Goal: Information Seeking & Learning: Compare options

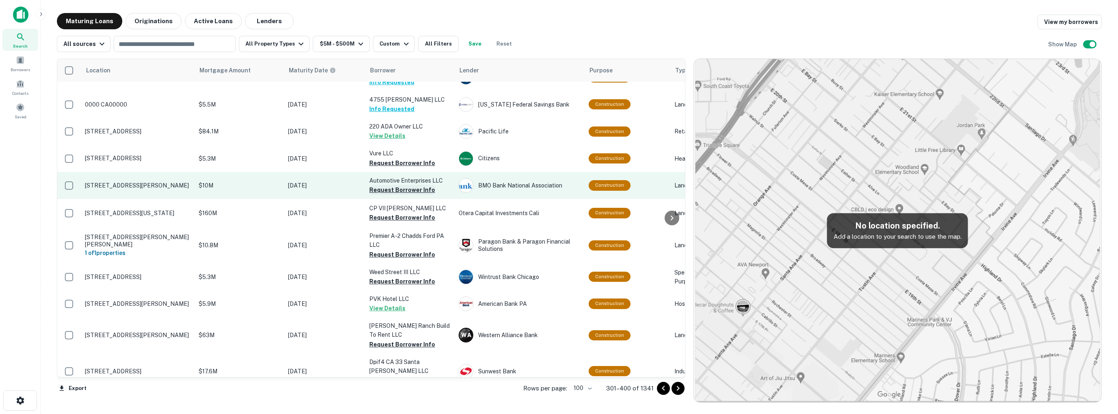
scroll to position [239, 0]
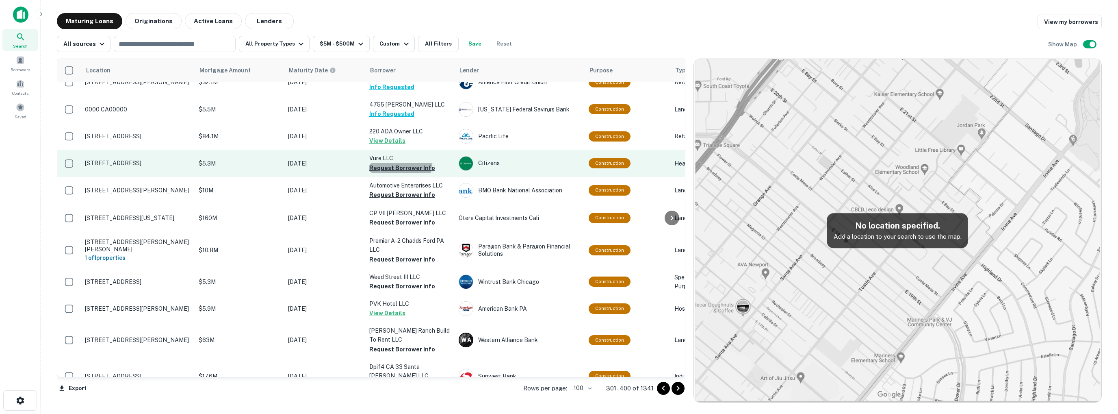
click at [388, 163] on button "Request Borrower Info" at bounding box center [402, 168] width 66 height 10
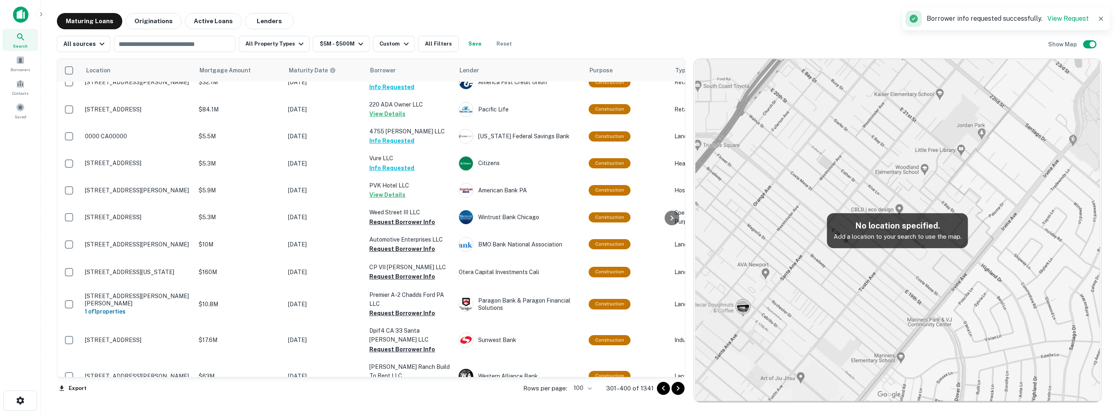
scroll to position [244, 0]
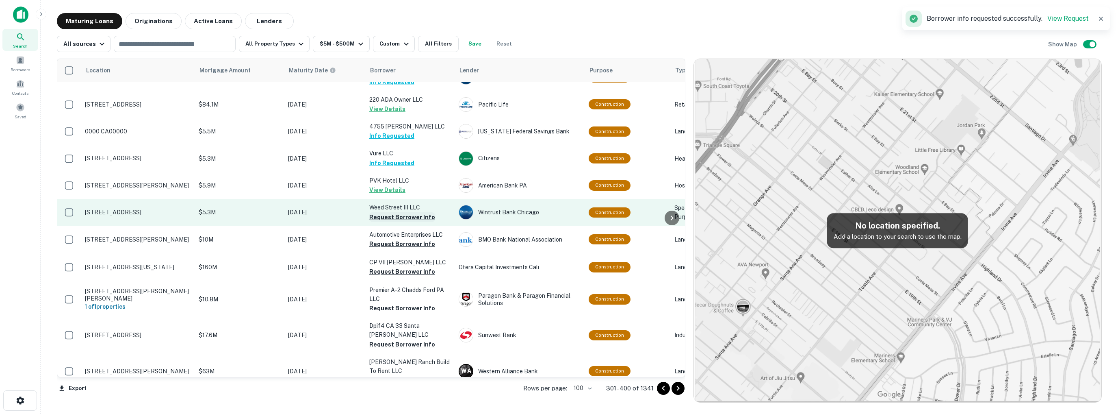
click at [390, 212] on button "Request Borrower Info" at bounding box center [402, 217] width 66 height 10
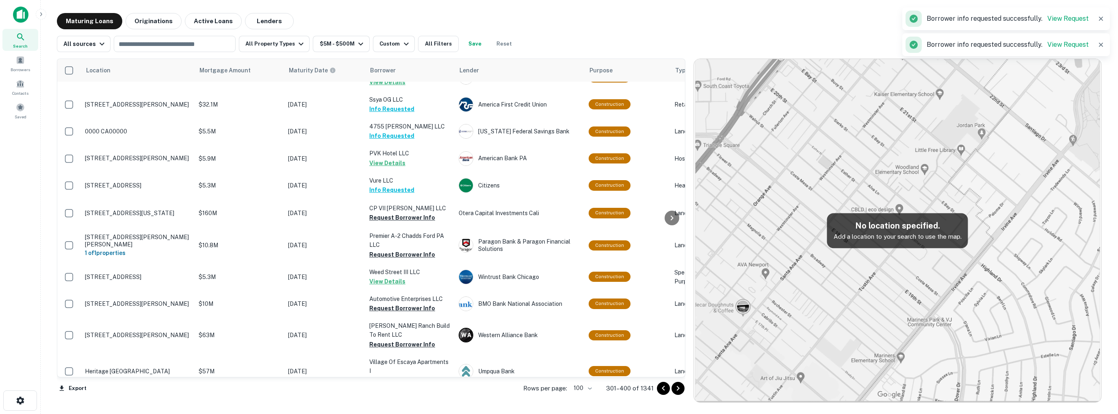
scroll to position [239, 0]
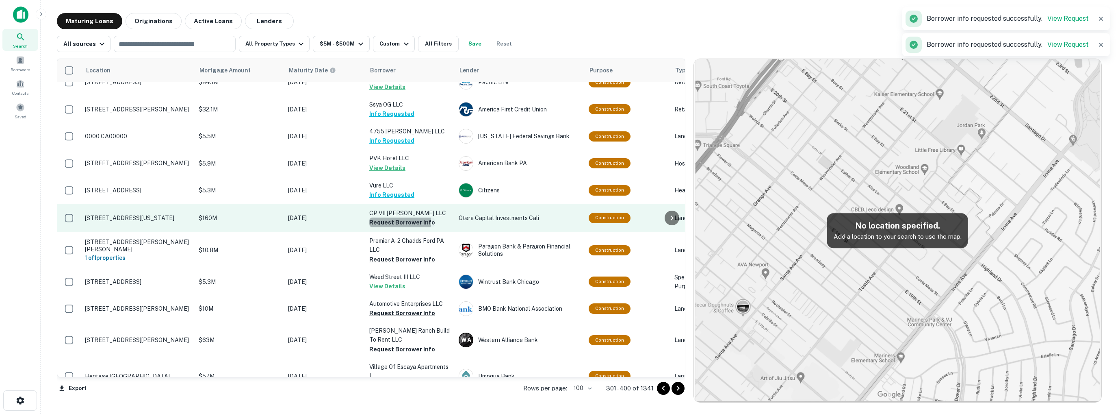
click at [385, 217] on button "Request Borrower Info" at bounding box center [402, 222] width 66 height 10
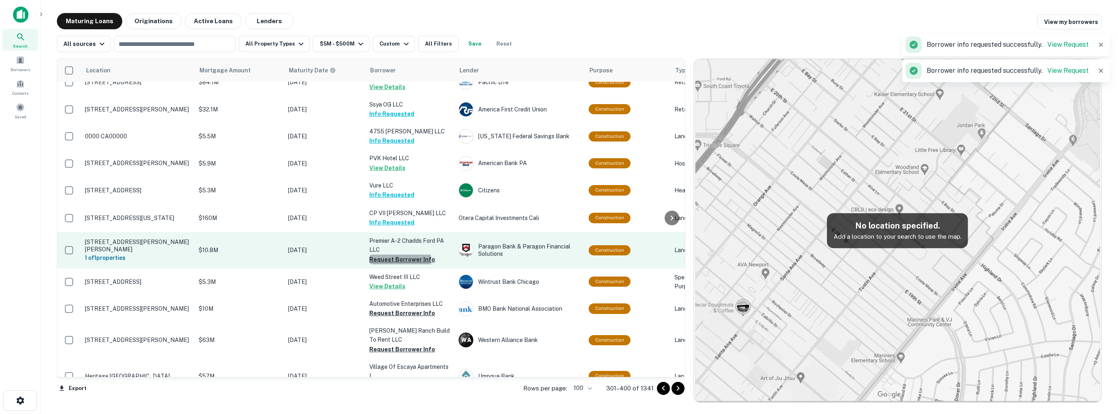
click at [391, 254] on button "Request Borrower Info" at bounding box center [402, 259] width 66 height 10
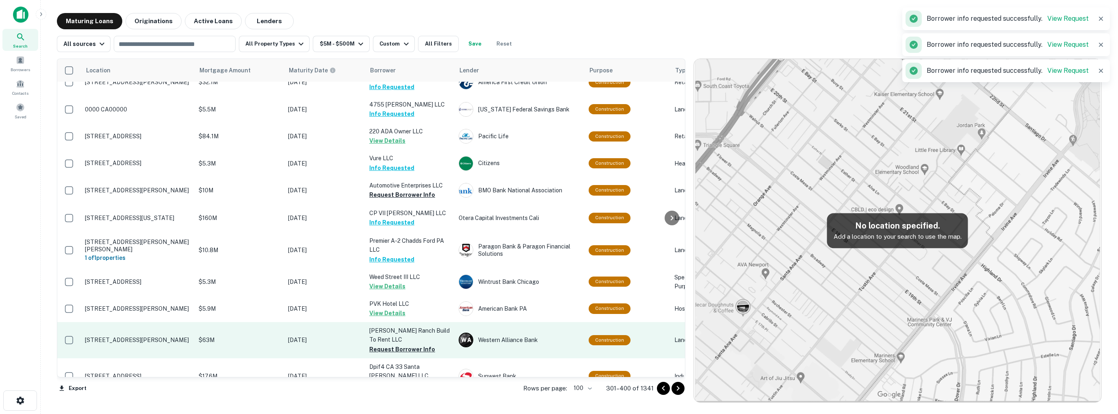
click at [386, 326] on p "Logan Ranch Build To Rent LLC" at bounding box center [409, 335] width 81 height 18
click at [385, 344] on button "Request Borrower Info" at bounding box center [402, 349] width 66 height 10
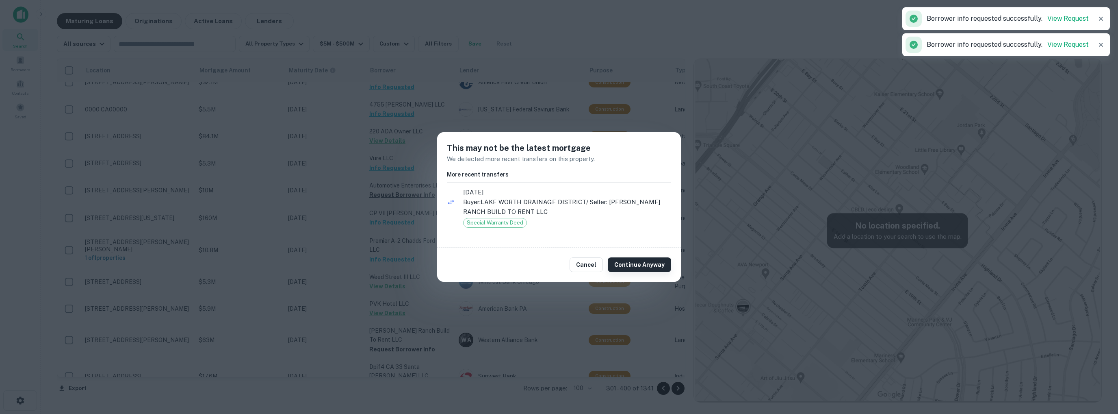
click at [633, 265] on button "Continue Anyway" at bounding box center [639, 264] width 63 height 15
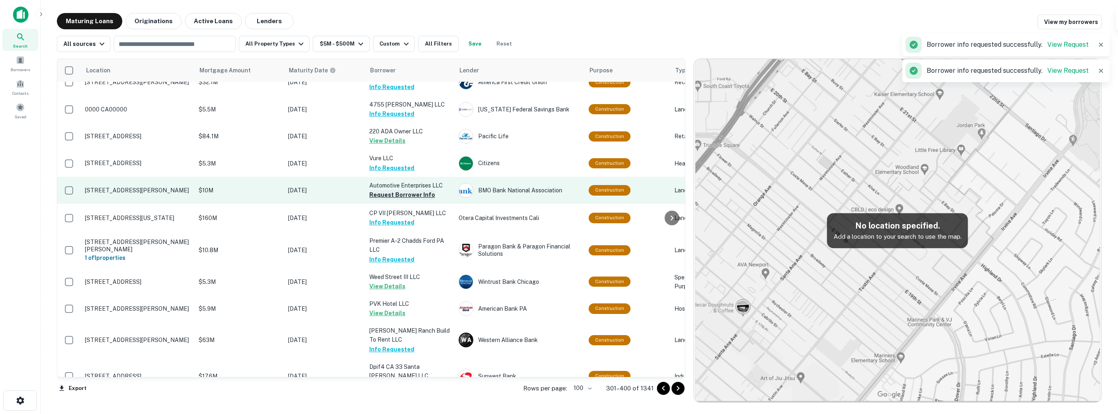
click at [391, 190] on button "Request Borrower Info" at bounding box center [402, 195] width 66 height 10
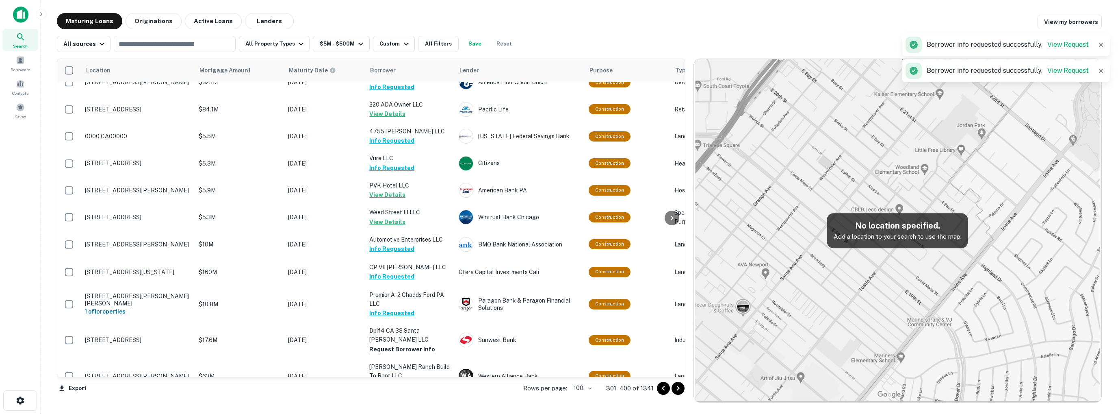
scroll to position [325, 0]
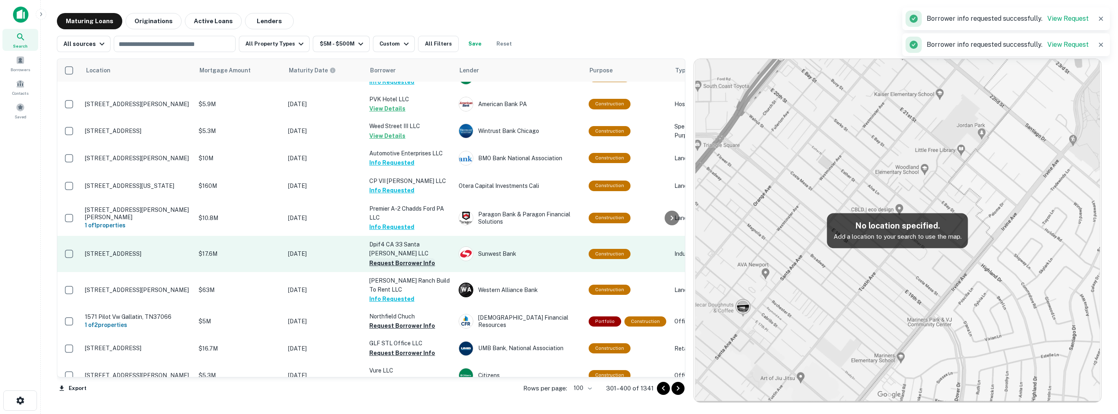
click at [382, 258] on button "Request Borrower Info" at bounding box center [402, 263] width 66 height 10
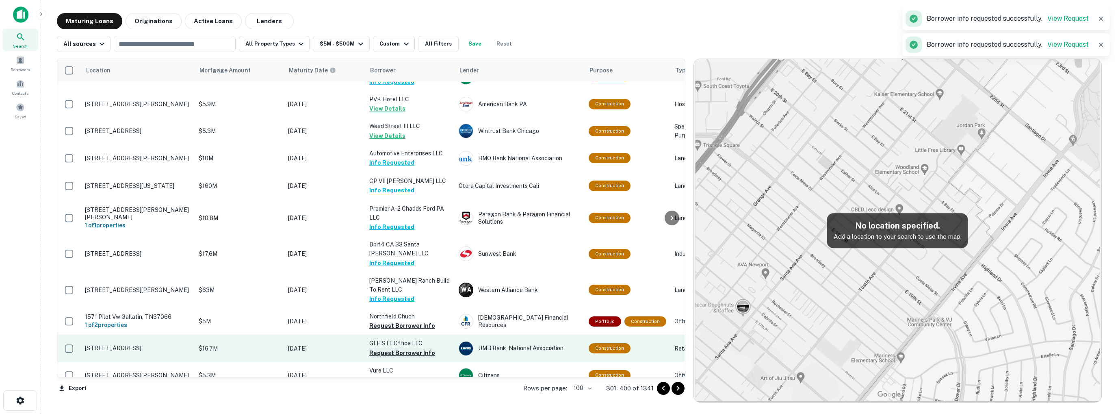
click at [401, 348] on button "Request Borrower Info" at bounding box center [402, 353] width 66 height 10
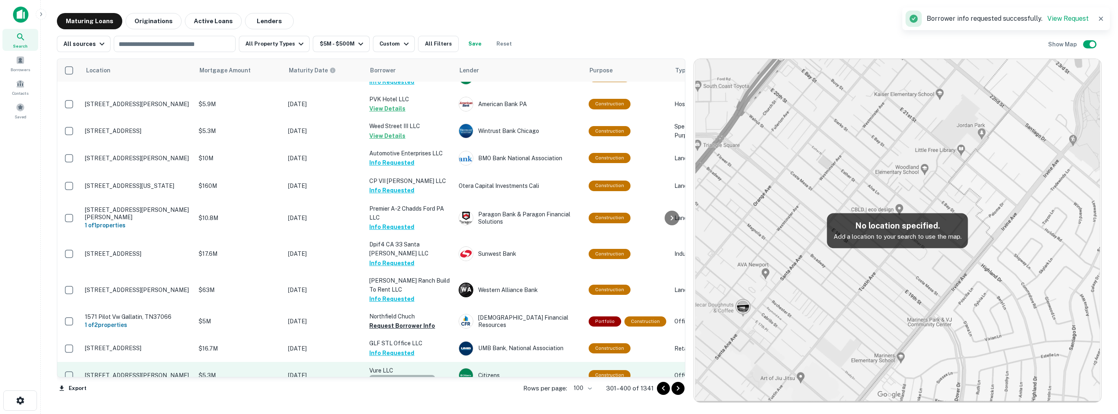
click at [406, 375] on button "Request Borrower Info" at bounding box center [402, 380] width 66 height 10
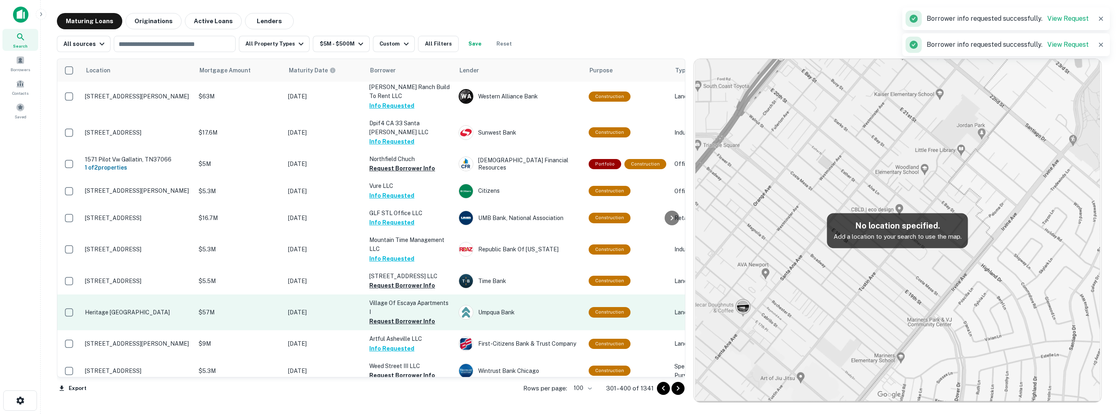
scroll to position [483, 0]
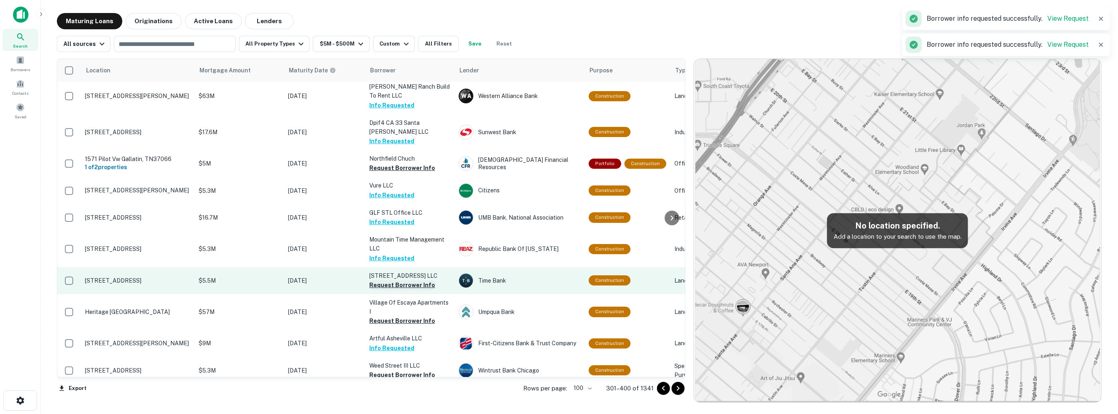
click at [392, 280] on button "Request Borrower Info" at bounding box center [402, 285] width 66 height 10
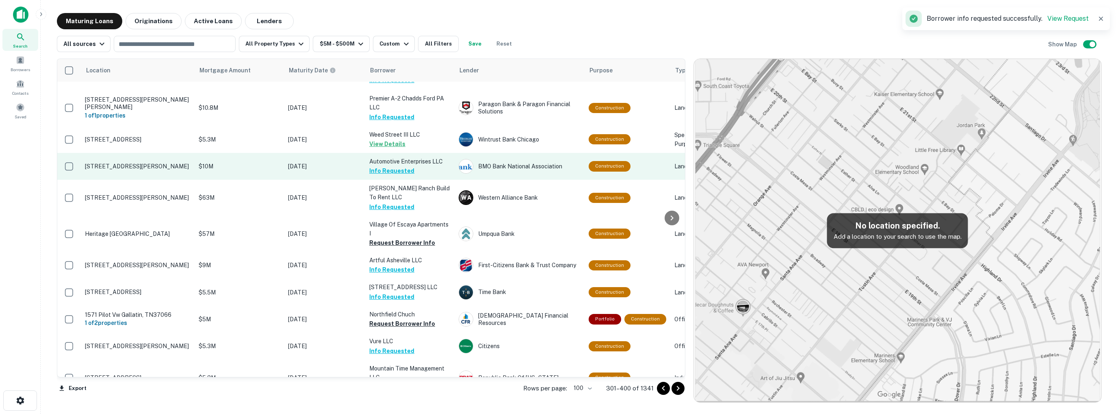
scroll to position [361, 0]
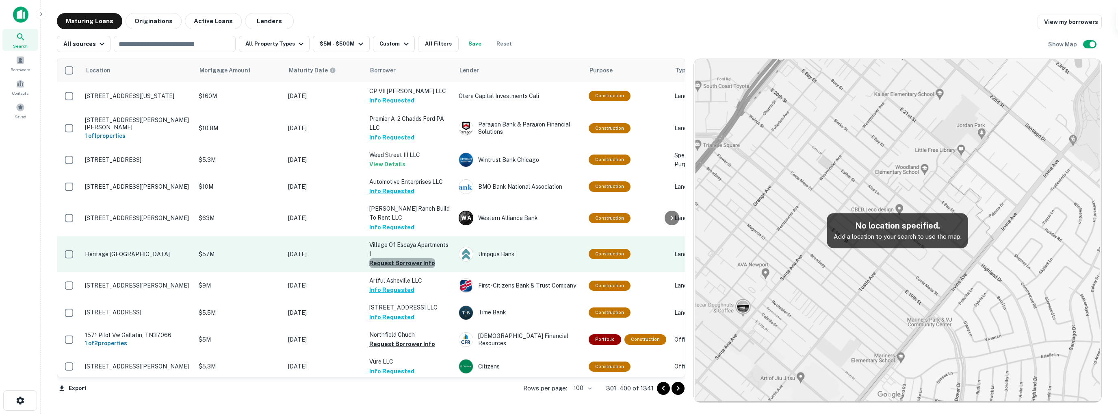
click at [408, 258] on button "Request Borrower Info" at bounding box center [402, 263] width 66 height 10
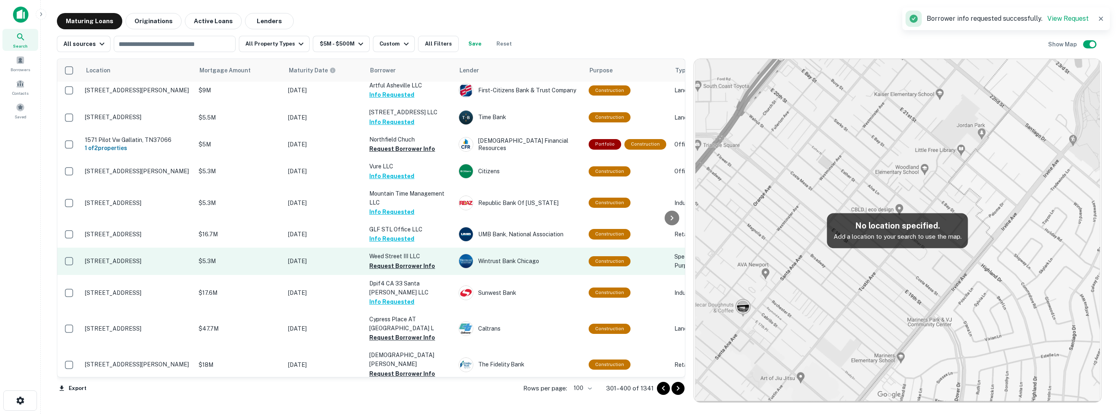
scroll to position [569, 0]
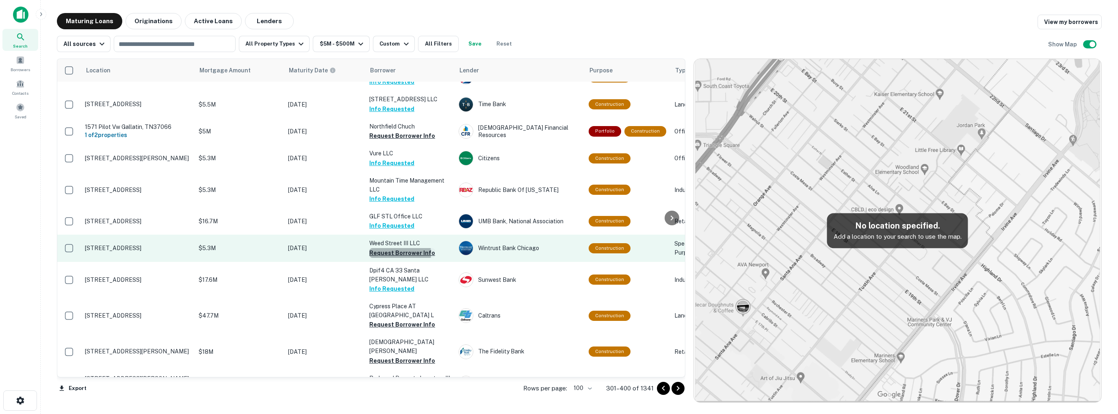
click at [382, 248] on button "Request Borrower Info" at bounding box center [402, 253] width 66 height 10
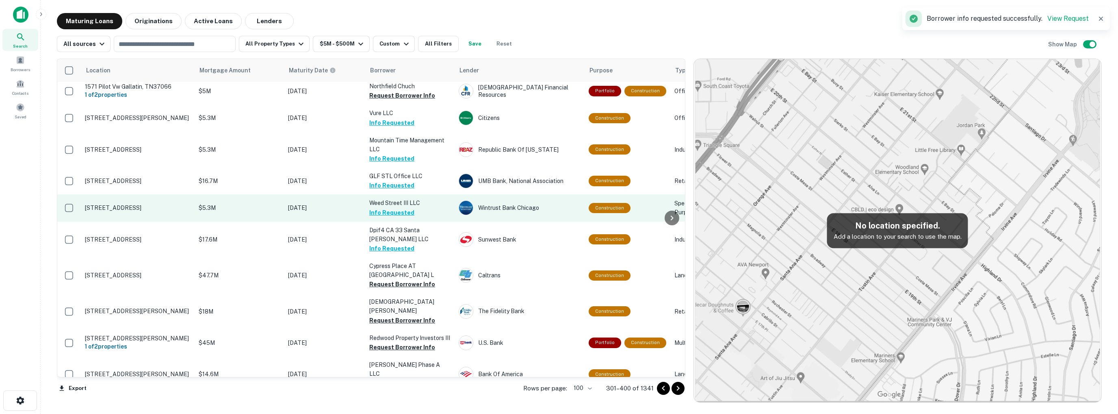
scroll to position [610, 0]
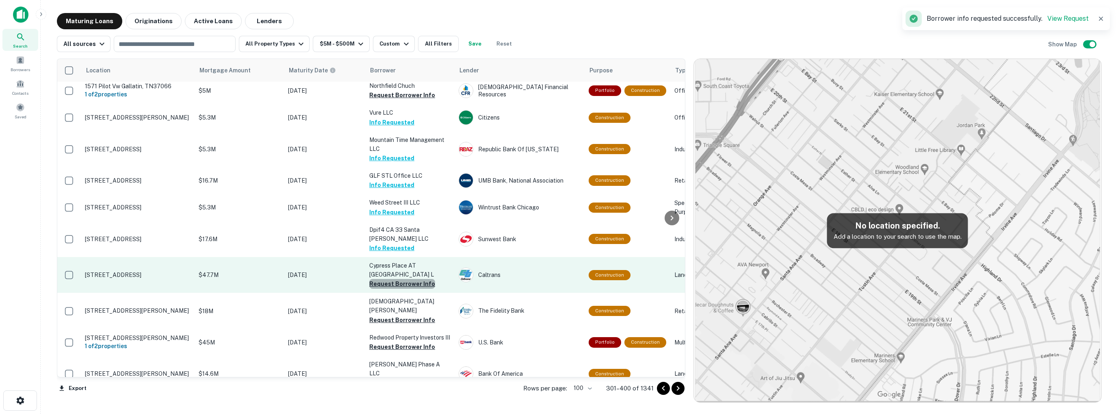
click at [402, 279] on button "Request Borrower Info" at bounding box center [402, 284] width 66 height 10
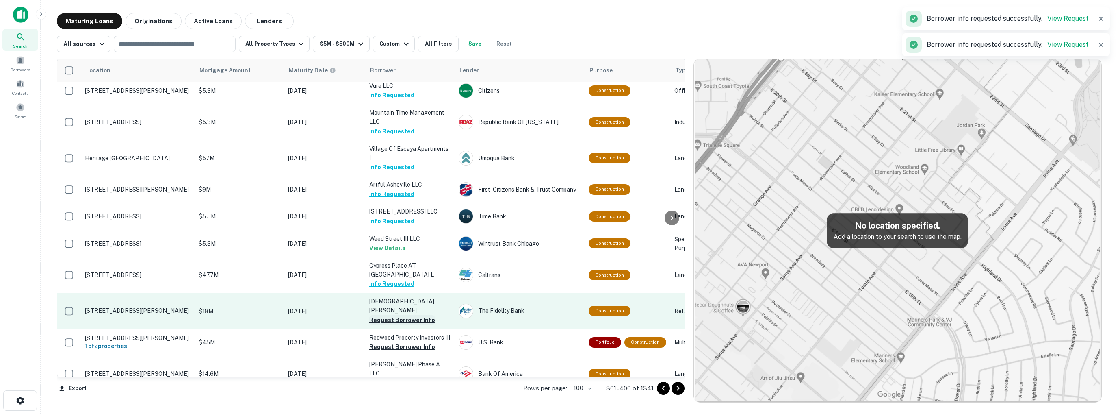
scroll to position [614, 0]
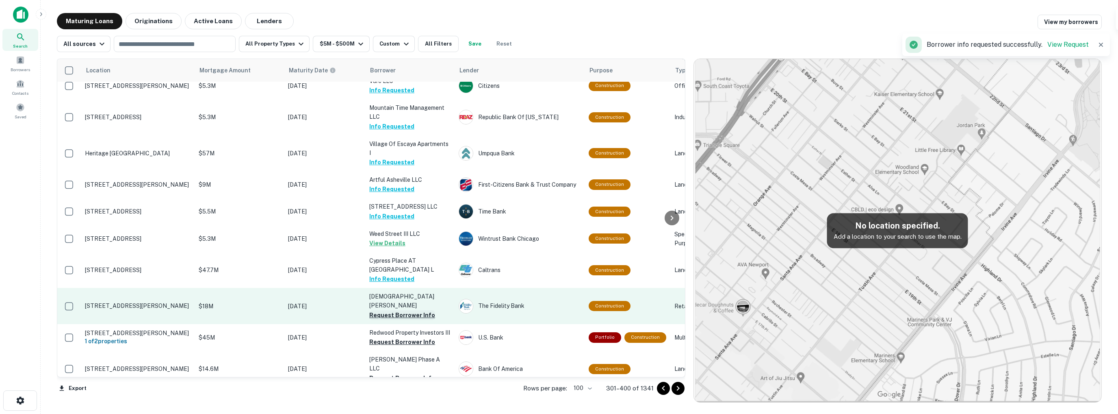
click at [412, 310] on button "Request Borrower Info" at bounding box center [402, 315] width 66 height 10
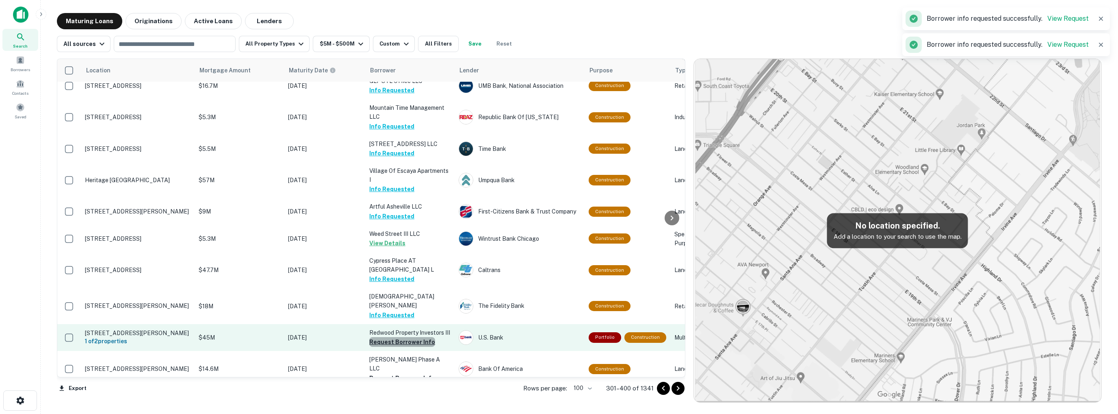
scroll to position [610, 0]
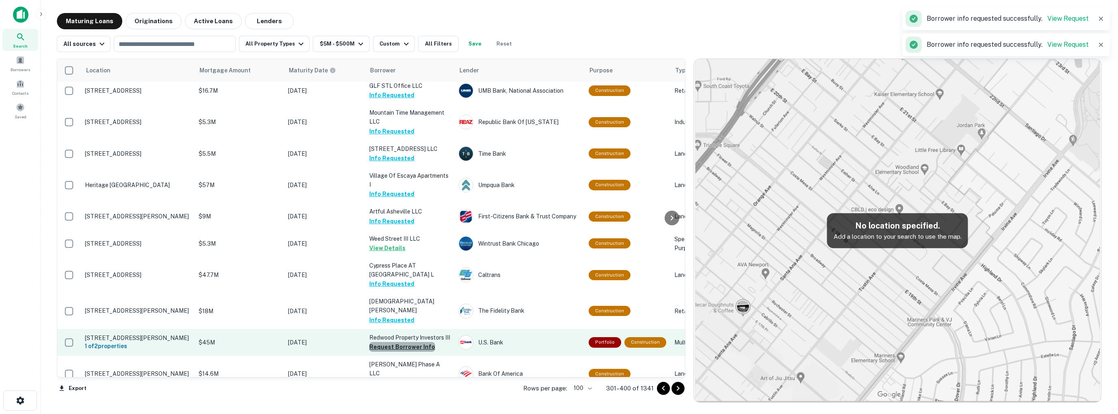
click at [408, 342] on button "Request Borrower Info" at bounding box center [402, 347] width 66 height 10
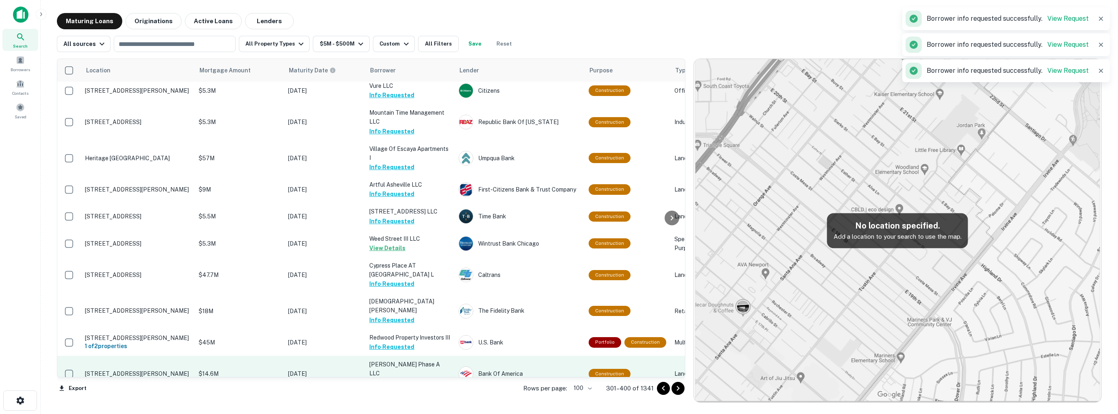
click at [410, 378] on button "Request Borrower Info" at bounding box center [402, 383] width 66 height 10
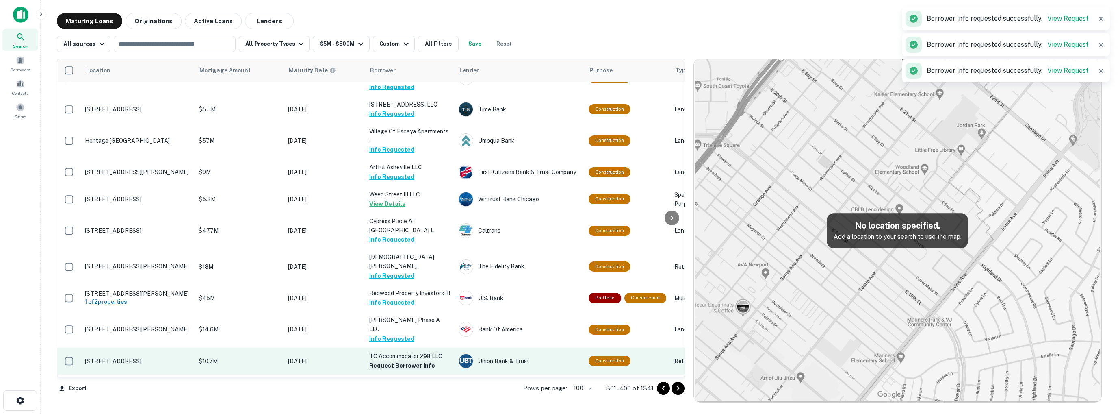
scroll to position [650, 0]
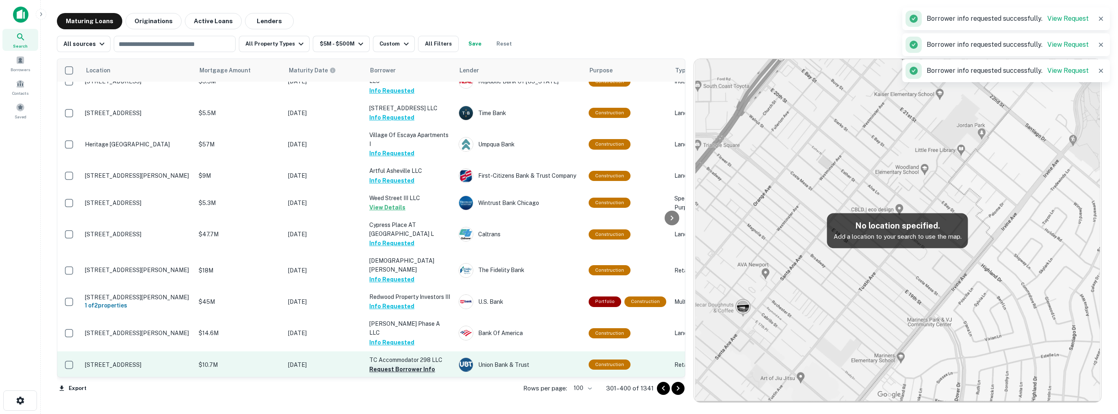
click at [388, 364] on button "Request Borrower Info" at bounding box center [402, 369] width 66 height 10
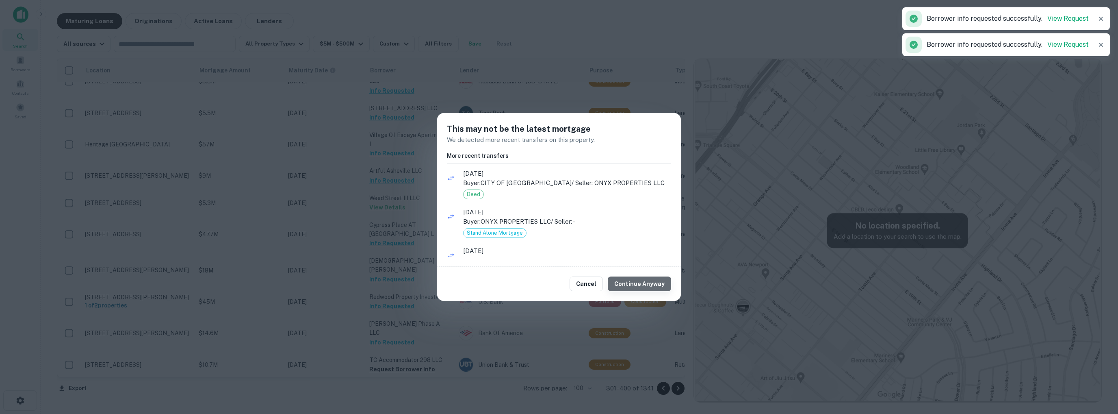
click at [643, 284] on button "Continue Anyway" at bounding box center [639, 283] width 63 height 15
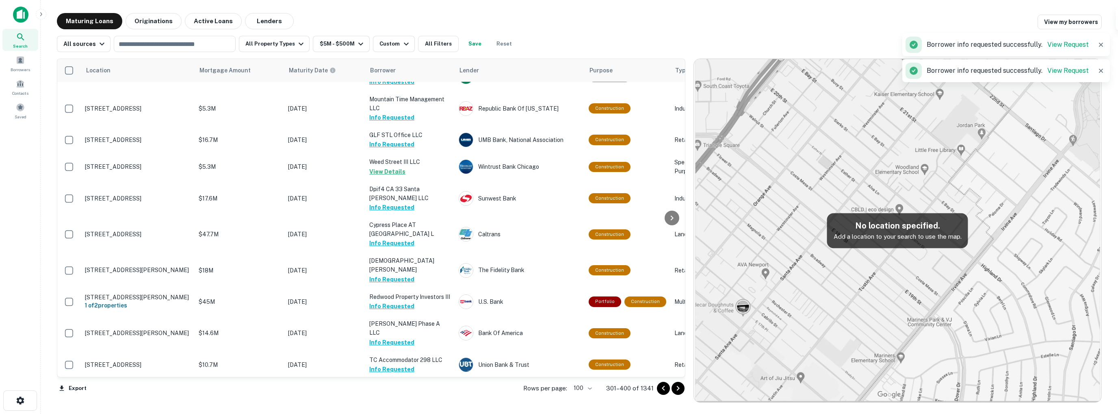
scroll to position [731, 0]
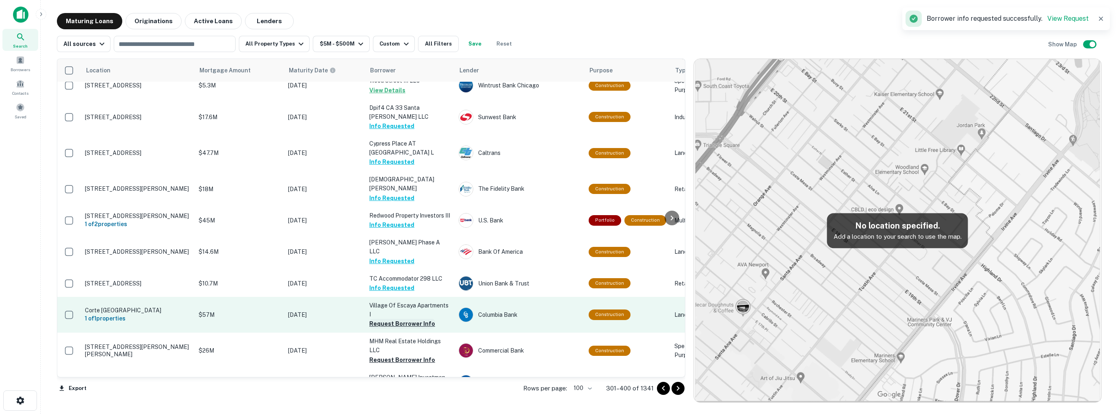
click at [410, 319] on button "Request Borrower Info" at bounding box center [402, 324] width 66 height 10
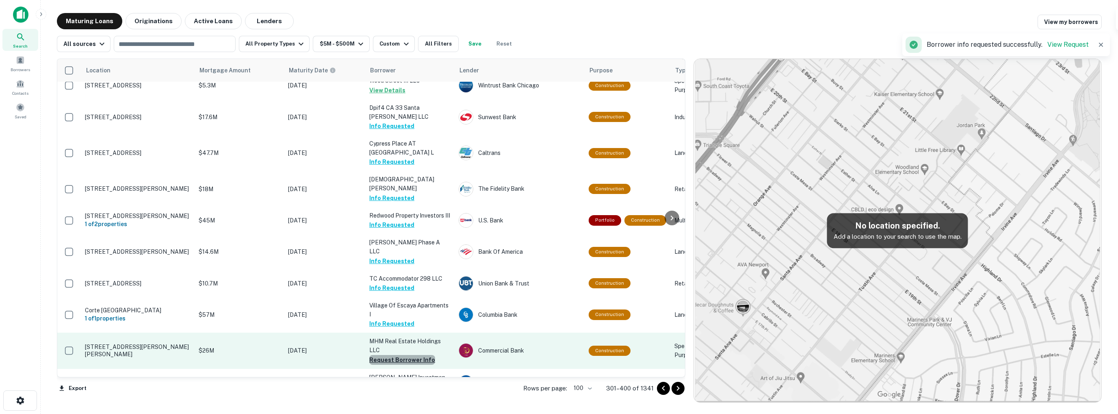
click at [408, 355] on button "Request Borrower Info" at bounding box center [402, 360] width 66 height 10
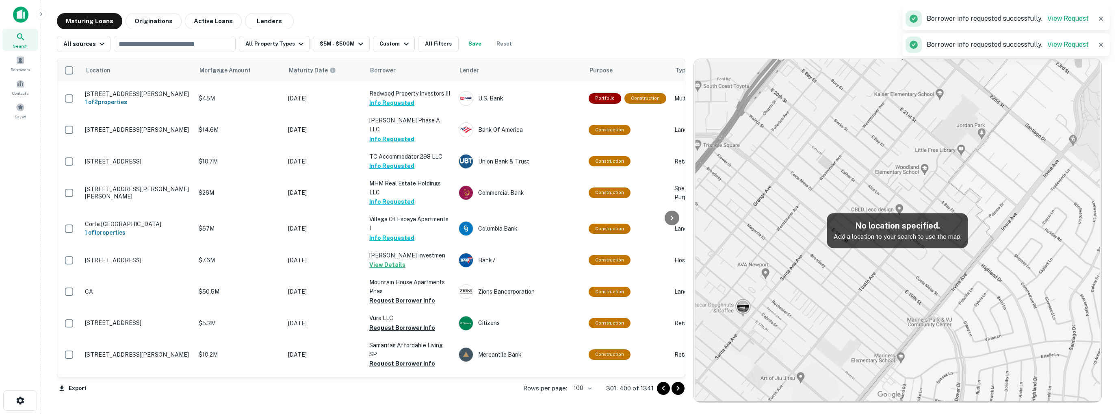
scroll to position [894, 0]
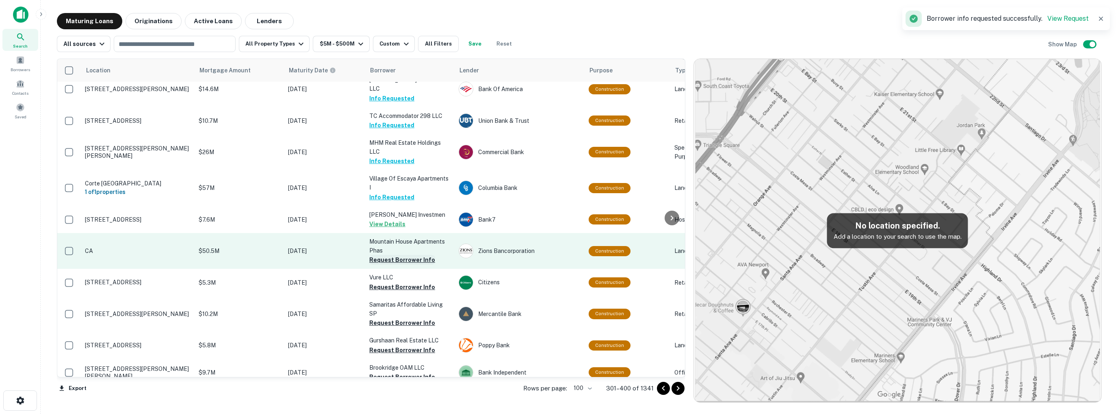
click at [408, 255] on button "Request Borrower Info" at bounding box center [402, 260] width 66 height 10
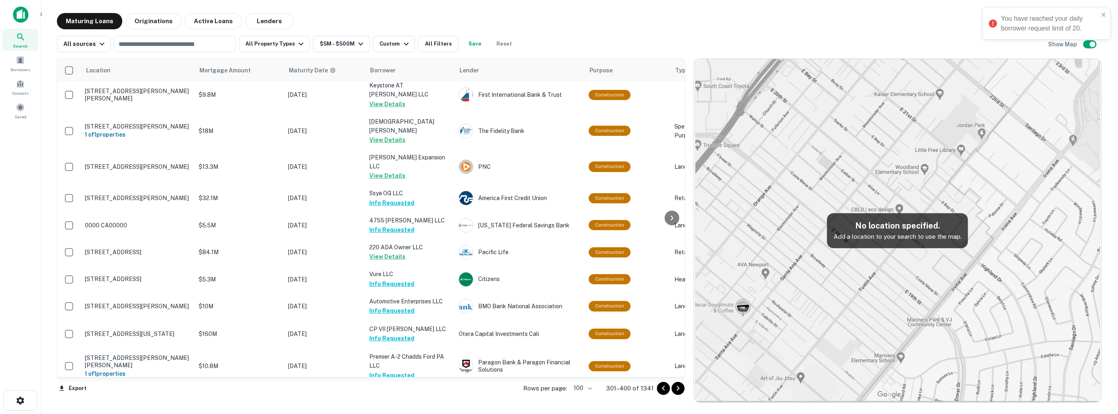
scroll to position [0, 0]
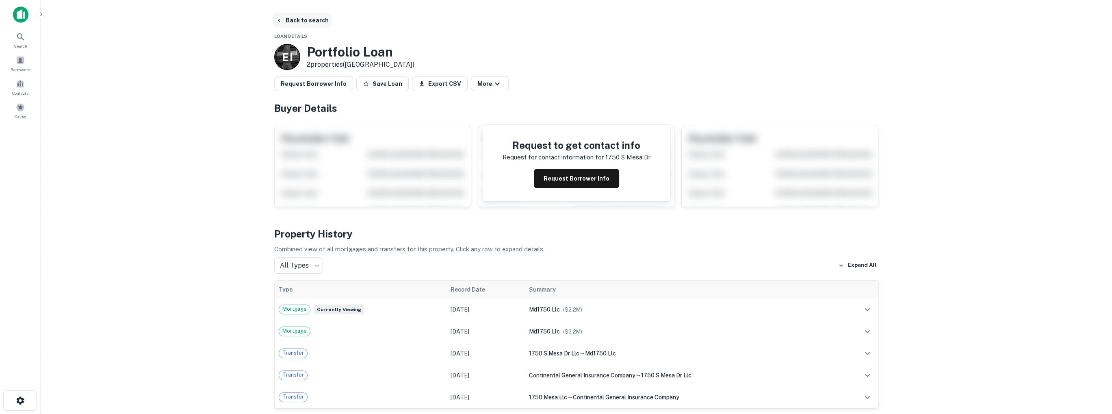
click at [278, 18] on icon "button" at bounding box center [279, 20] width 7 height 7
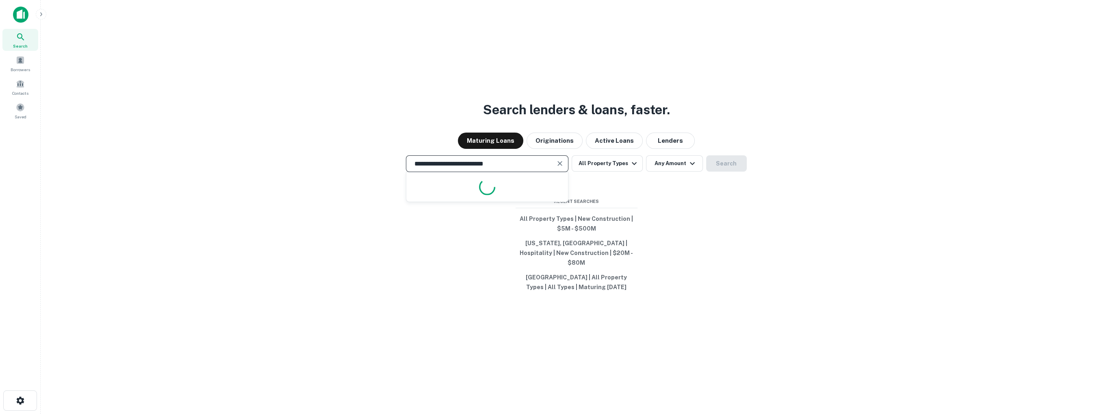
drag, startPoint x: 522, startPoint y: 167, endPoint x: 342, endPoint y: 160, distance: 179.8
click at [343, 161] on div "**********" at bounding box center [576, 163] width 1059 height 17
paste input "**********"
click at [720, 168] on button "Search" at bounding box center [726, 163] width 41 height 16
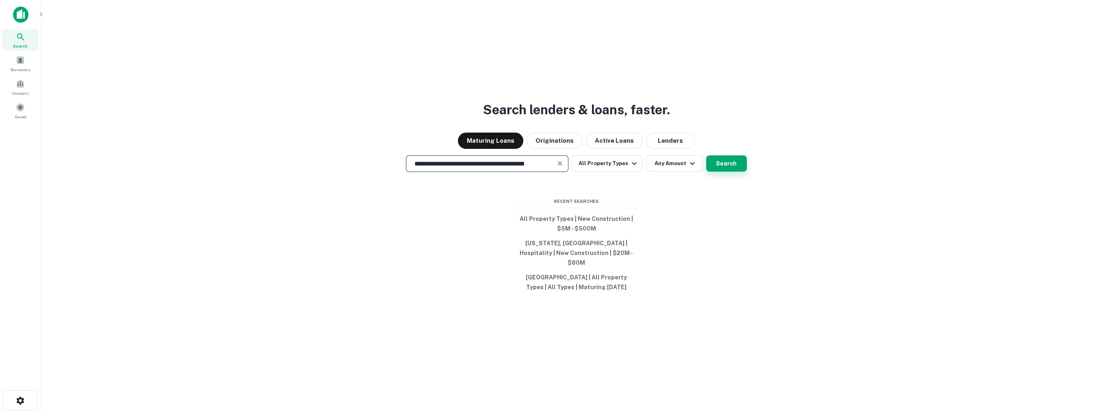
scroll to position [0, 0]
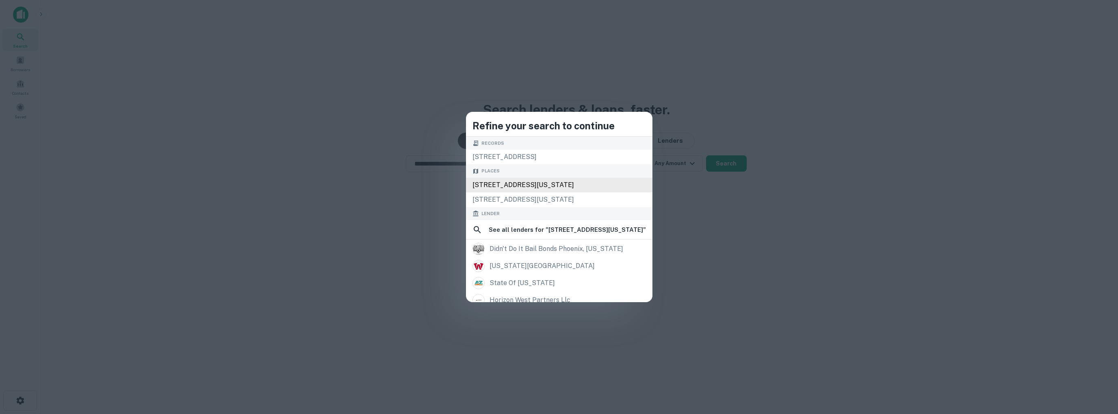
click at [514, 188] on div "104 West Phoenix Street, Payson, Arizona 85541, USA" at bounding box center [559, 185] width 187 height 15
type input "**********"
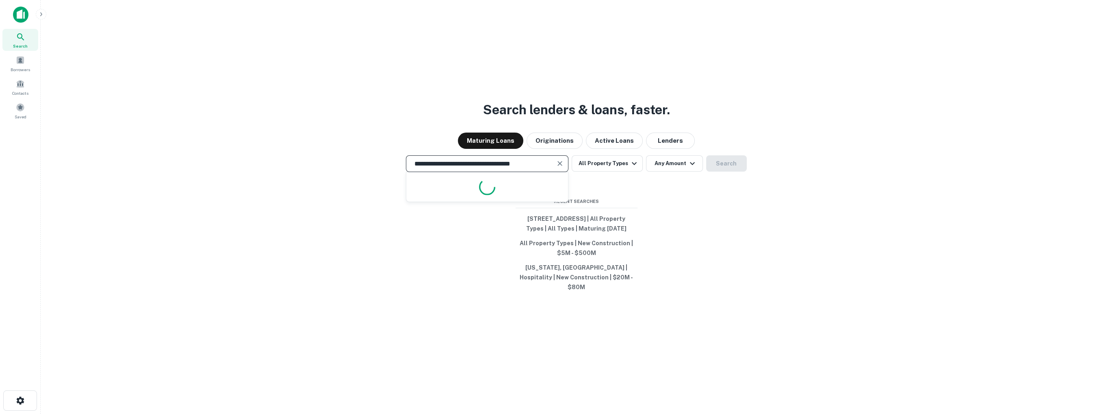
drag, startPoint x: 467, startPoint y: 163, endPoint x: 383, endPoint y: 163, distance: 83.7
click at [383, 163] on div "**********" at bounding box center [576, 163] width 1059 height 17
drag, startPoint x: 468, startPoint y: 163, endPoint x: 390, endPoint y: 161, distance: 77.6
click at [390, 161] on div "**********" at bounding box center [576, 163] width 1059 height 17
paste input "***"
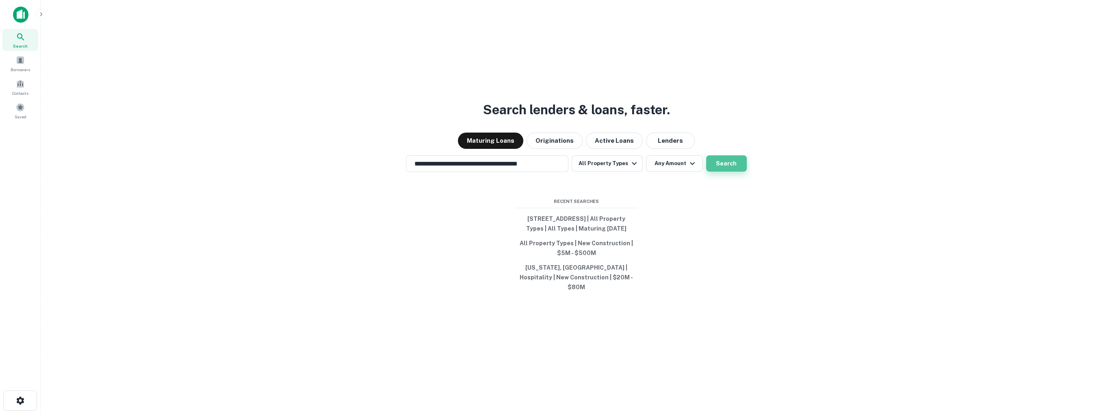
click at [731, 163] on button "Search" at bounding box center [726, 163] width 41 height 16
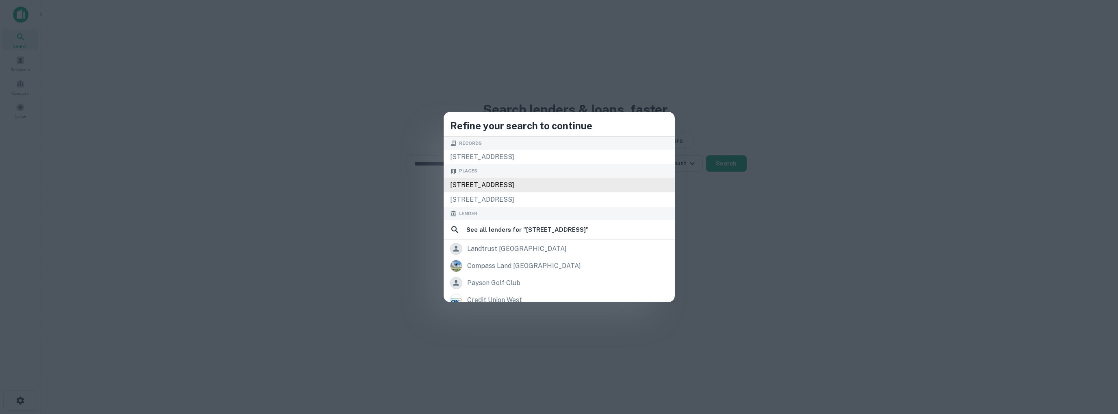
click at [516, 187] on div "113 W Cedar Ln, Payson, AZ 85541, USA" at bounding box center [559, 185] width 231 height 15
type input "**********"
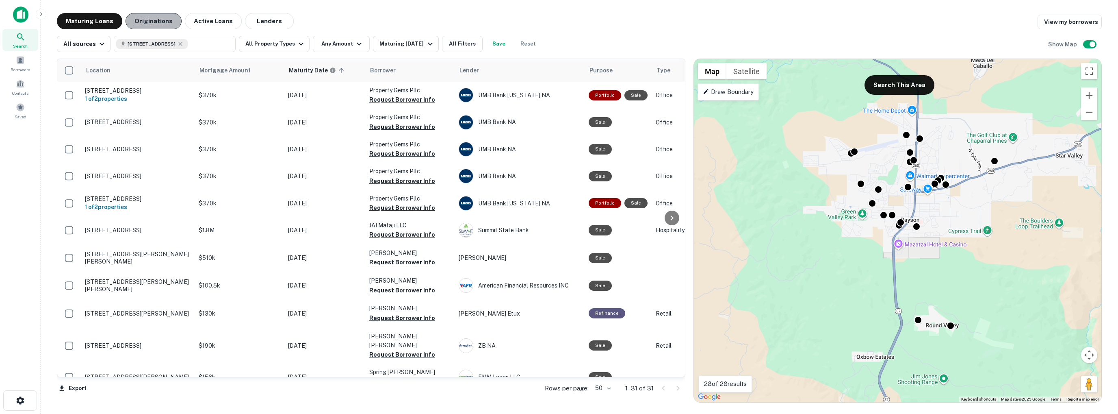
click at [155, 21] on button "Originations" at bounding box center [154, 21] width 56 height 16
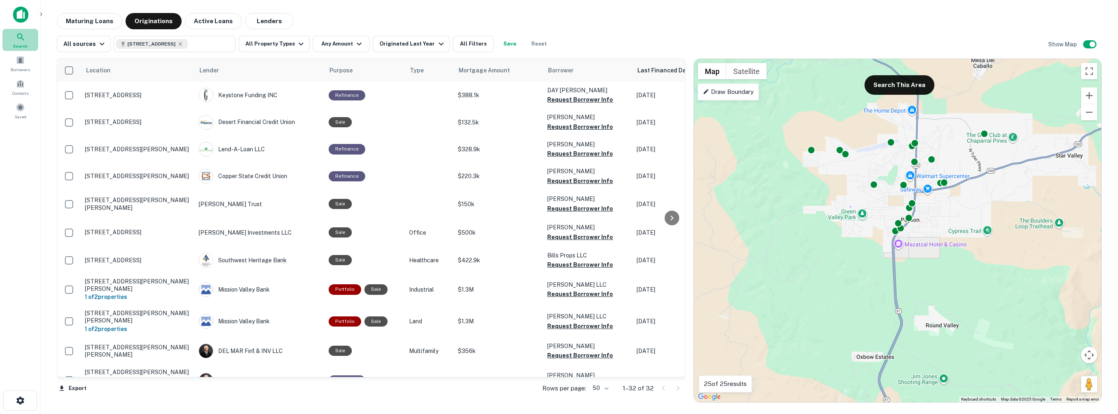
click at [16, 38] on icon at bounding box center [21, 37] width 10 height 10
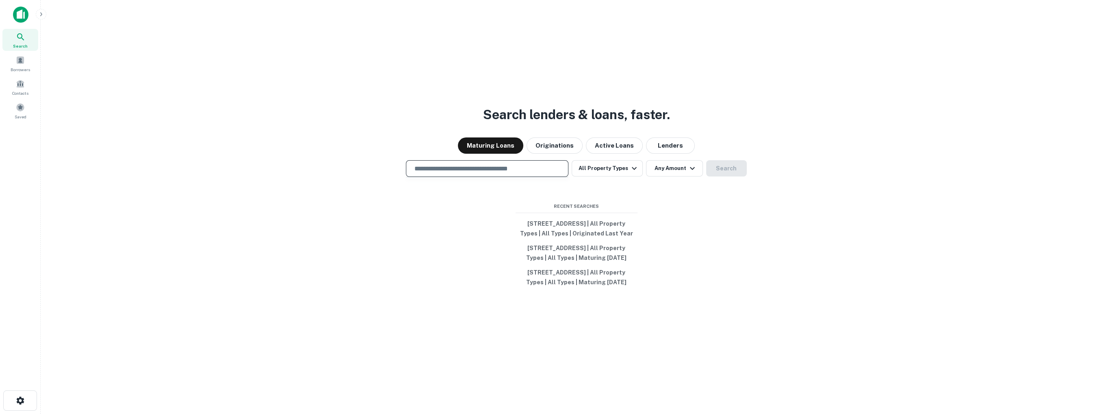
click at [421, 164] on input "text" at bounding box center [487, 168] width 155 height 9
click at [375, 238] on div "Search lenders & loans, faster. Maturing Loans Originations Active Loans Lender…" at bounding box center [576, 227] width 1059 height 414
drag, startPoint x: 520, startPoint y: 209, endPoint x: 542, endPoint y: 207, distance: 22.1
click at [542, 216] on button "113 W Cedar Ln, Payson, AZ 85541, USA | All Property Types | All Types | Origin…" at bounding box center [577, 228] width 122 height 24
type input "**********"
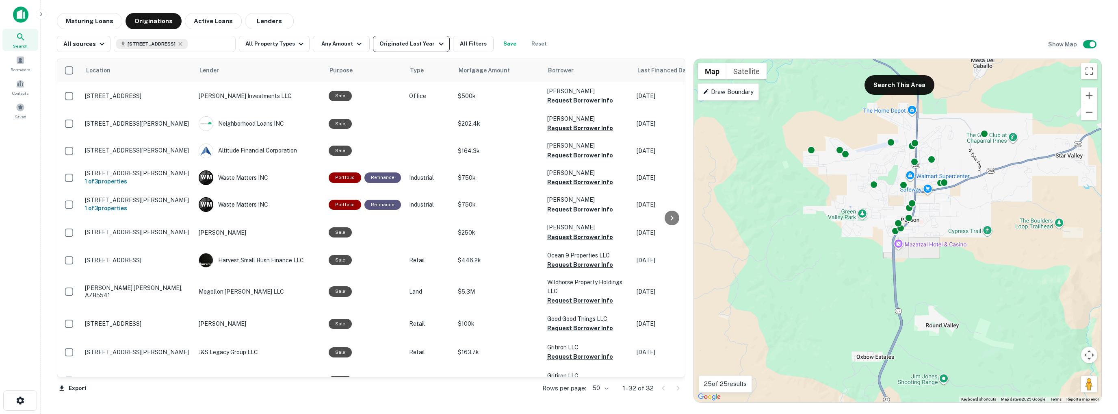
click at [397, 44] on div "Originated Last Year" at bounding box center [413, 44] width 66 height 10
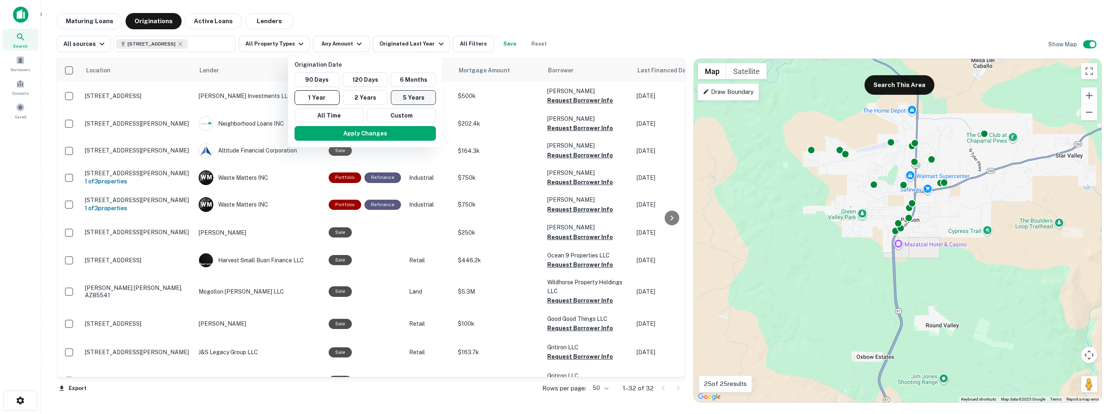
click at [409, 100] on button "5 Years" at bounding box center [413, 97] width 45 height 15
click at [377, 135] on button "Apply Changes" at bounding box center [372, 133] width 141 height 15
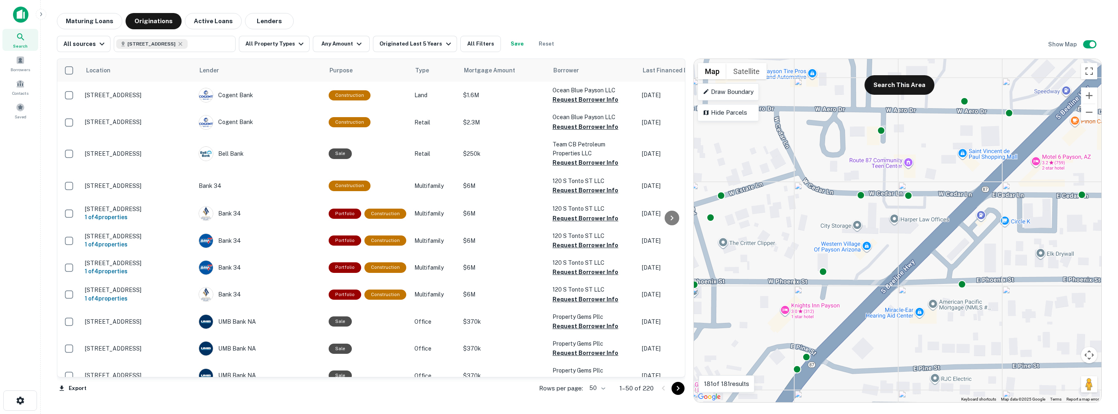
click at [859, 230] on gmp-advanced-marker at bounding box center [859, 230] width 0 height 0
drag, startPoint x: 857, startPoint y: 199, endPoint x: 814, endPoint y: 194, distance: 43.0
click at [814, 195] on div "113 W Cedar Ln Payson, AZ 85541" at bounding box center [859, 201] width 93 height 12
copy div "113 W Cedar Ln Payson, AZ 85541"
drag, startPoint x: 192, startPoint y: 43, endPoint x: 179, endPoint y: 43, distance: 12.6
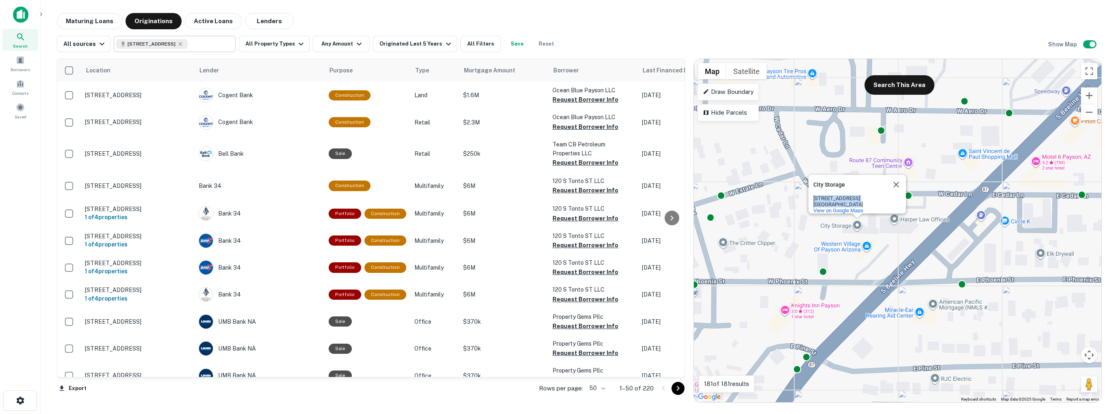
click at [184, 43] on icon at bounding box center [180, 44] width 7 height 7
type input "**********"
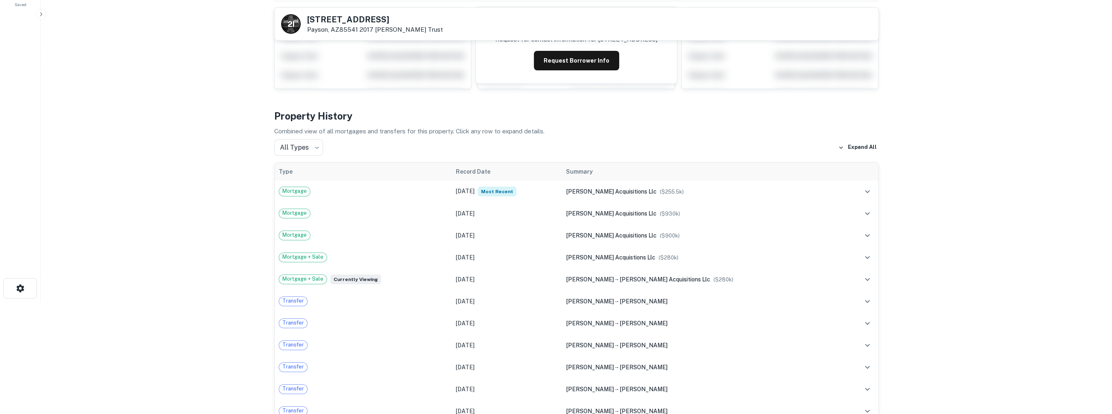
scroll to position [98, 0]
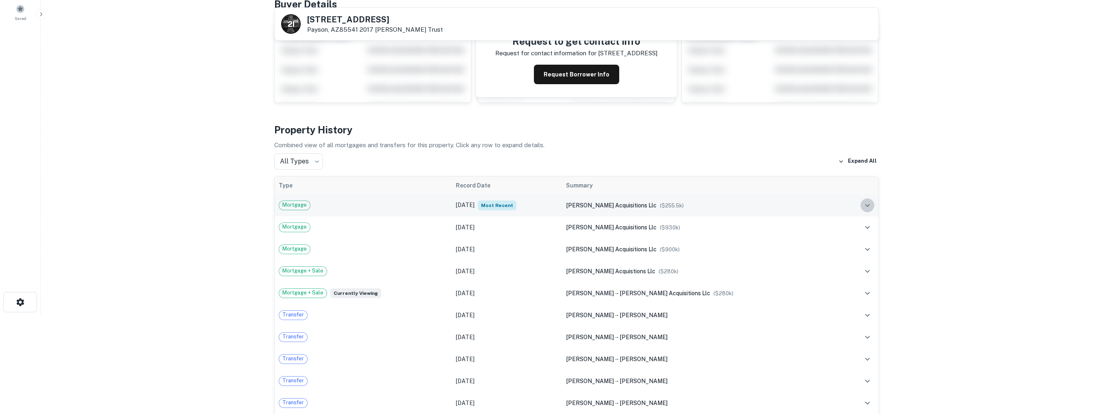
click at [869, 204] on icon "expand row" at bounding box center [867, 205] width 5 height 3
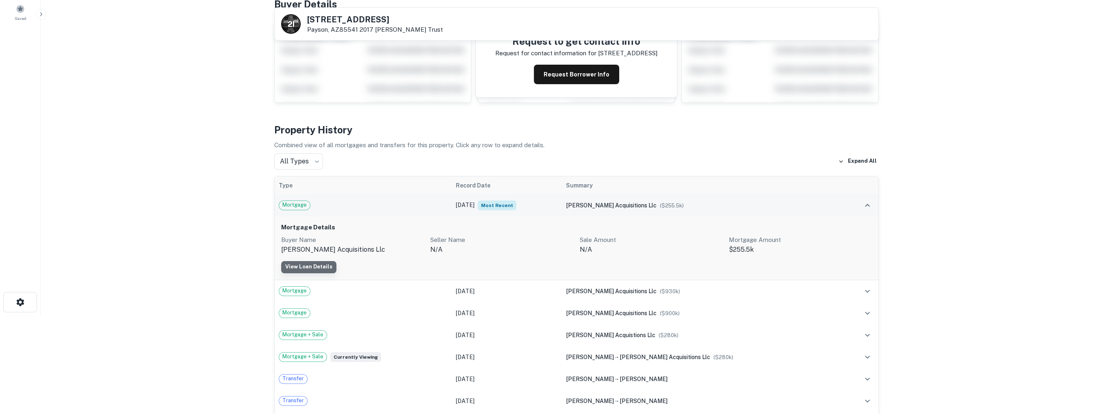
click at [320, 265] on link "View Loan Details" at bounding box center [308, 267] width 55 height 12
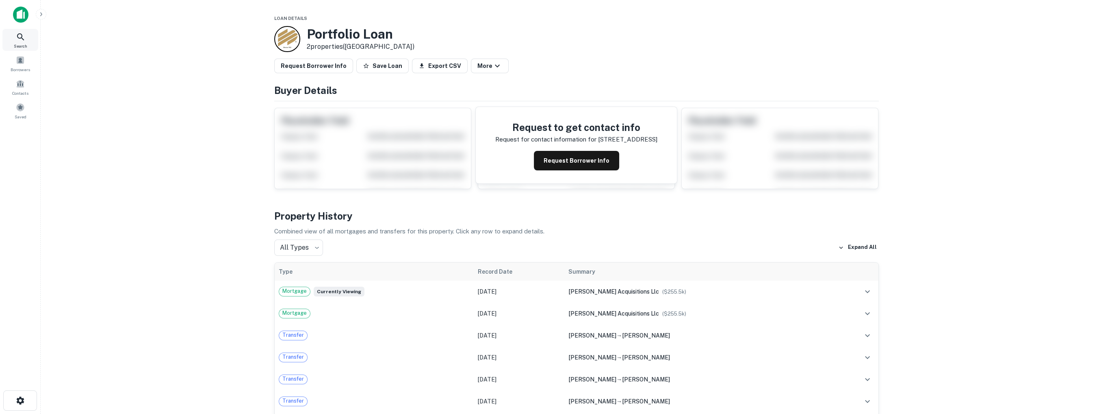
click at [22, 39] on icon at bounding box center [21, 37] width 10 height 10
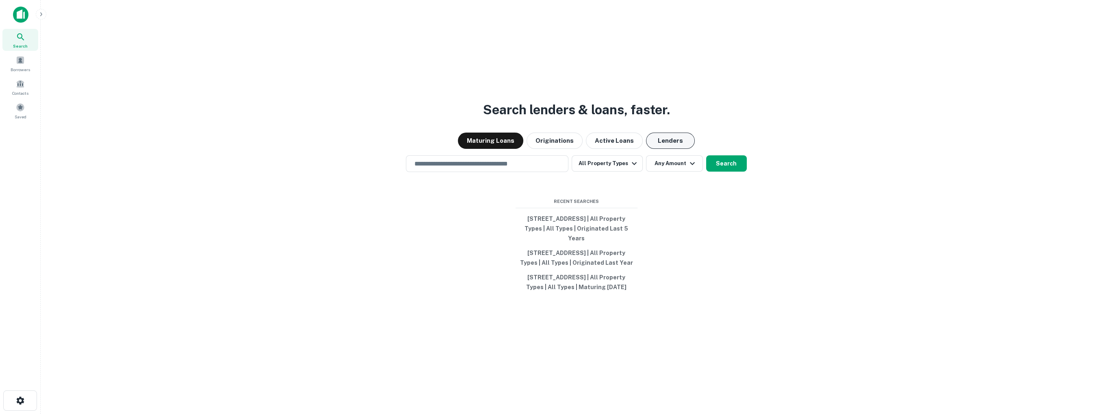
click at [667, 132] on button "Lenders" at bounding box center [670, 140] width 49 height 16
click at [492, 159] on input "text" at bounding box center [487, 163] width 155 height 9
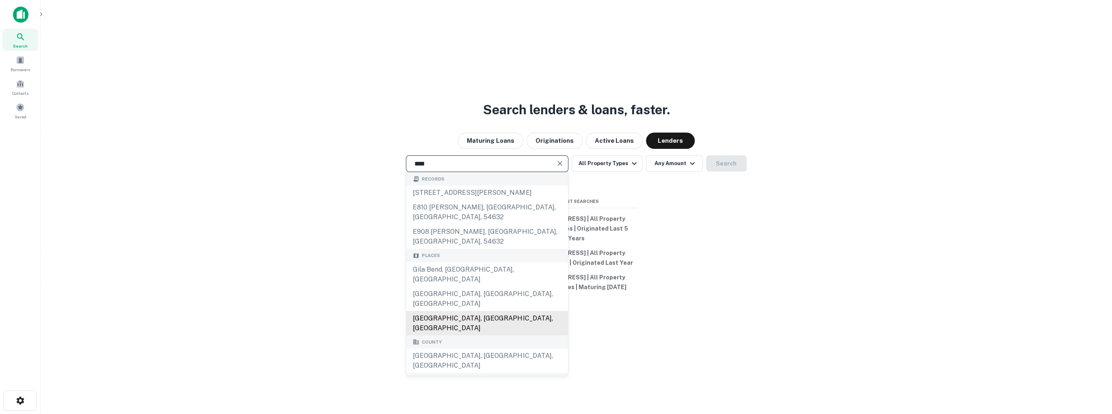
click at [484, 311] on div "[GEOGRAPHIC_DATA], [GEOGRAPHIC_DATA], [GEOGRAPHIC_DATA]" at bounding box center [487, 323] width 162 height 24
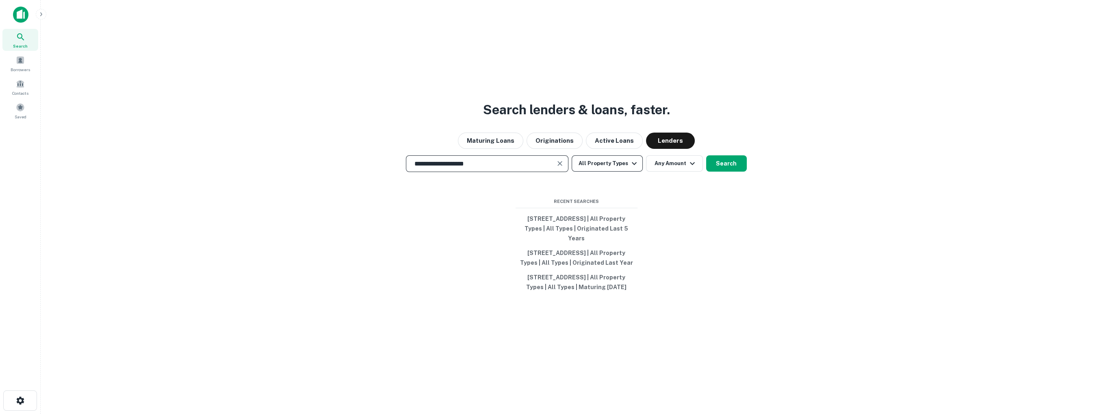
type input "**********"
click at [623, 156] on button "All Property Types" at bounding box center [607, 163] width 71 height 16
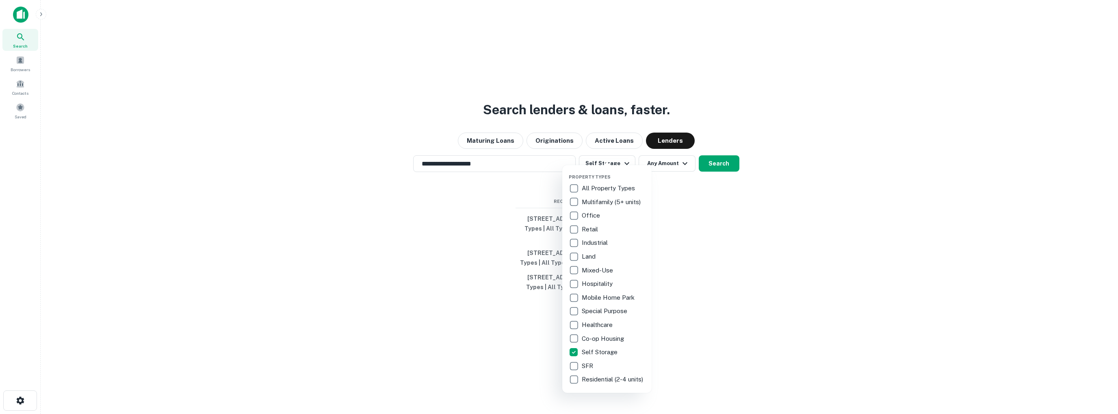
click at [720, 154] on div at bounding box center [559, 207] width 1118 height 414
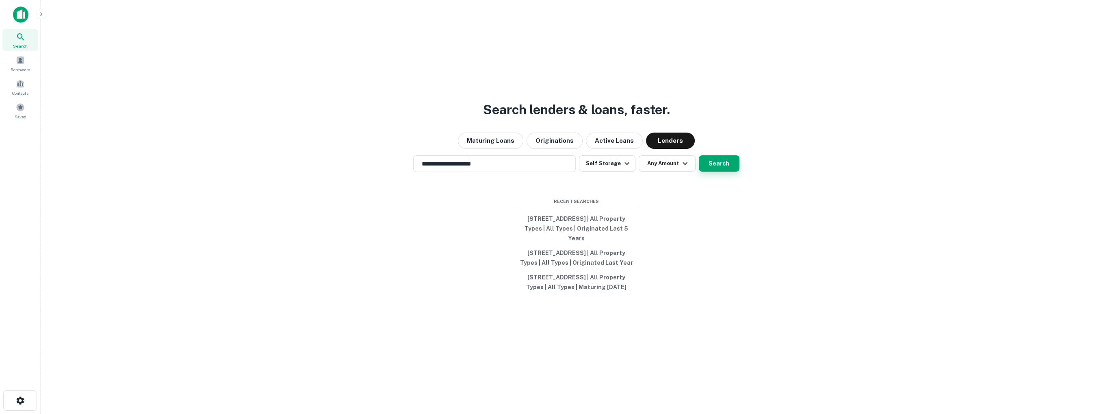
click at [718, 155] on button "Search" at bounding box center [719, 163] width 41 height 16
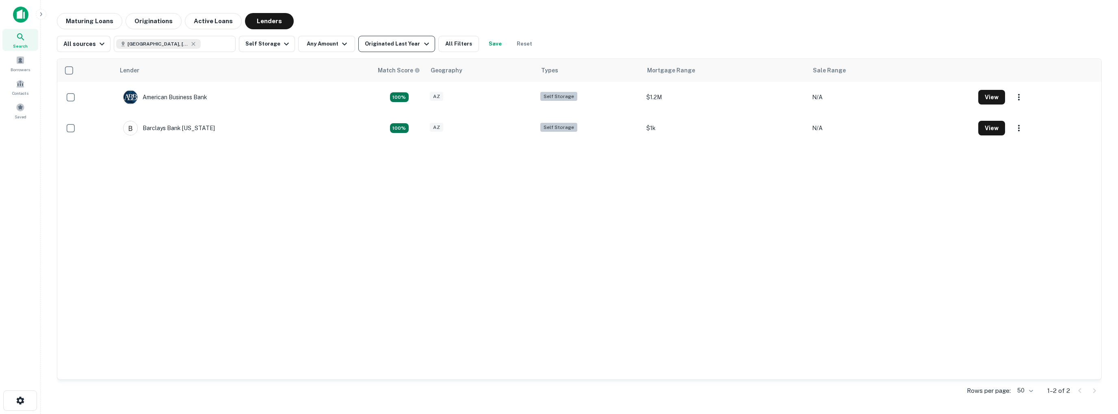
click at [405, 42] on div "Originated Last Year" at bounding box center [398, 44] width 66 height 10
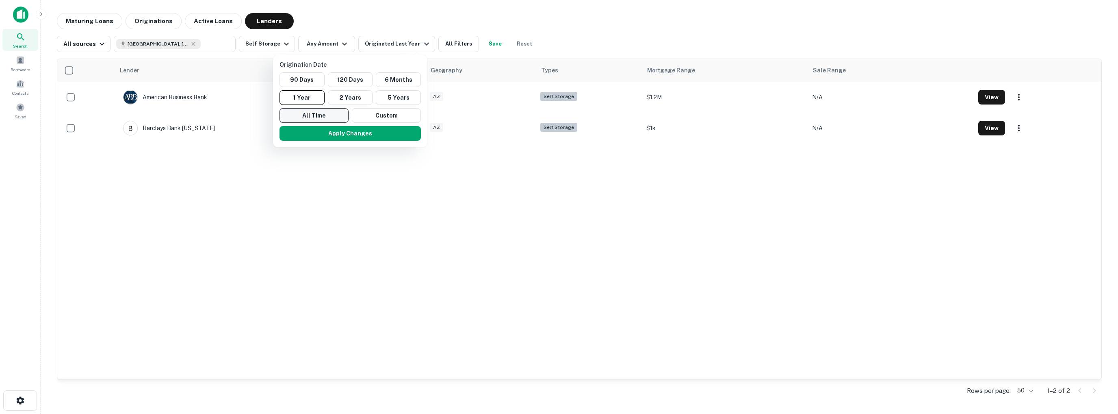
click at [328, 114] on button "All Time" at bounding box center [314, 115] width 69 height 15
click at [325, 132] on button "Apply Changes" at bounding box center [347, 133] width 141 height 15
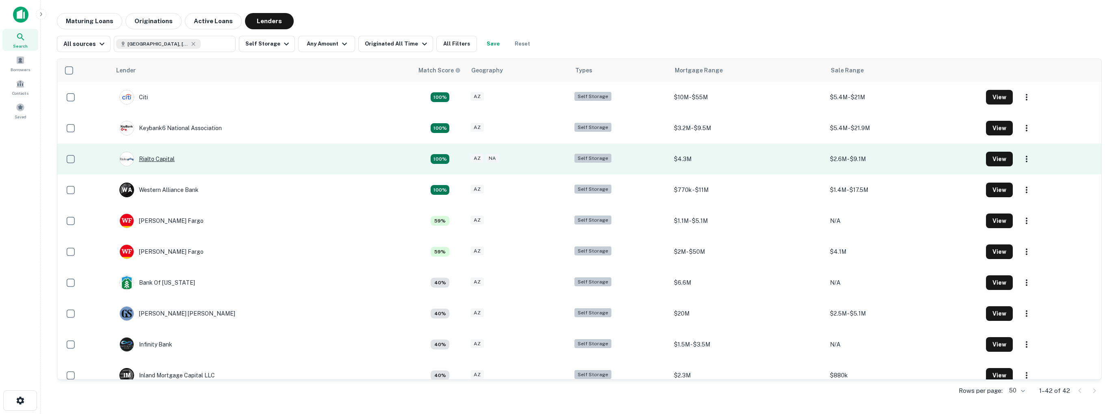
click at [158, 156] on div "Rialto Capital" at bounding box center [146, 159] width 55 height 15
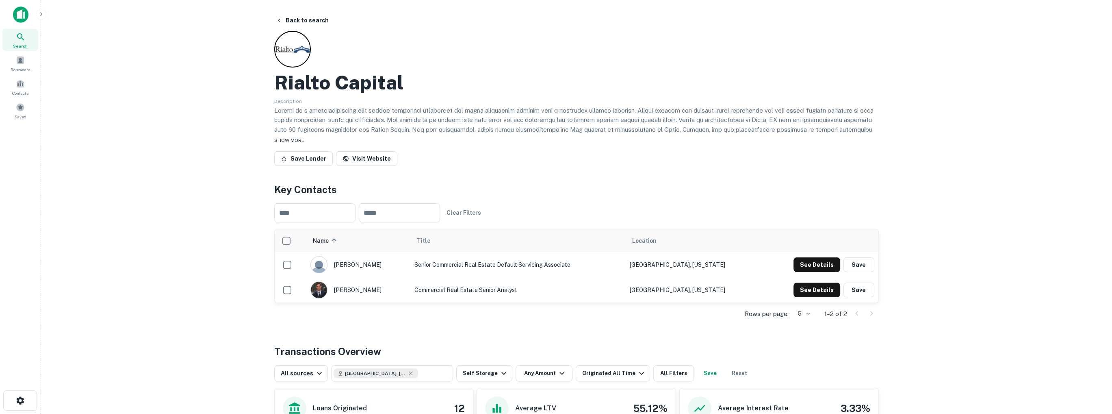
click at [286, 140] on span "SHOW MORE" at bounding box center [289, 140] width 30 height 6
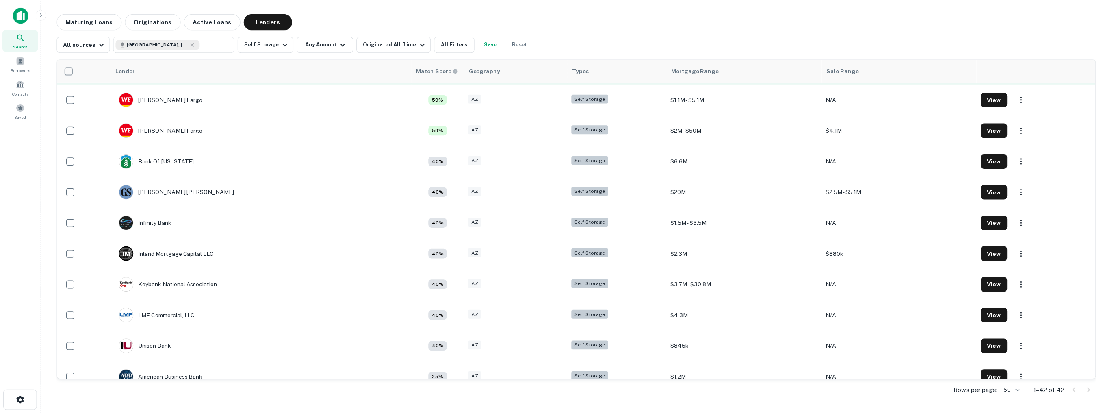
scroll to position [122, 0]
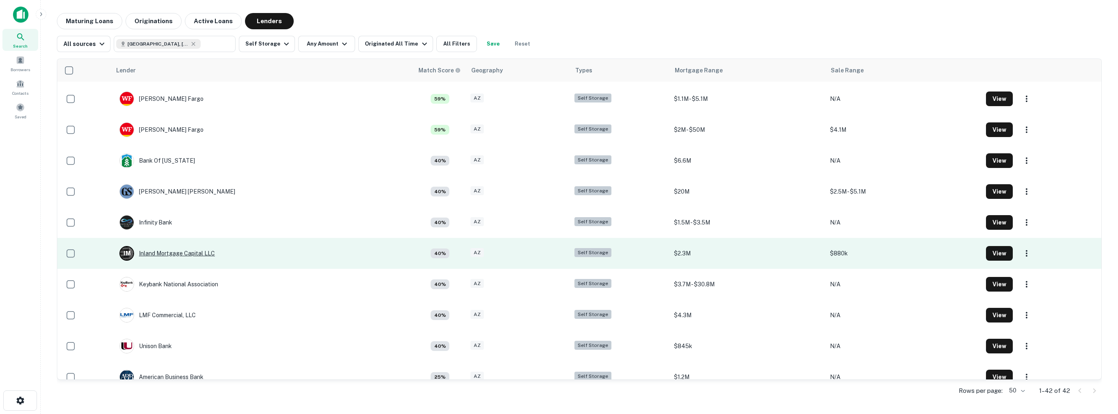
click at [200, 251] on div "I M Inland Mortgage Capital LLC" at bounding box center [166, 253] width 95 height 15
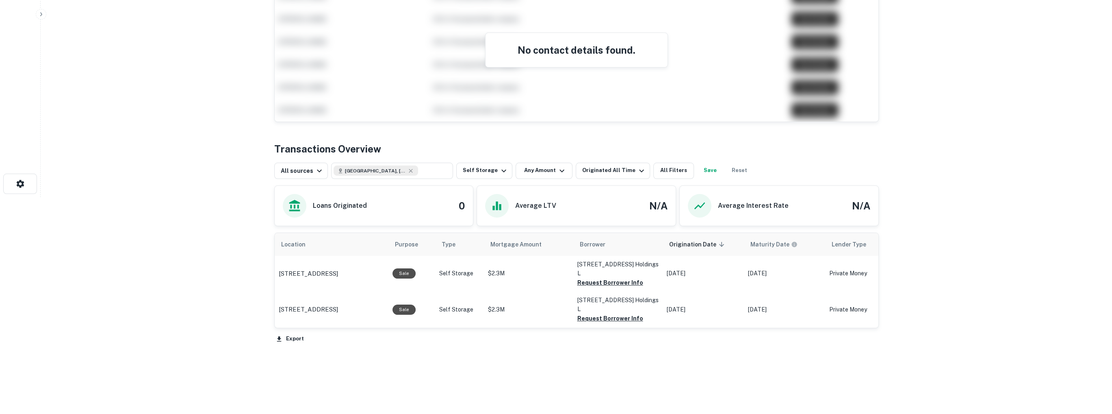
scroll to position [225, 0]
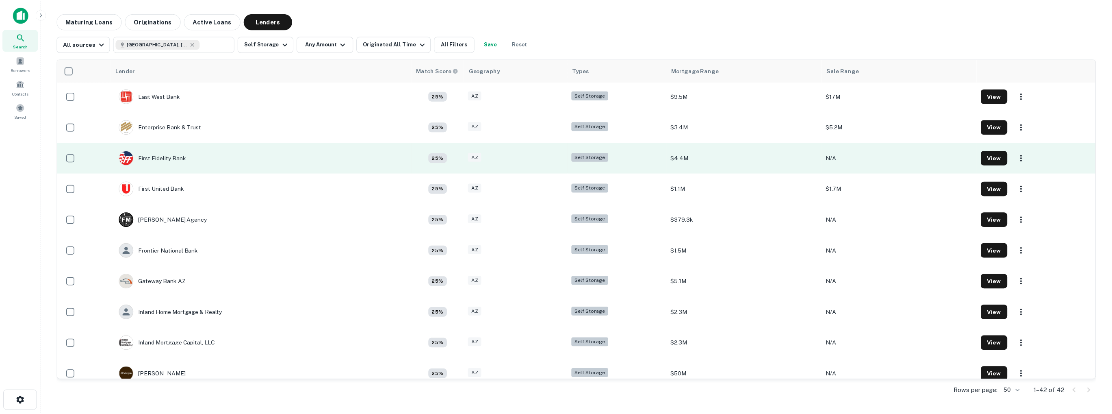
scroll to position [650, 0]
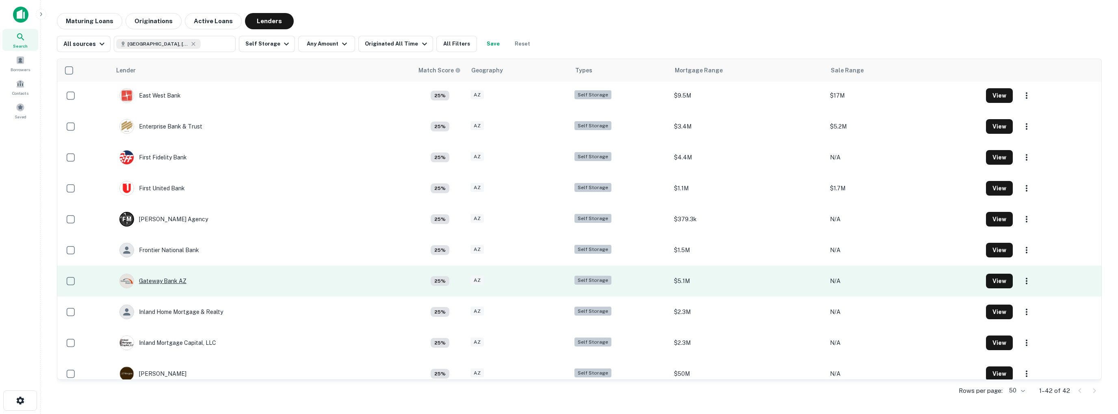
click at [163, 281] on div "Gateway Bank AZ" at bounding box center [152, 280] width 67 height 15
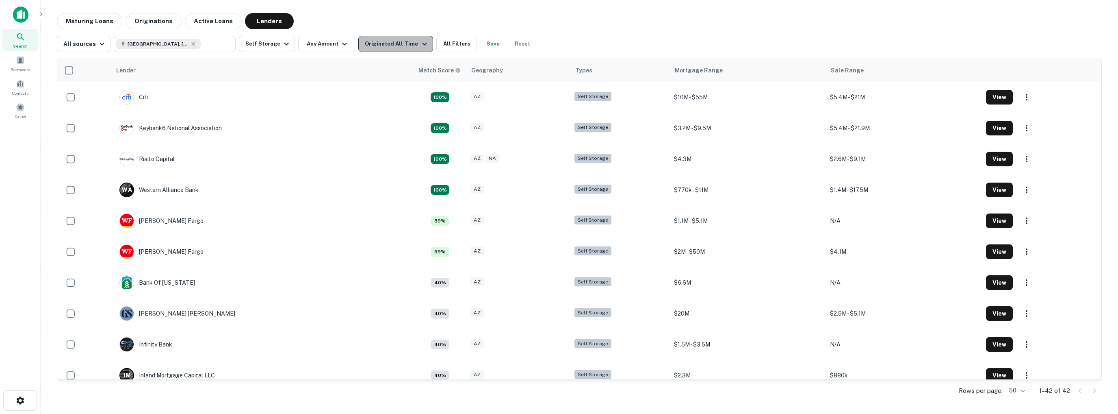
click at [403, 43] on div "Originated All Time" at bounding box center [397, 44] width 64 height 10
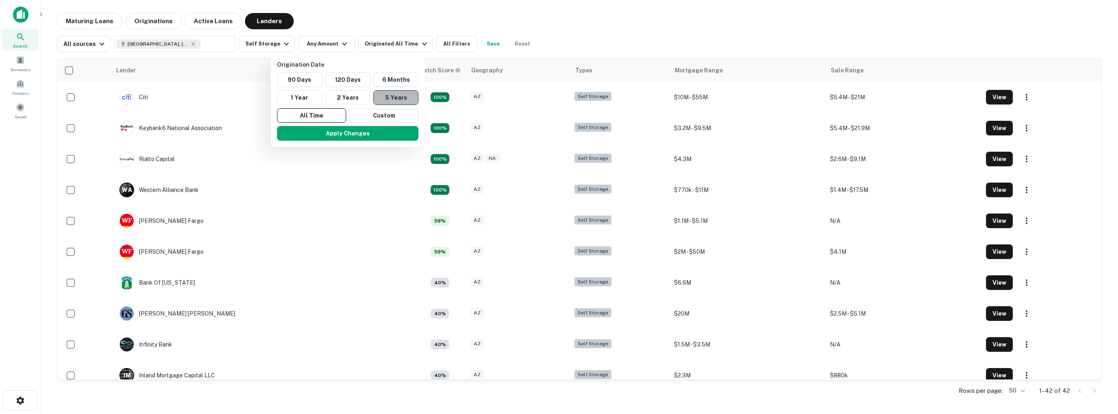
click at [393, 97] on button "5 Years" at bounding box center [395, 97] width 45 height 15
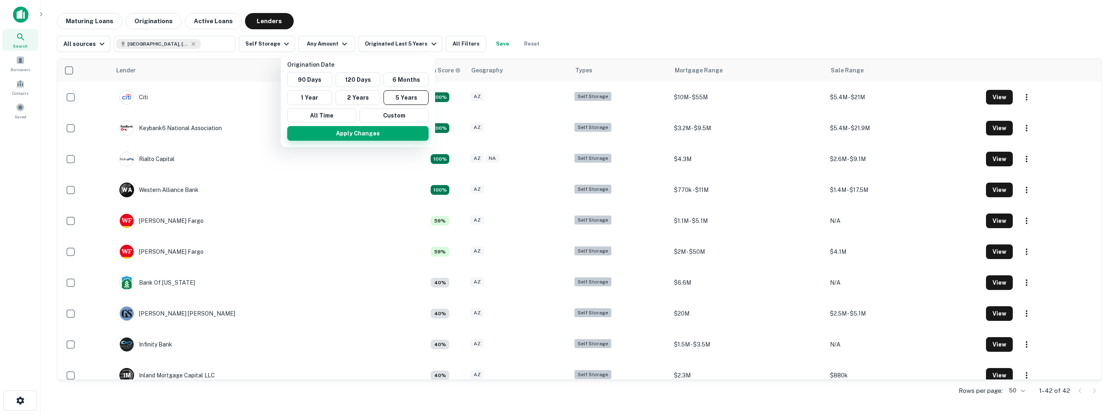
click at [366, 134] on button "Apply Changes" at bounding box center [357, 133] width 141 height 15
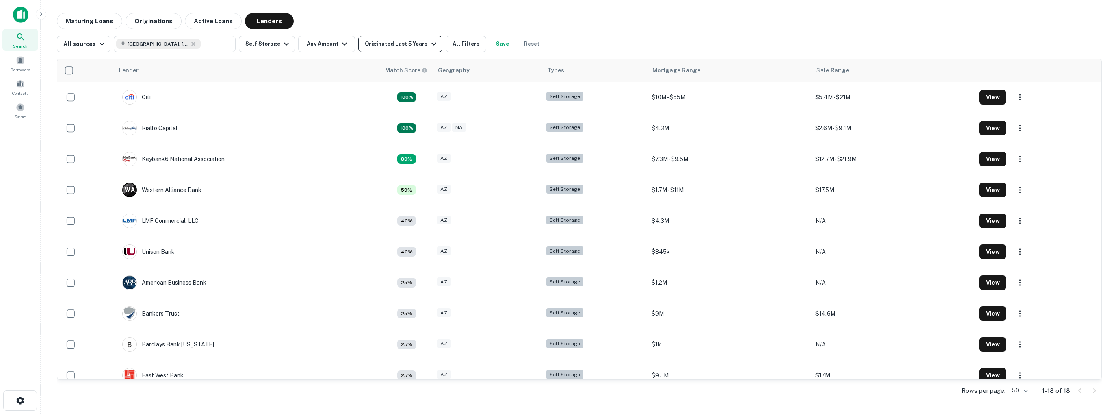
click at [416, 43] on div "Originated Last 5 Years" at bounding box center [402, 44] width 74 height 10
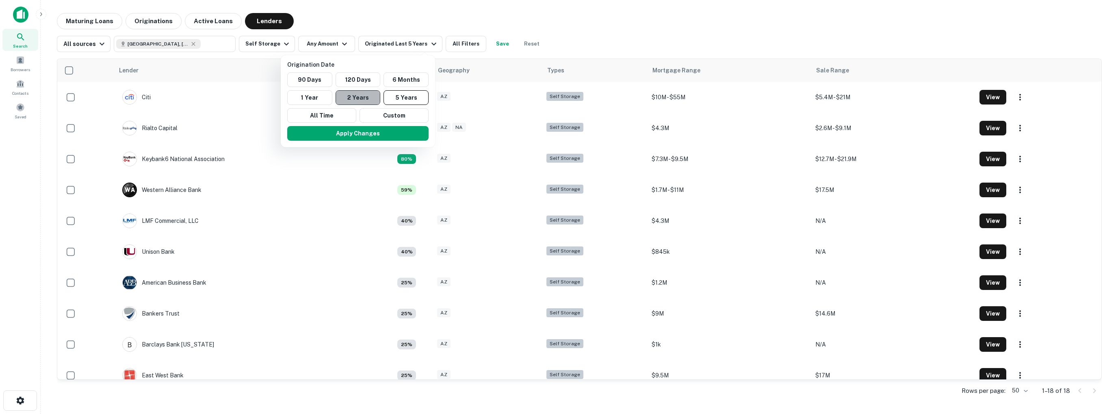
click at [362, 96] on button "2 Years" at bounding box center [358, 97] width 45 height 15
click at [337, 134] on button "Apply Changes" at bounding box center [357, 133] width 141 height 15
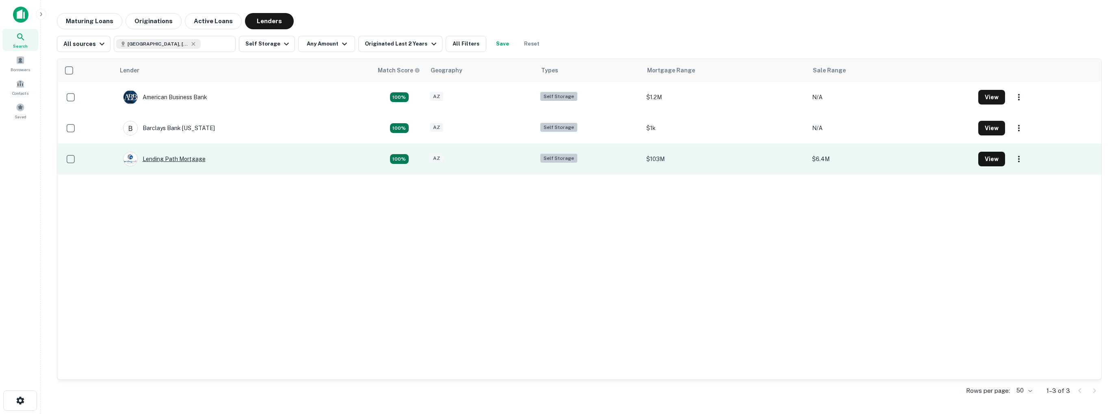
click at [157, 161] on div "Lending Path Mortgage" at bounding box center [164, 159] width 82 height 15
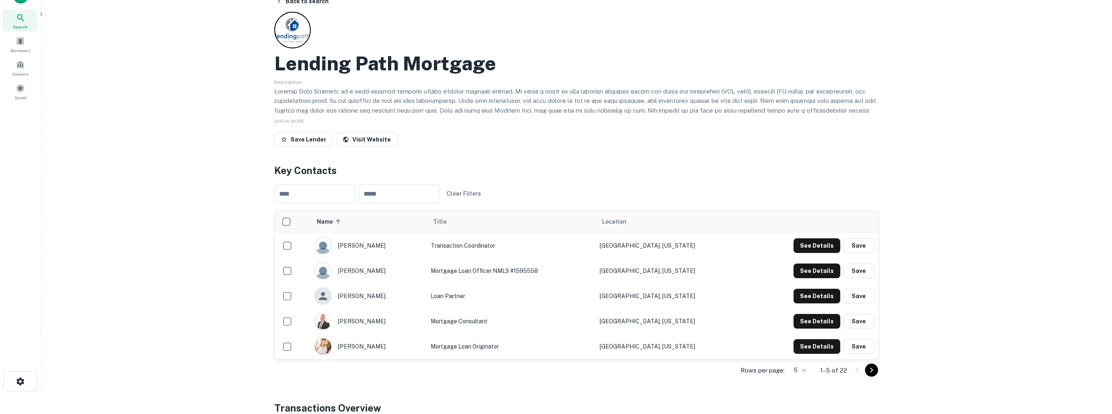
scroll to position [122, 0]
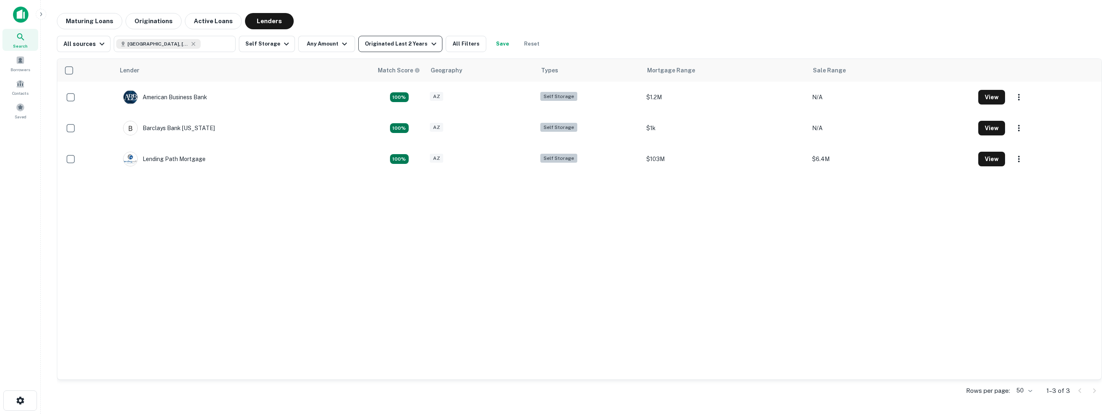
click at [406, 43] on div "Originated Last 2 Years" at bounding box center [402, 44] width 74 height 10
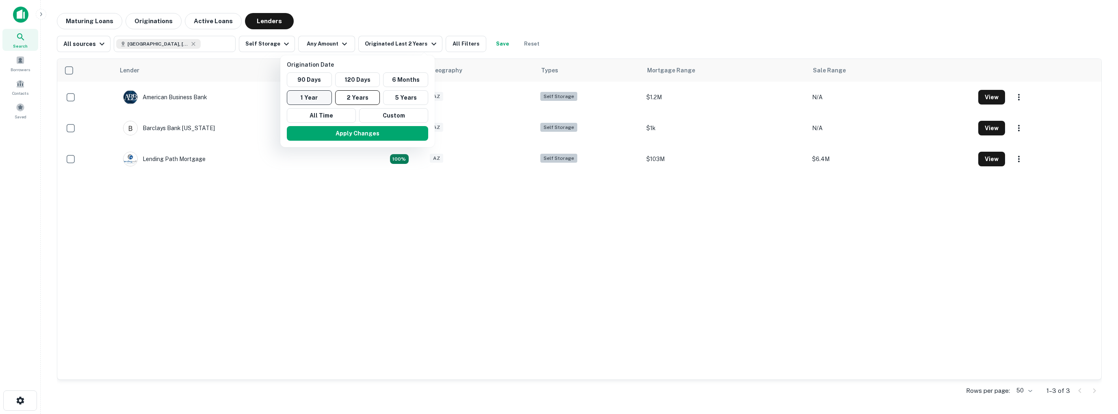
click at [311, 99] on button "1 Year" at bounding box center [309, 97] width 45 height 15
click at [330, 130] on button "Apply Changes" at bounding box center [350, 133] width 141 height 15
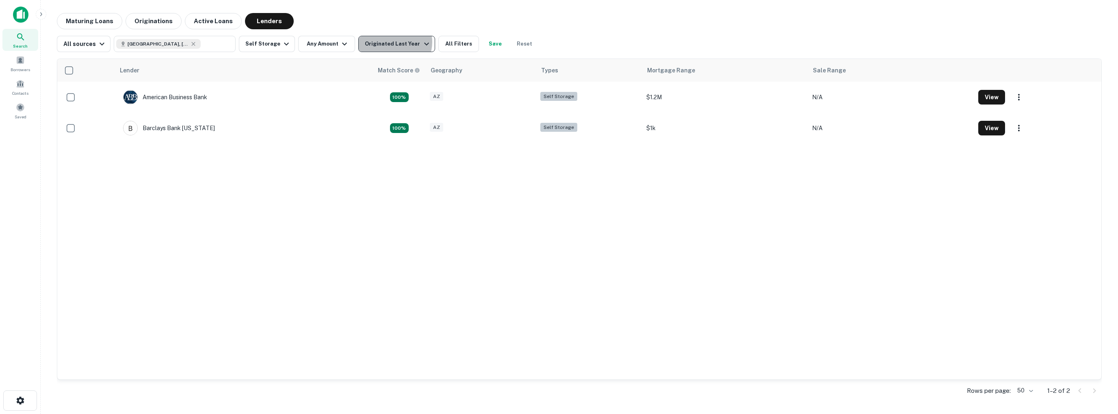
click at [387, 42] on div "Originated Last Year" at bounding box center [398, 44] width 66 height 10
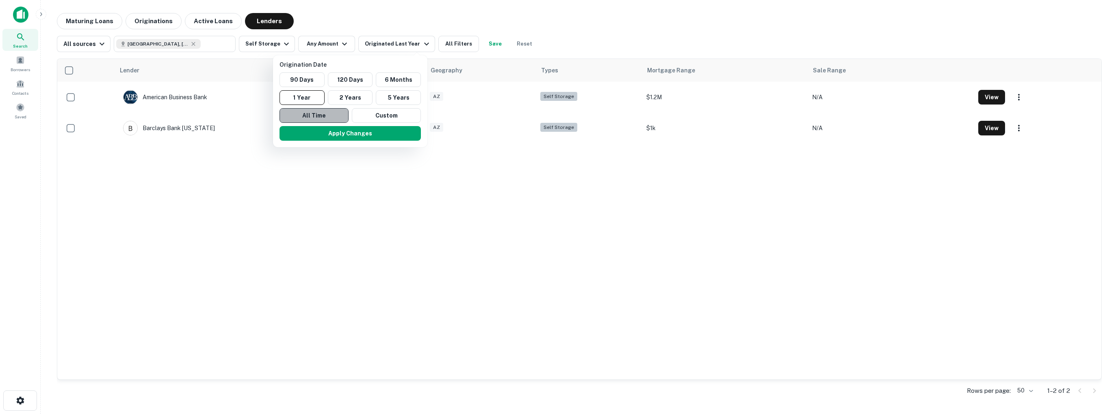
click at [312, 116] on button "All Time" at bounding box center [314, 115] width 69 height 15
drag, startPoint x: 334, startPoint y: 133, endPoint x: 329, endPoint y: 157, distance: 24.9
click at [334, 133] on button "Apply Changes" at bounding box center [347, 133] width 141 height 15
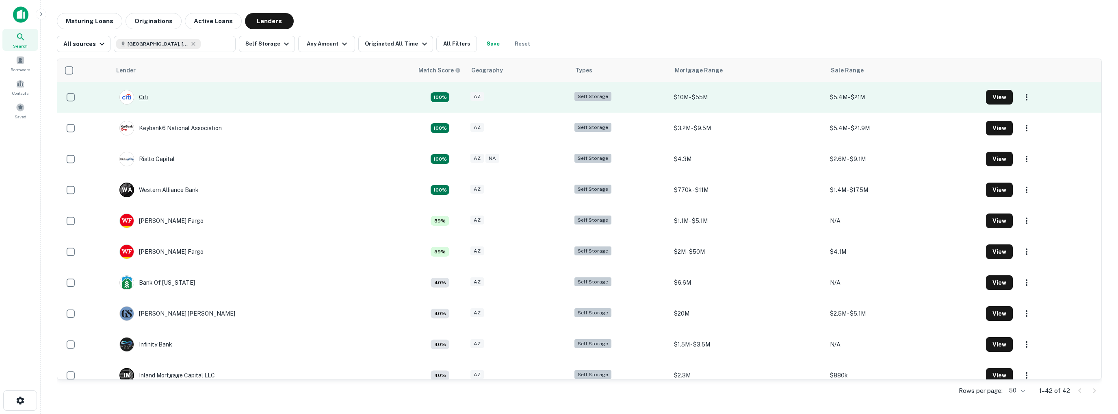
click at [145, 96] on div "Citi" at bounding box center [133, 97] width 28 height 15
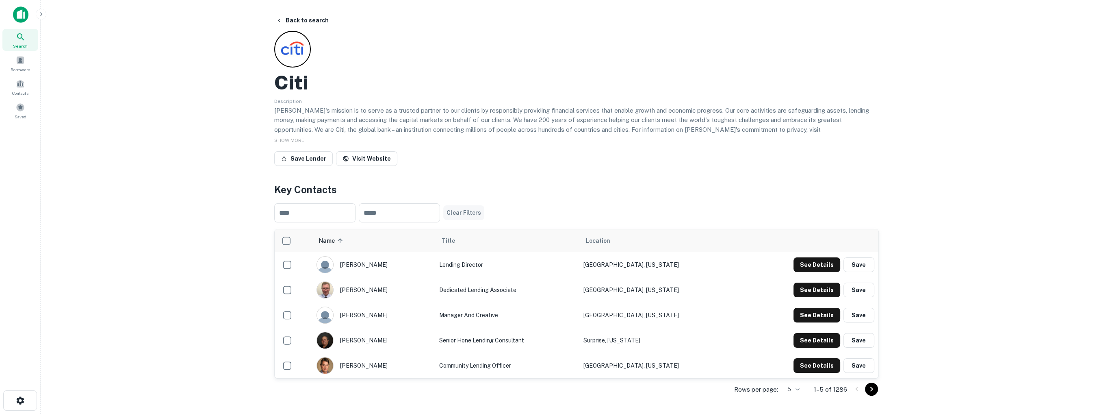
click at [481, 213] on button "Clear Filters" at bounding box center [463, 212] width 41 height 15
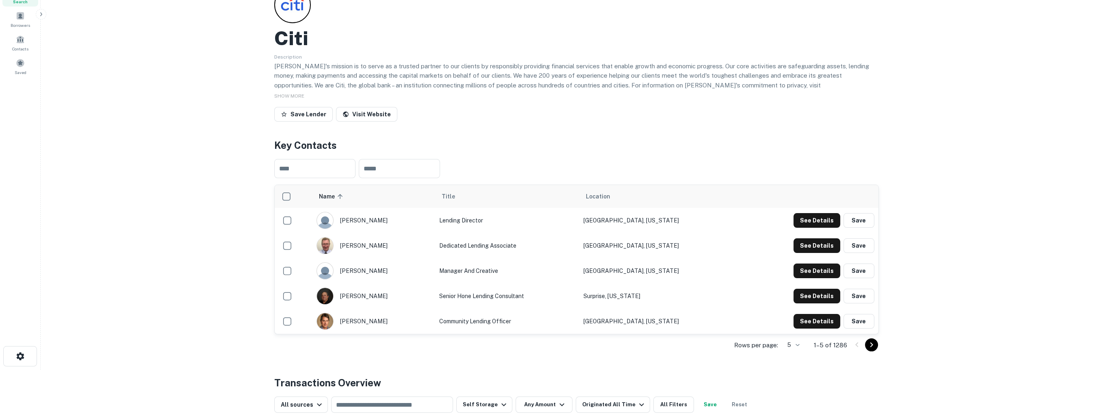
scroll to position [41, 0]
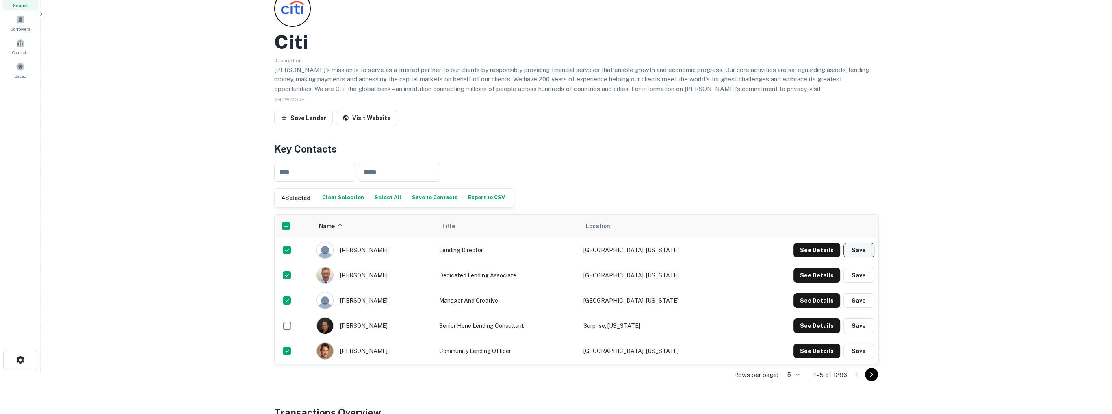
click at [860, 247] on button "Save" at bounding box center [859, 250] width 31 height 15
click at [864, 276] on button "Save" at bounding box center [859, 275] width 31 height 15
click at [863, 302] on button "Save" at bounding box center [859, 300] width 31 height 15
click at [860, 351] on button "Save" at bounding box center [859, 350] width 31 height 15
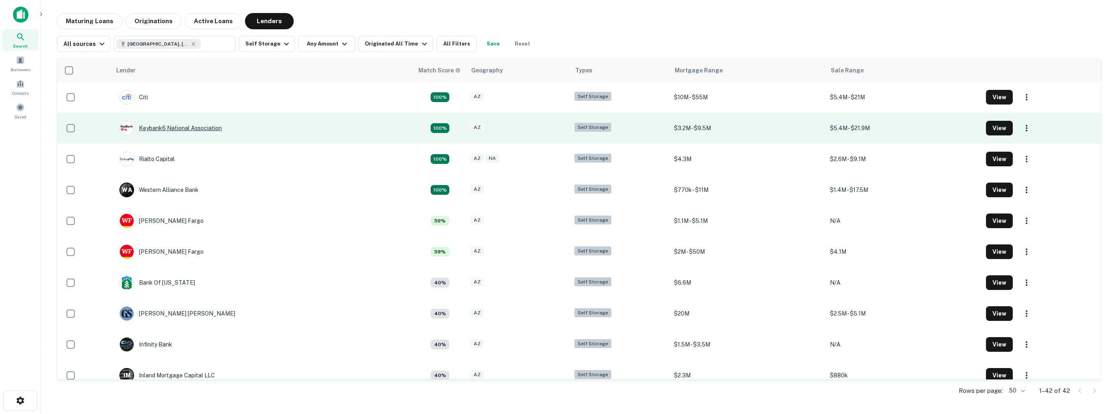
click at [171, 127] on div "Keybank6 National Association" at bounding box center [170, 128] width 102 height 15
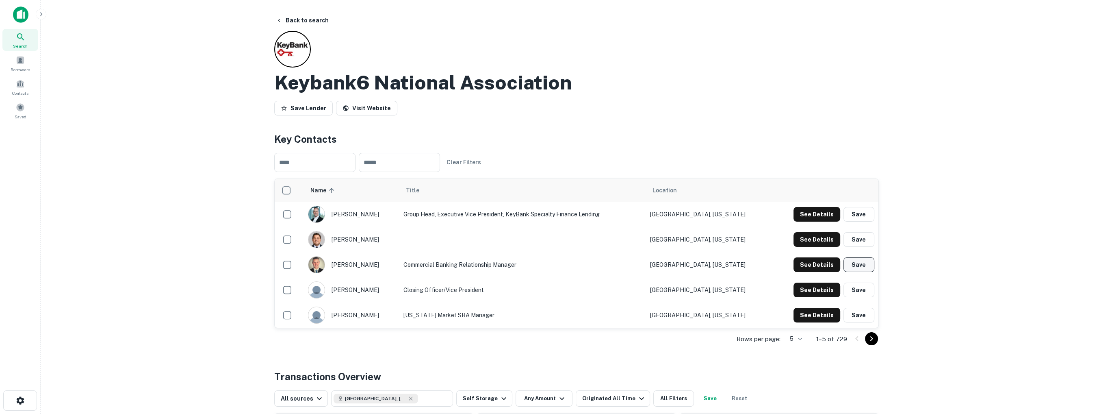
click at [861, 264] on button "Save" at bounding box center [859, 264] width 31 height 15
click at [855, 237] on button "Save" at bounding box center [859, 239] width 31 height 15
click at [861, 214] on button "Save" at bounding box center [859, 214] width 31 height 15
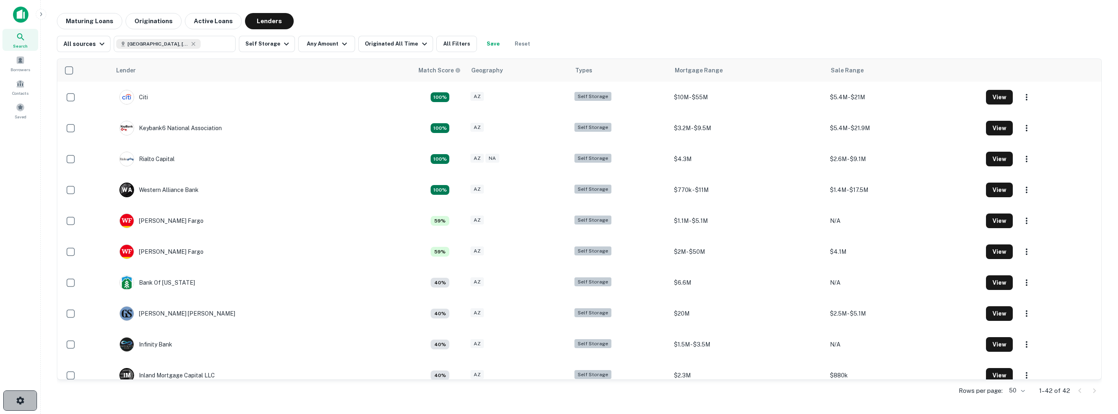
click at [25, 401] on button "button" at bounding box center [20, 400] width 34 height 20
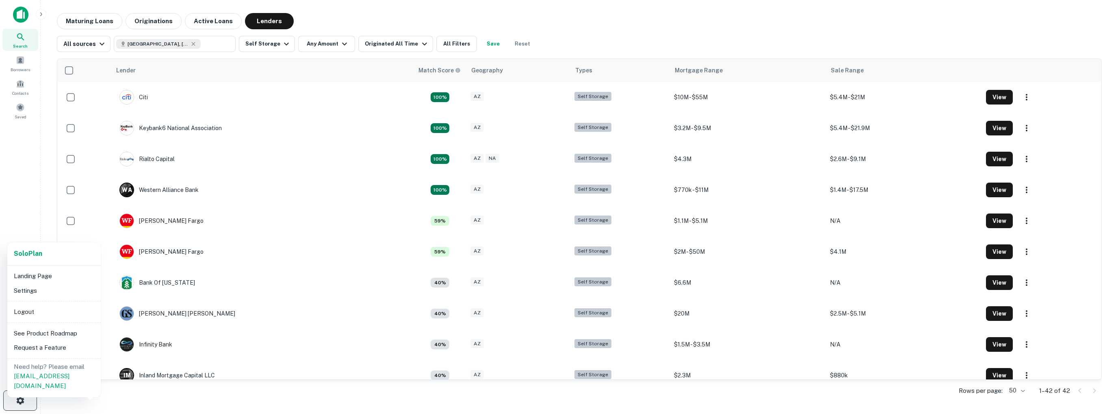
click at [25, 401] on div at bounding box center [559, 207] width 1118 height 414
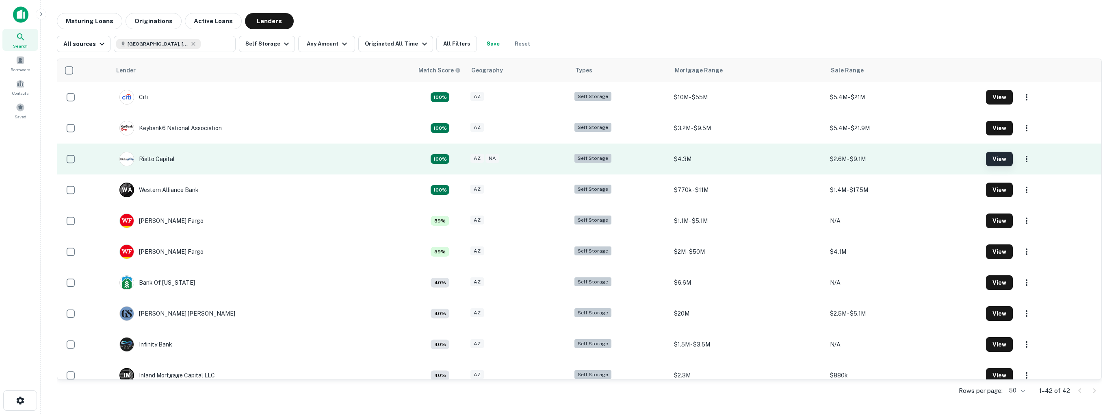
click at [991, 157] on button "View" at bounding box center [999, 159] width 27 height 15
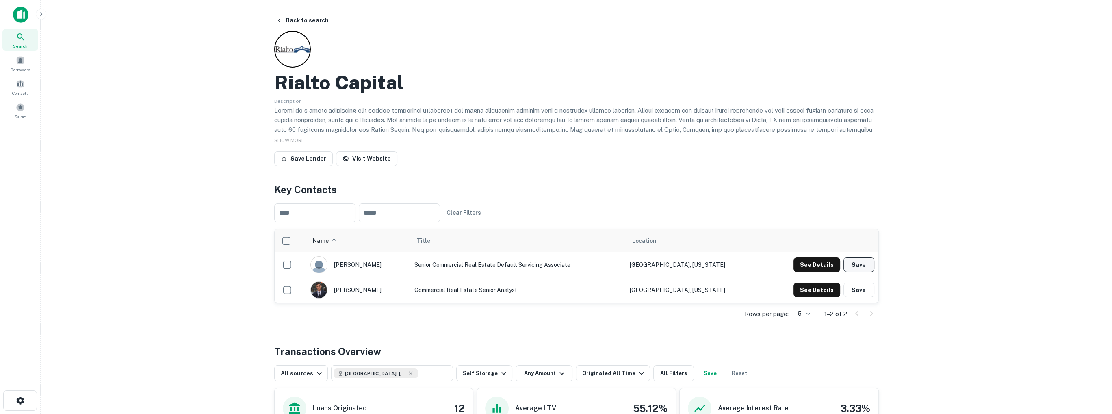
click at [856, 262] on button "Save" at bounding box center [859, 264] width 31 height 15
click at [866, 291] on button "Save" at bounding box center [859, 289] width 31 height 15
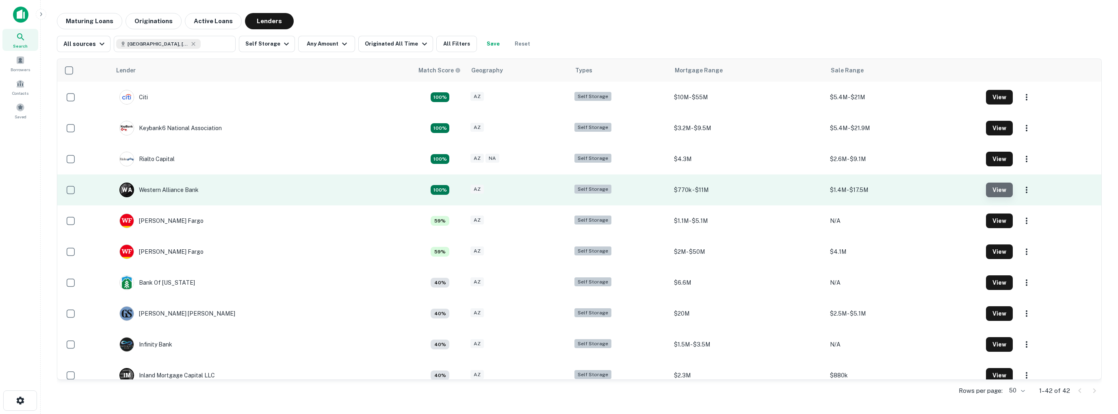
click at [996, 189] on button "View" at bounding box center [999, 189] width 27 height 15
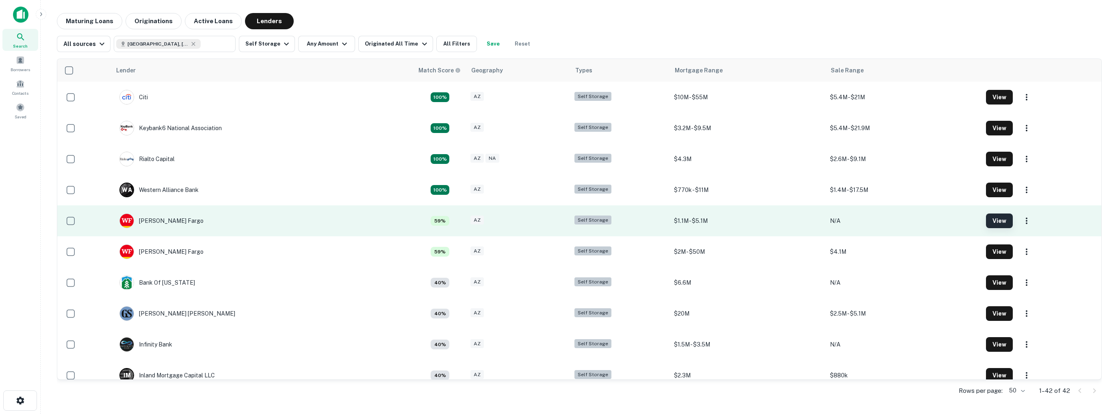
click at [996, 218] on button "View" at bounding box center [999, 220] width 27 height 15
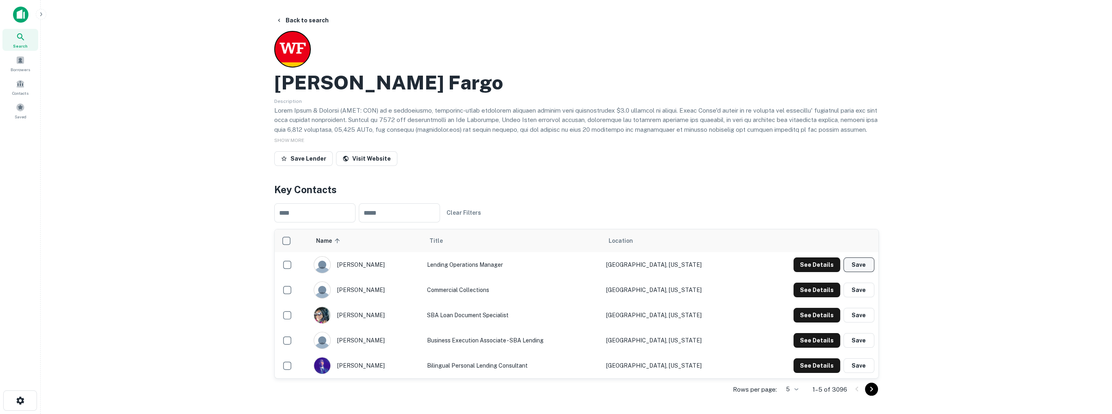
click at [860, 265] on button "Save" at bounding box center [859, 264] width 31 height 15
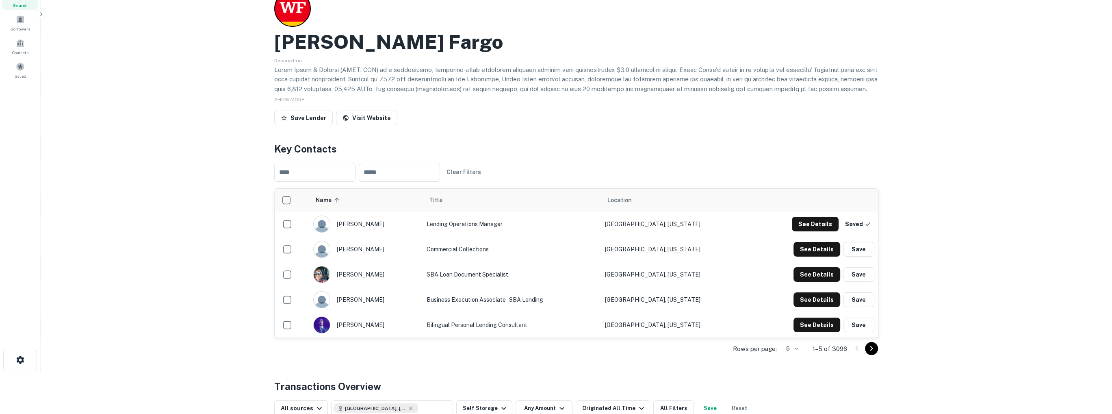
scroll to position [81, 0]
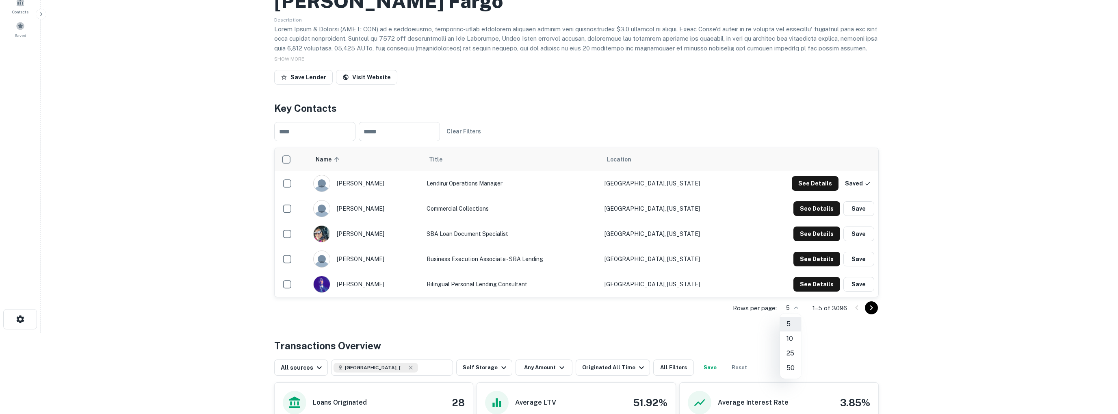
click at [798, 308] on body "Search Borrowers Contacts Saved Back to search Wells Fargo Description SHOW MOR…" at bounding box center [559, 126] width 1118 height 414
click at [792, 337] on li "10" at bounding box center [790, 338] width 21 height 15
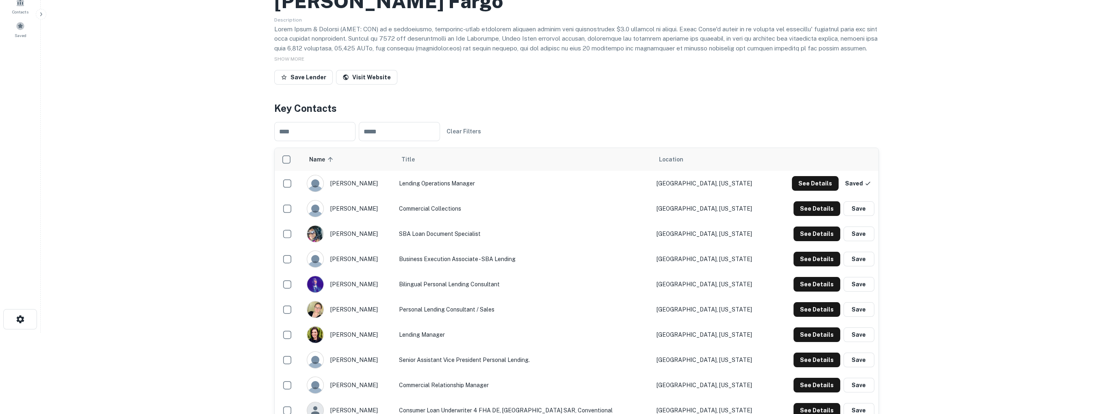
scroll to position [122, 0]
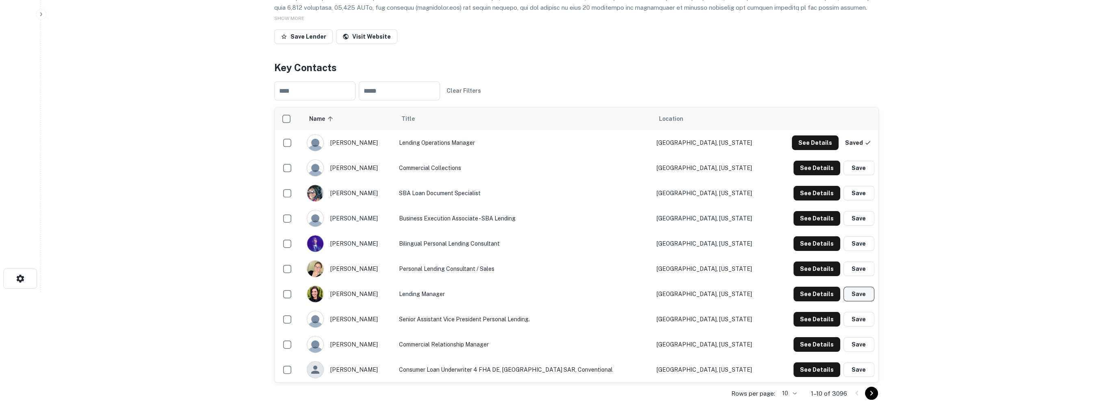
click at [853, 295] on button "Save" at bounding box center [859, 293] width 31 height 15
click at [857, 343] on button "Save" at bounding box center [859, 344] width 31 height 15
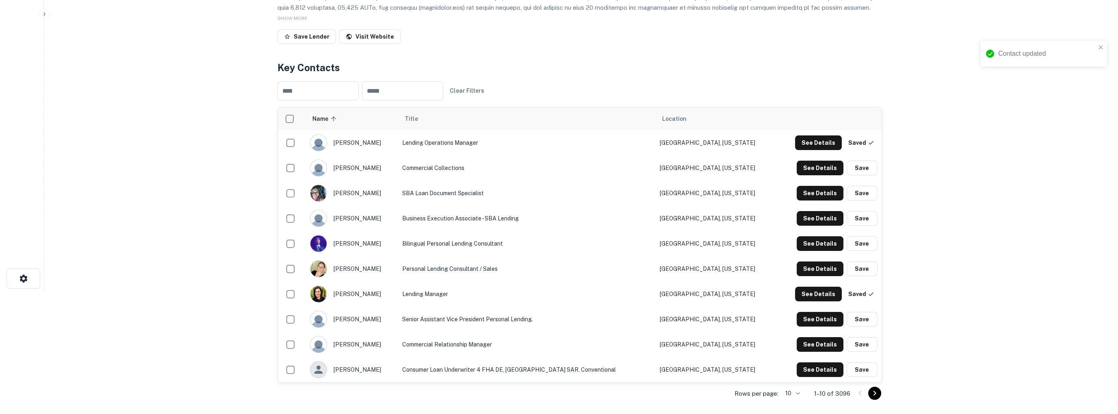
scroll to position [0, 0]
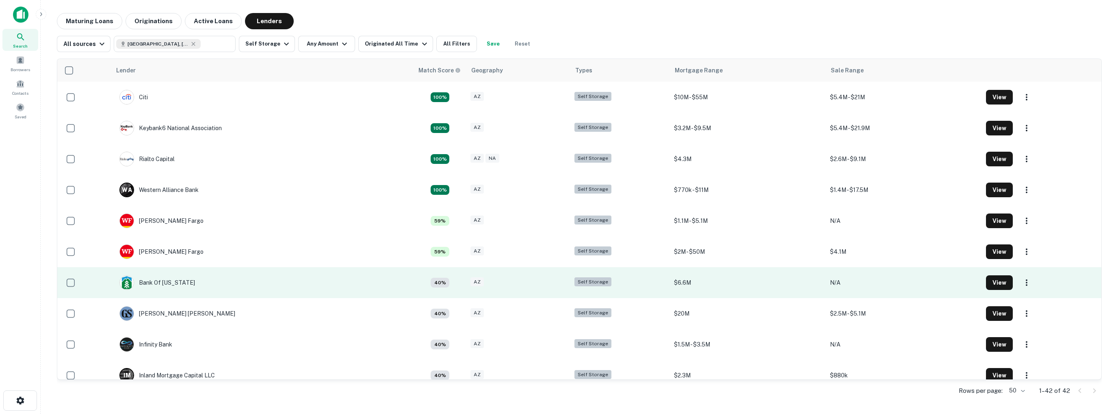
click at [590, 282] on div "Self Storage" at bounding box center [593, 281] width 37 height 9
click at [158, 280] on div "Bank Of [US_STATE]" at bounding box center [157, 282] width 76 height 15
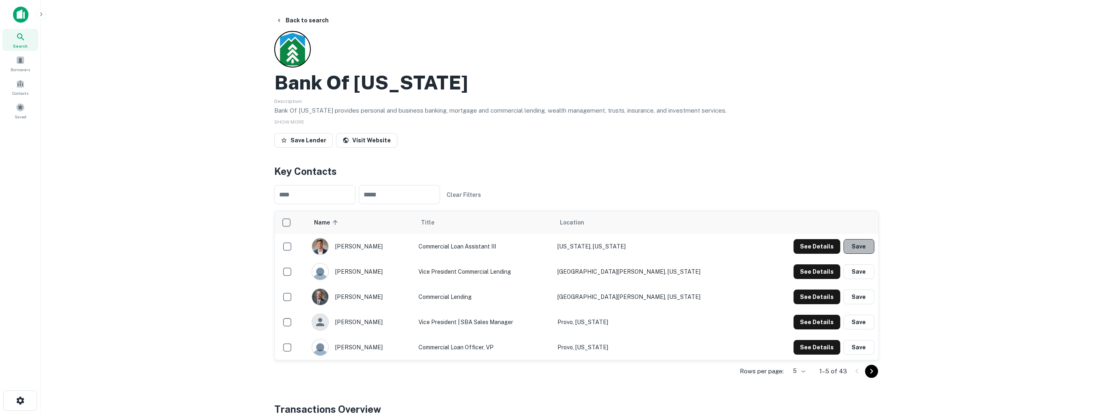
click at [860, 246] on button "Save" at bounding box center [859, 246] width 31 height 15
click at [860, 272] on button "Save" at bounding box center [859, 271] width 31 height 15
click at [861, 300] on button "Save" at bounding box center [859, 296] width 31 height 15
click at [857, 347] on button "Save" at bounding box center [859, 347] width 31 height 15
click at [857, 322] on button "Save" at bounding box center [859, 322] width 31 height 15
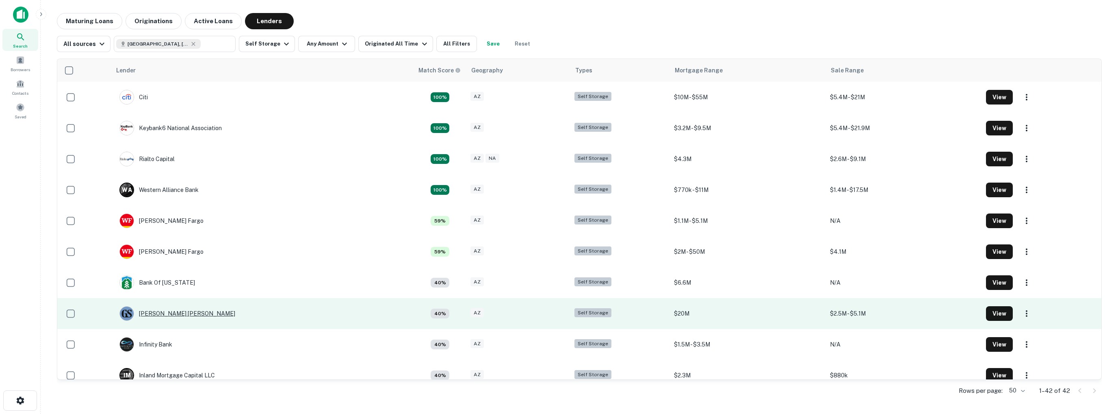
click at [150, 312] on div "Goldman Sachs" at bounding box center [177, 313] width 116 height 15
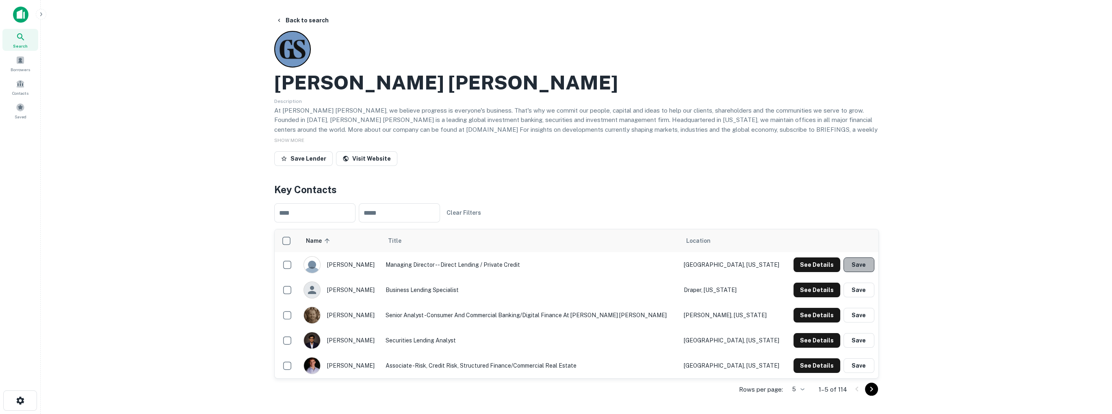
click at [863, 268] on button "Save" at bounding box center [859, 264] width 31 height 15
click at [863, 291] on button "Save" at bounding box center [859, 289] width 31 height 15
click at [863, 315] on button "Save" at bounding box center [859, 315] width 31 height 15
click at [858, 360] on button "Save" at bounding box center [859, 365] width 31 height 15
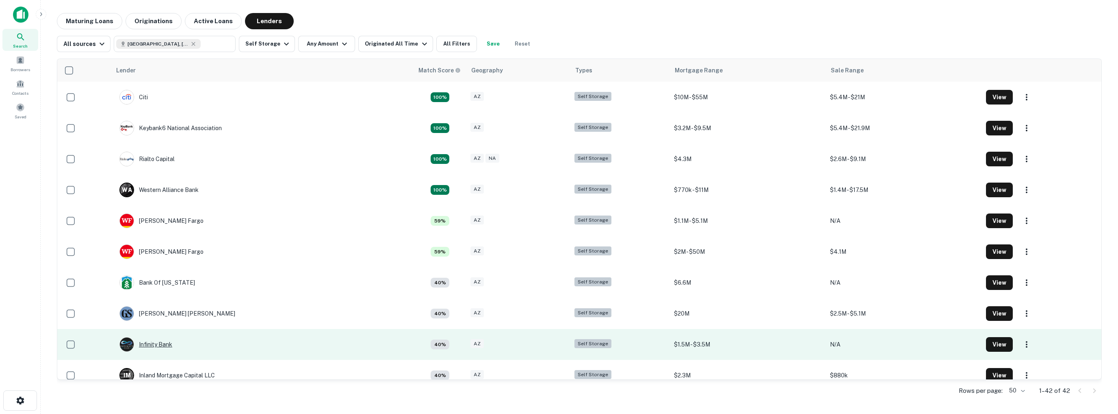
click at [153, 345] on div "Infinity Bank" at bounding box center [145, 344] width 53 height 15
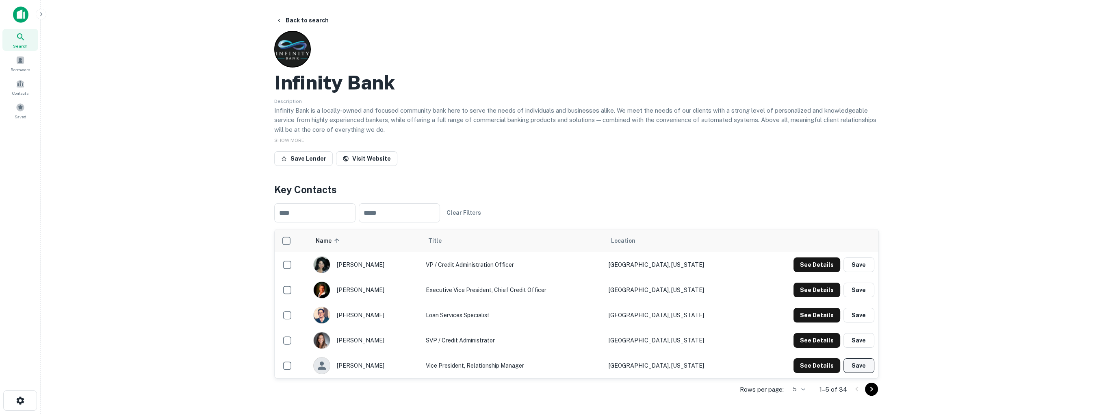
click at [855, 364] on button "Save" at bounding box center [859, 365] width 31 height 15
click at [859, 317] on button "Save" at bounding box center [859, 315] width 31 height 15
click at [857, 290] on button "Save" at bounding box center [859, 289] width 31 height 15
click at [860, 264] on button "Save" at bounding box center [859, 264] width 31 height 15
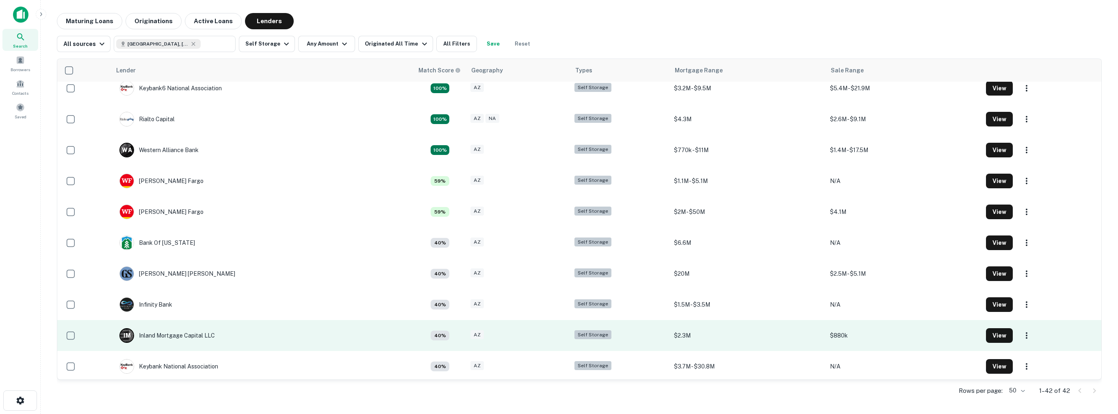
scroll to position [41, 0]
click at [188, 335] on div "I M Inland Mortgage Capital LLC" at bounding box center [166, 334] width 95 height 15
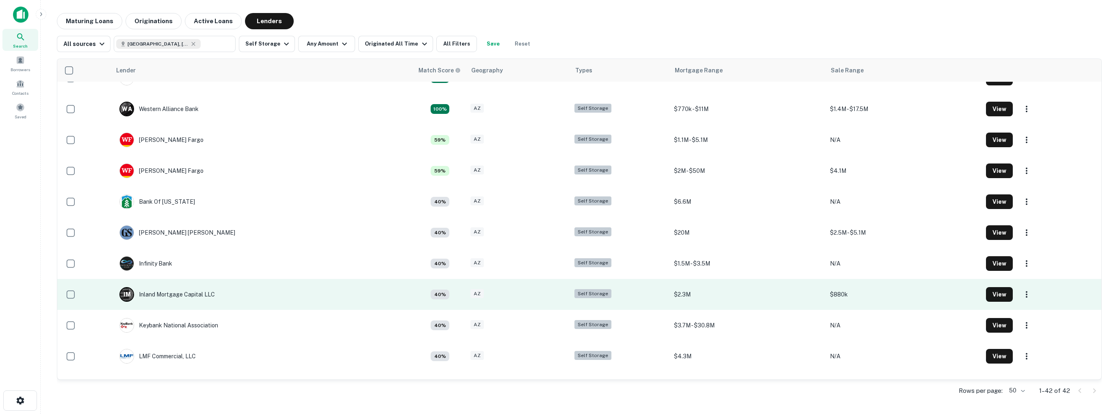
scroll to position [81, 0]
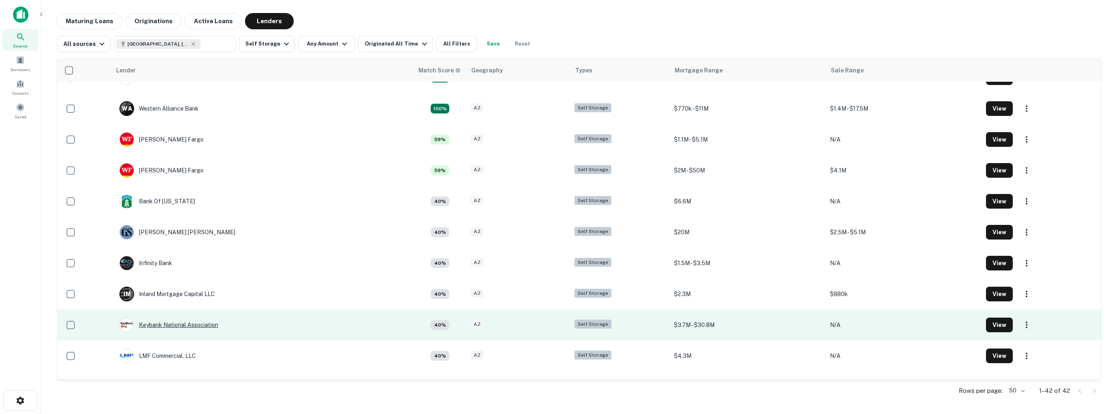
click at [200, 323] on div "Keybank National Association" at bounding box center [168, 324] width 99 height 15
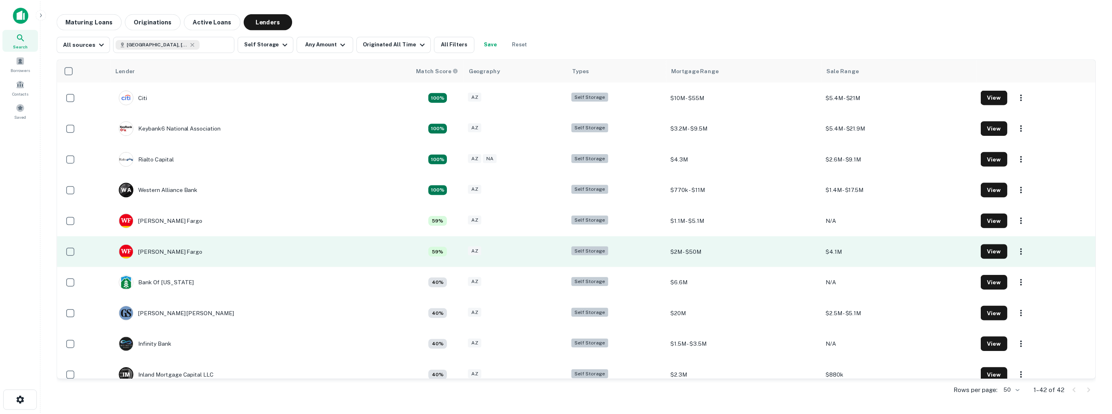
scroll to position [81, 0]
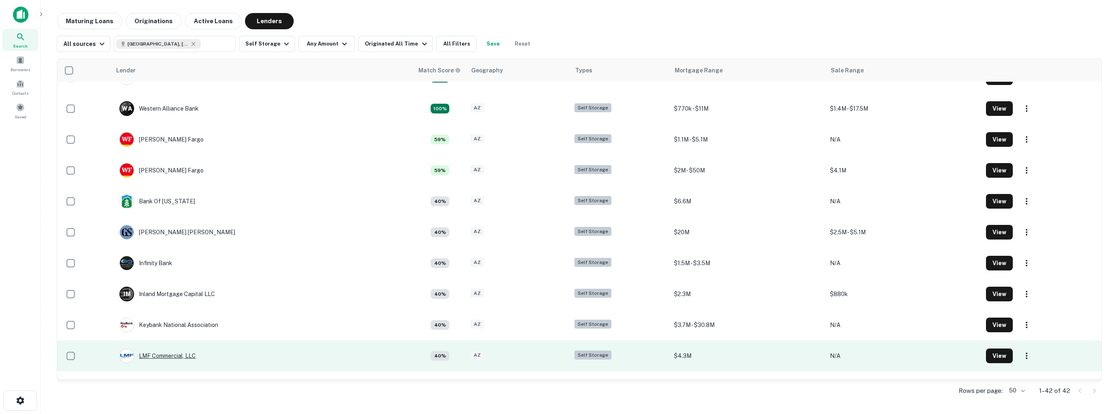
click at [179, 355] on div "LMF Commercial, LLC" at bounding box center [157, 355] width 76 height 15
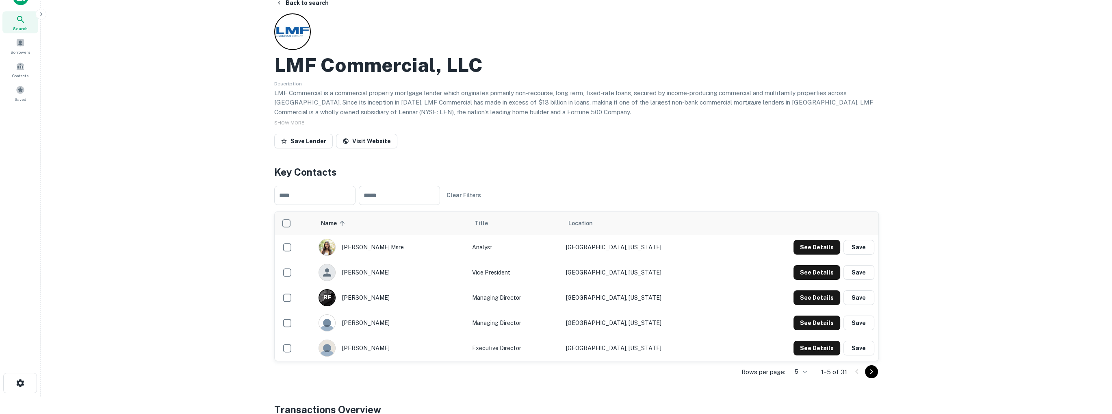
scroll to position [41, 0]
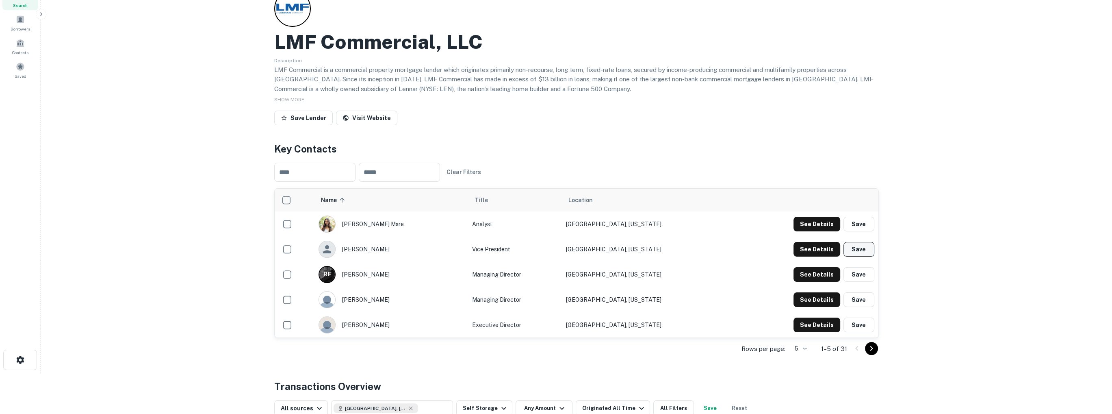
click at [860, 249] on button "Save" at bounding box center [859, 249] width 31 height 15
click at [860, 278] on button "Save" at bounding box center [859, 274] width 31 height 15
click at [861, 300] on button "Save" at bounding box center [859, 299] width 31 height 15
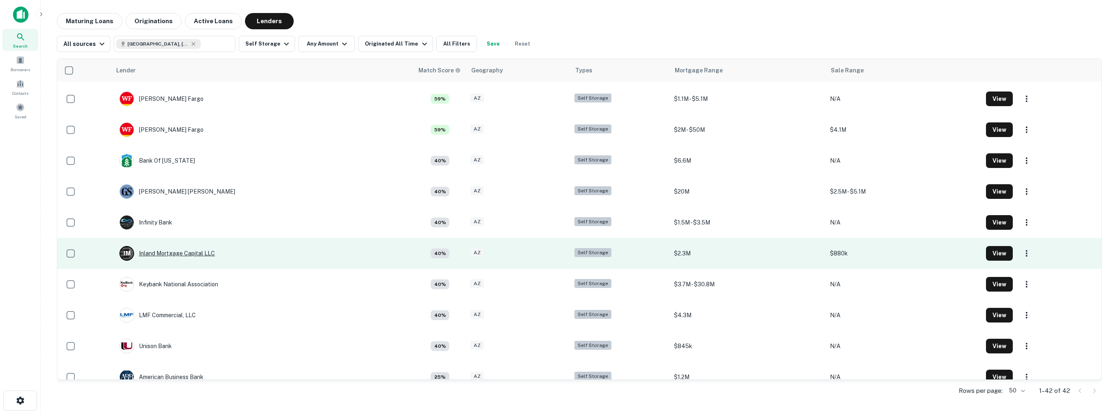
scroll to position [203, 0]
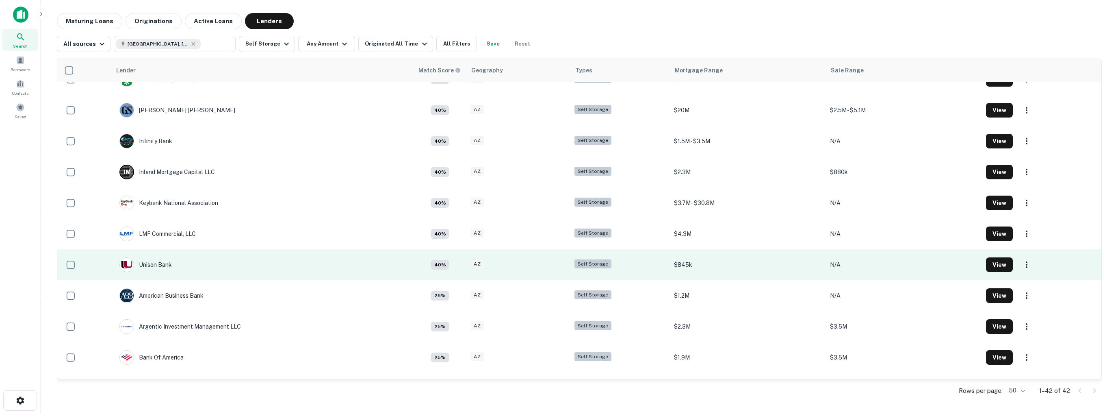
click at [598, 262] on div "Self Storage" at bounding box center [593, 263] width 37 height 9
click at [154, 265] on div "Unison Bank" at bounding box center [145, 264] width 52 height 15
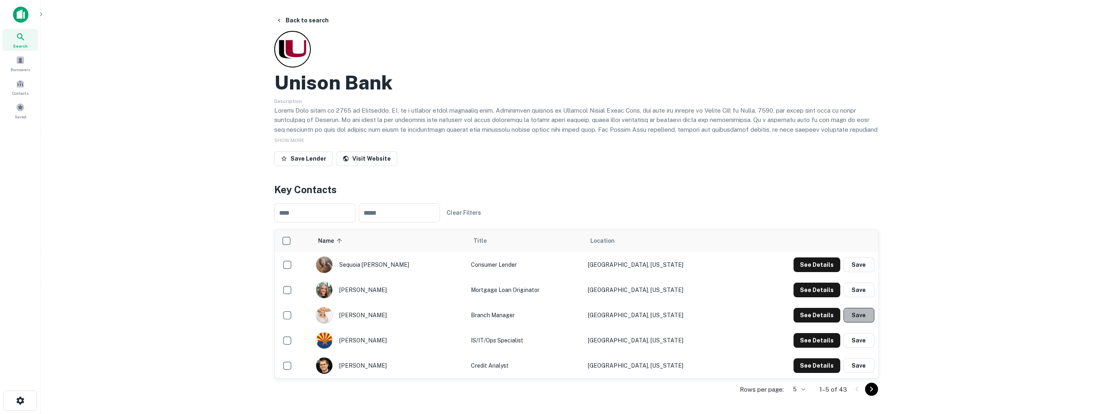
click at [861, 312] on button "Save" at bounding box center [859, 315] width 31 height 15
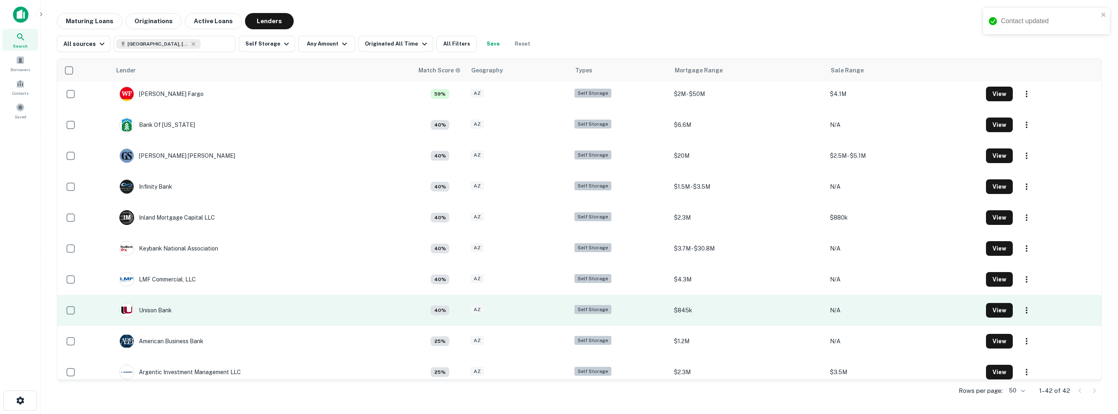
scroll to position [203, 0]
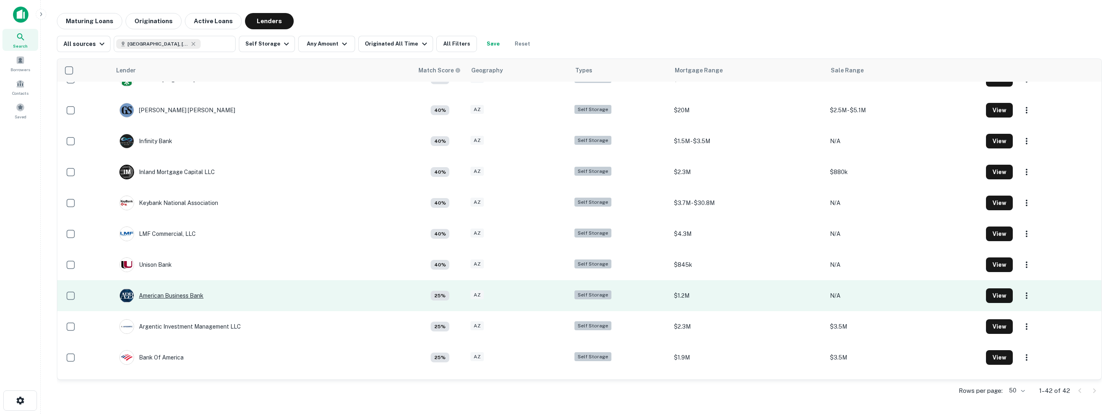
click at [180, 296] on div "American Business Bank" at bounding box center [161, 295] width 84 height 15
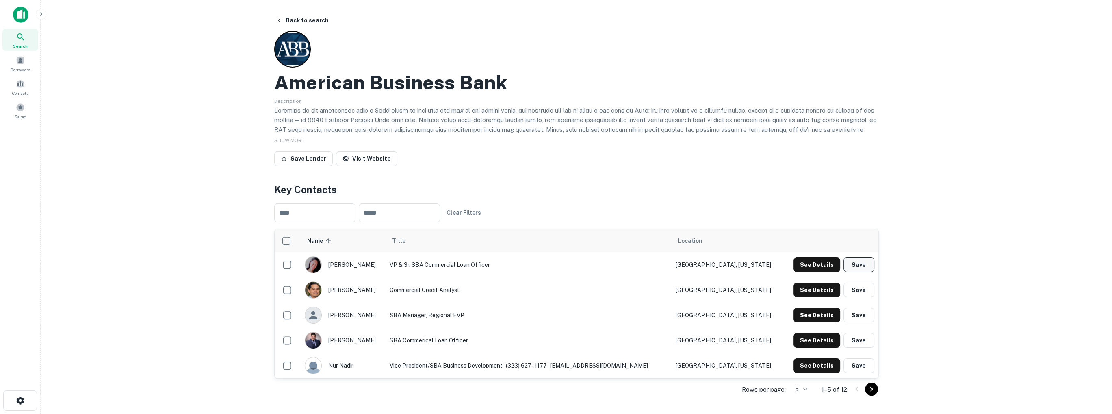
click at [857, 264] on button "Save" at bounding box center [859, 264] width 31 height 15
click at [858, 364] on button "Save" at bounding box center [859, 365] width 31 height 15
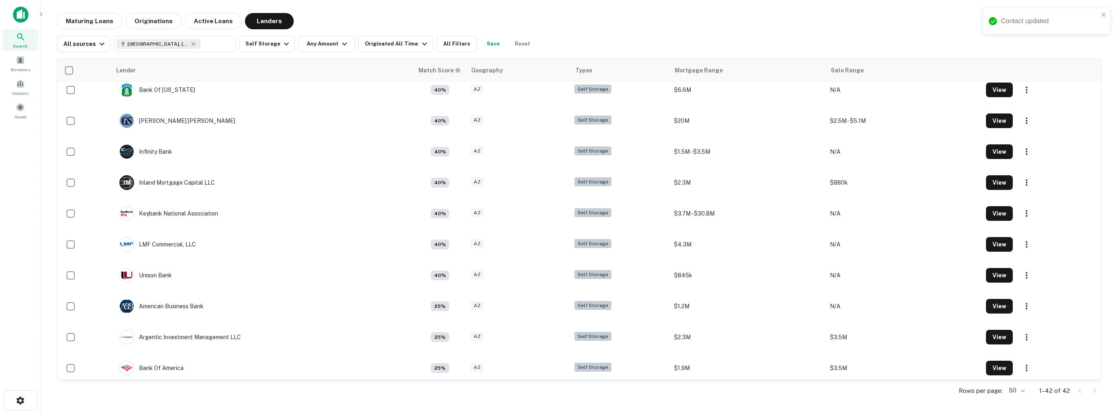
scroll to position [203, 0]
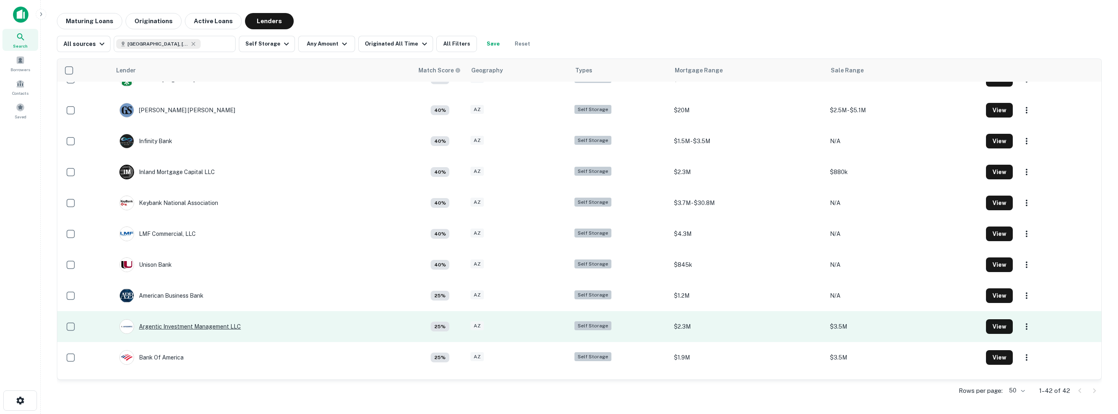
click at [192, 327] on div "Argentic Investment Management LLC" at bounding box center [179, 326] width 121 height 15
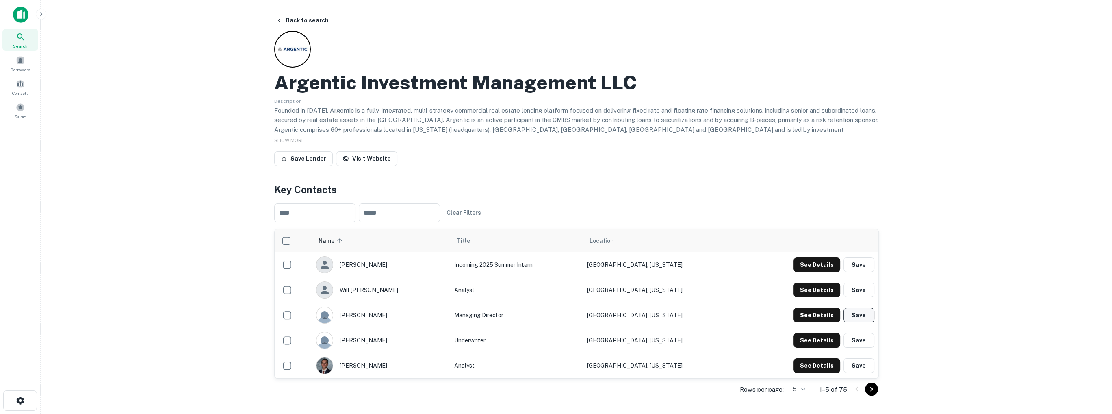
click at [863, 315] on button "Save" at bounding box center [859, 315] width 31 height 15
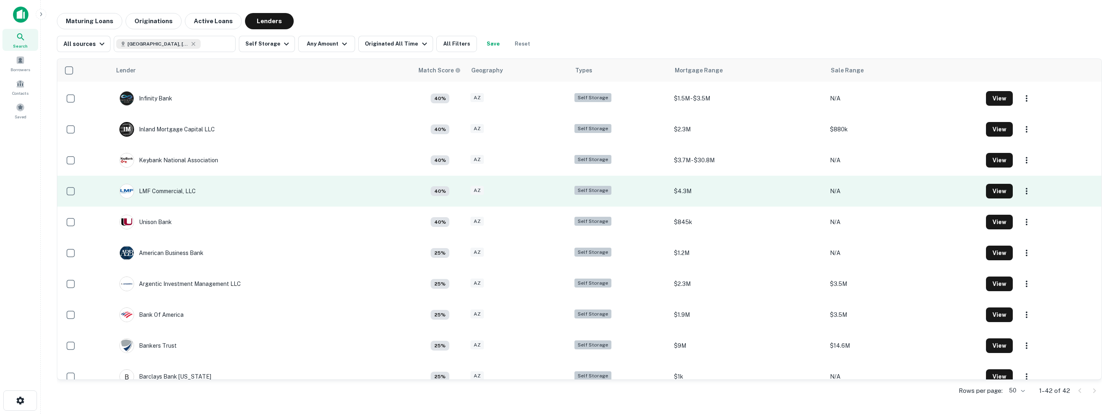
scroll to position [284, 0]
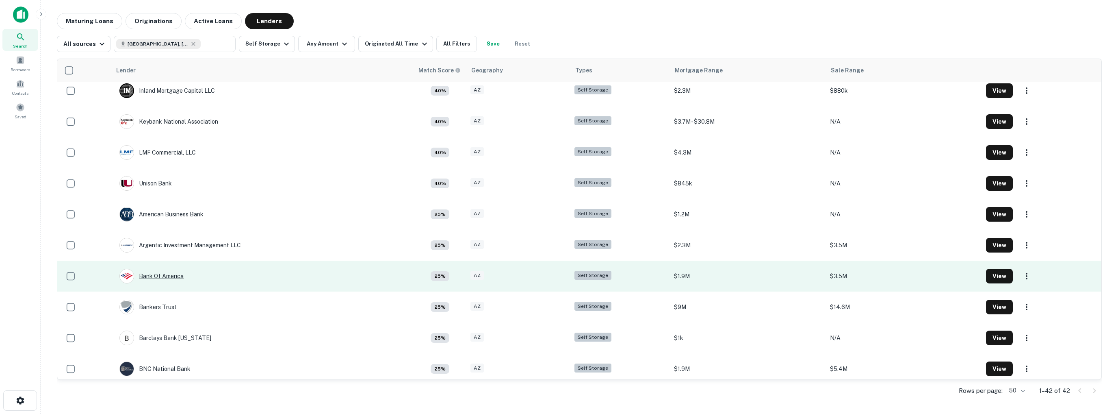
click at [170, 272] on div "Bank Of America" at bounding box center [151, 276] width 64 height 15
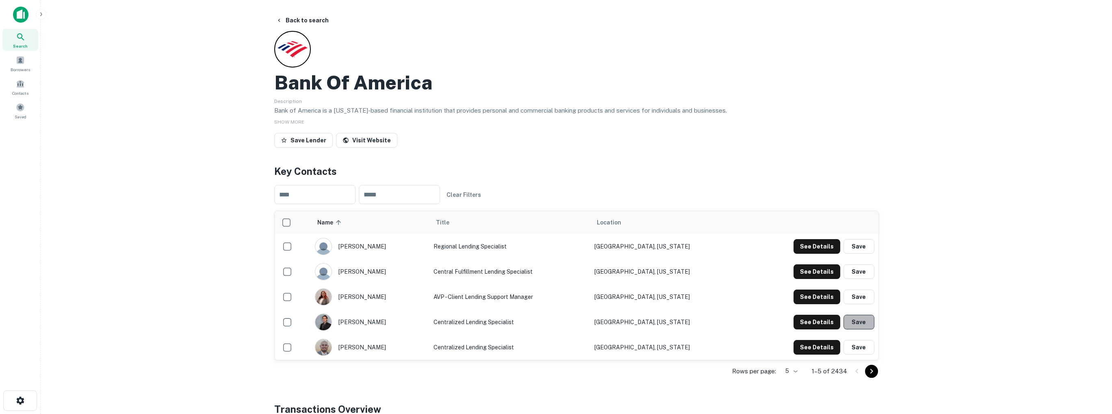
click at [860, 321] on button "Save" at bounding box center [859, 322] width 31 height 15
click at [859, 349] on button "Save" at bounding box center [859, 347] width 31 height 15
click at [861, 246] on button "Save" at bounding box center [859, 246] width 31 height 15
click at [862, 299] on button "Save" at bounding box center [859, 296] width 31 height 15
click at [861, 270] on button "Save" at bounding box center [859, 271] width 31 height 15
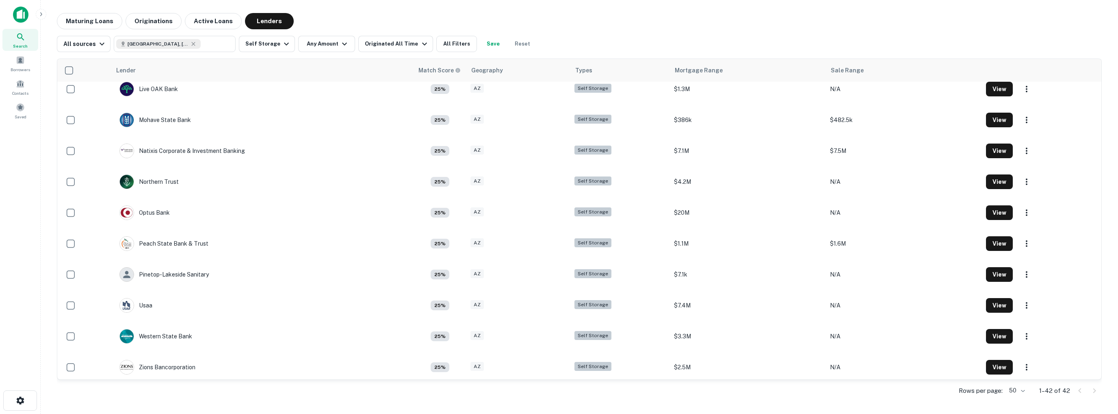
scroll to position [1000, 0]
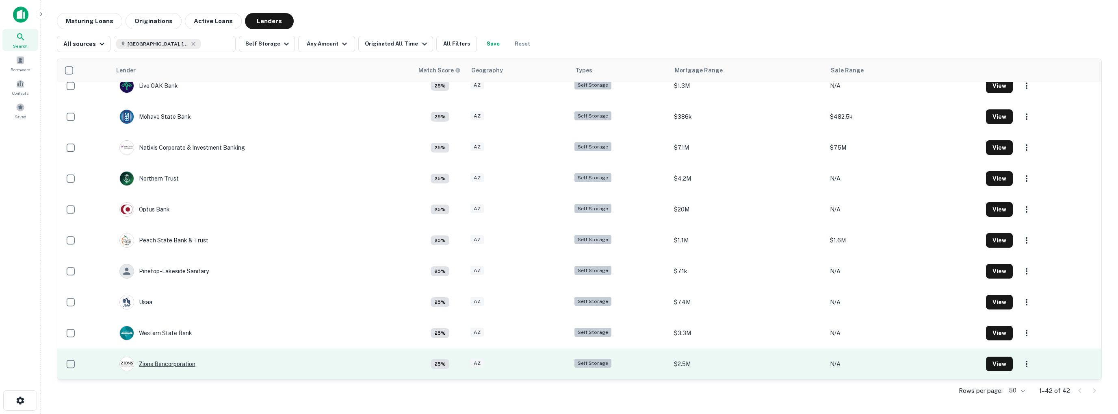
click at [178, 363] on div "Zions Bancorporation" at bounding box center [157, 363] width 76 height 15
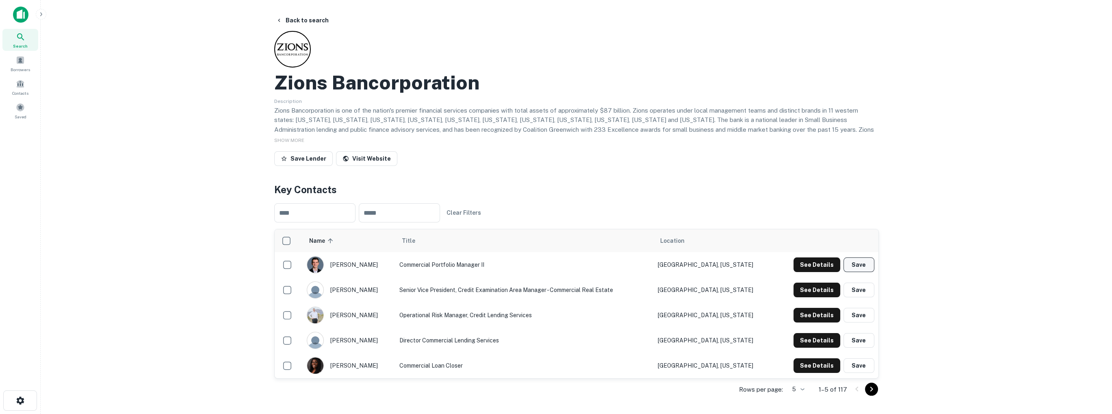
click at [855, 264] on button "Save" at bounding box center [859, 264] width 31 height 15
click at [858, 340] on button "Save" at bounding box center [859, 340] width 31 height 15
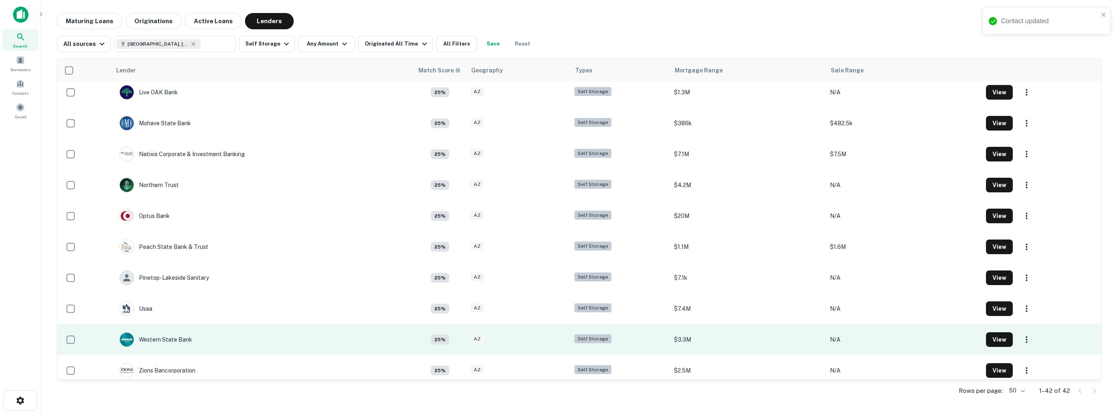
scroll to position [1000, 0]
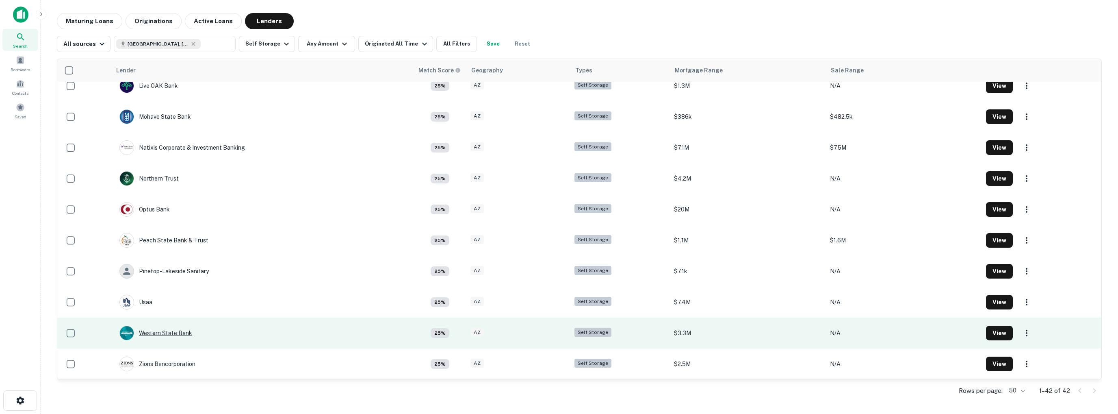
click at [171, 332] on div "Western State Bank" at bounding box center [155, 332] width 73 height 15
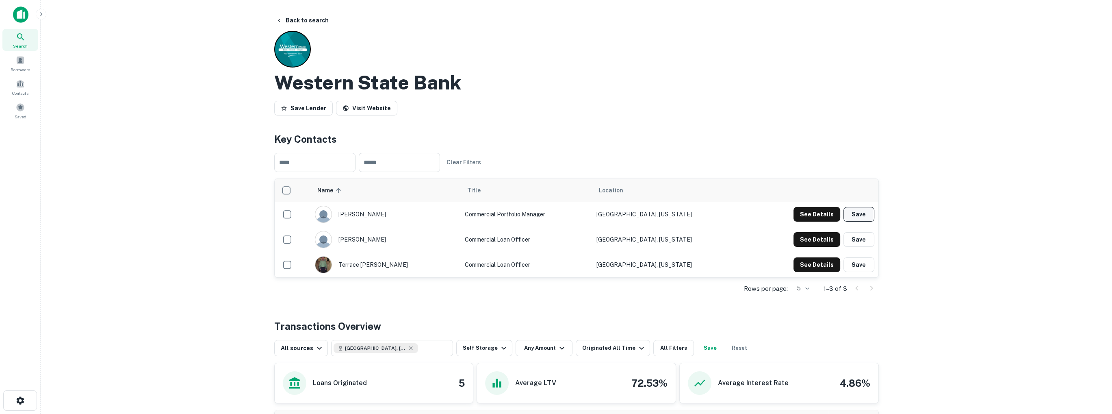
click at [859, 213] on button "Save" at bounding box center [859, 214] width 31 height 15
click at [861, 239] on button "Save" at bounding box center [859, 239] width 31 height 15
click at [861, 266] on button "Save" at bounding box center [859, 264] width 31 height 15
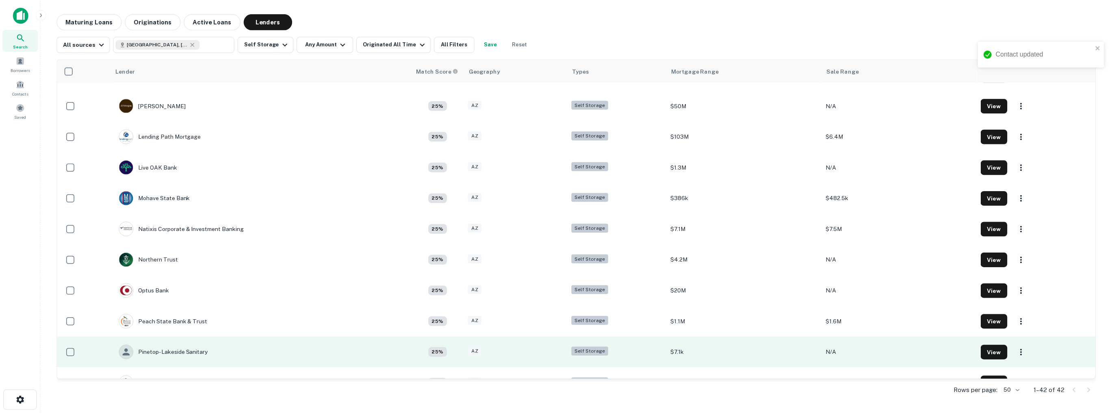
scroll to position [1000, 0]
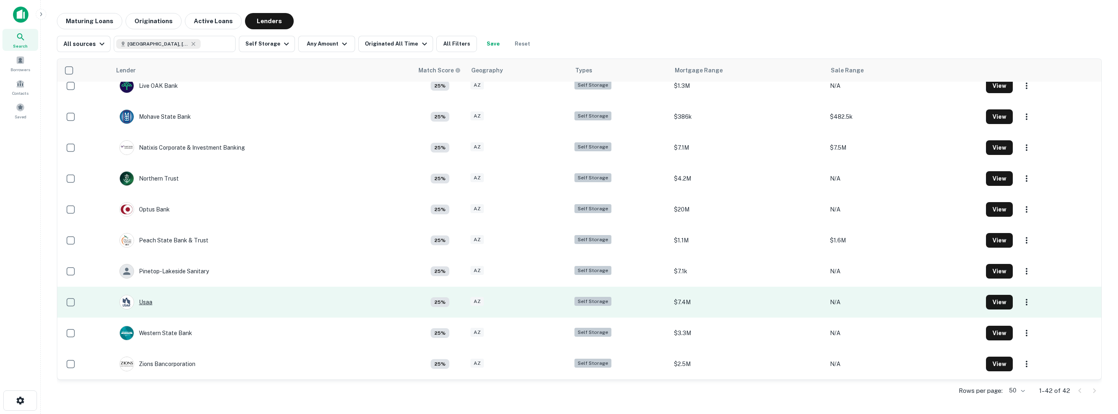
click at [150, 303] on div "Usaa" at bounding box center [135, 302] width 33 height 15
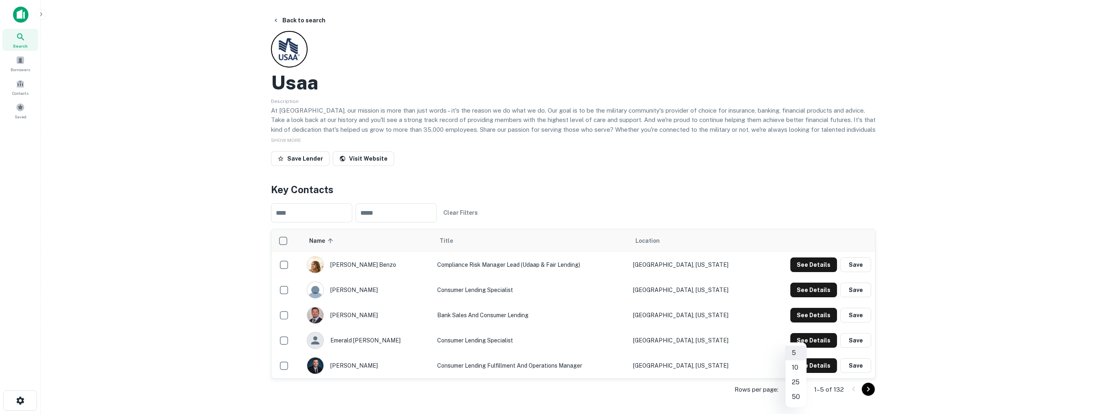
click at [800, 389] on body "Search Borrowers Contacts Saved Back to search Usaa Description At USAA, our mi…" at bounding box center [556, 207] width 1112 height 414
click at [796, 367] on li "10" at bounding box center [795, 367] width 21 height 15
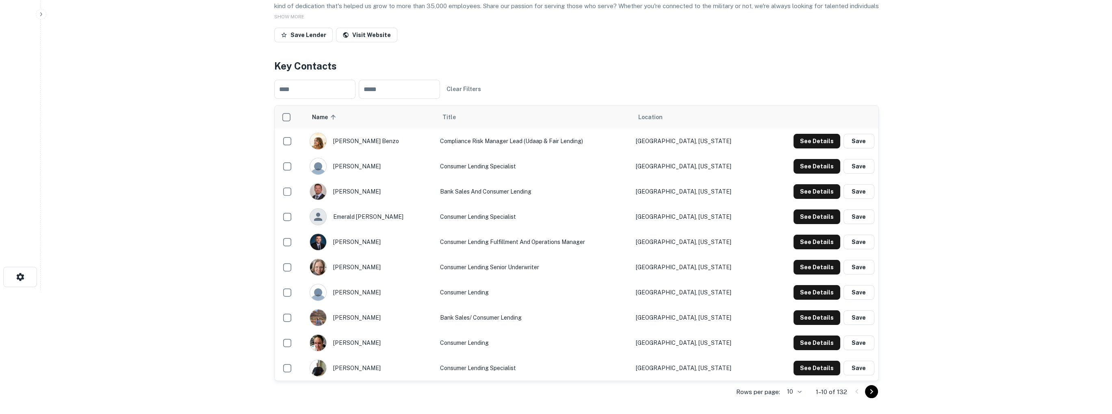
scroll to position [163, 0]
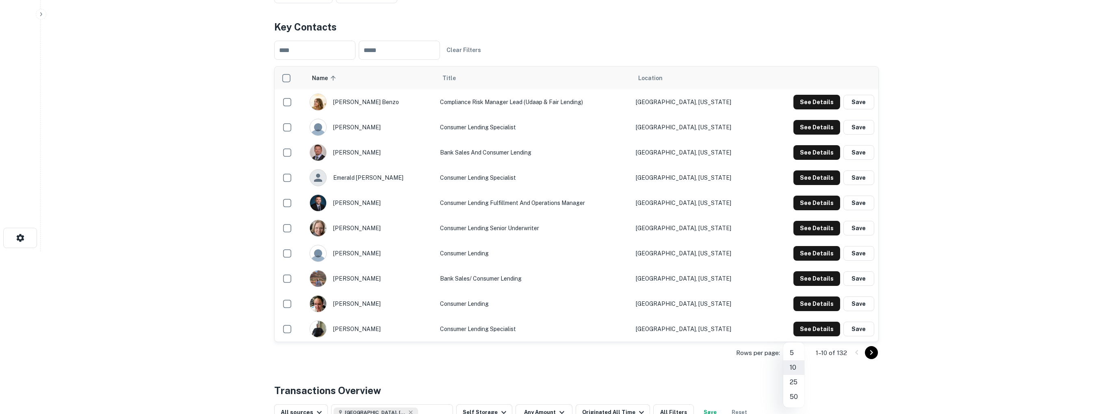
click at [796, 251] on body "Search Borrowers Contacts Saved Back to search Usaa Description At USAA, our mi…" at bounding box center [559, 44] width 1118 height 414
click at [795, 386] on li "25" at bounding box center [793, 382] width 21 height 15
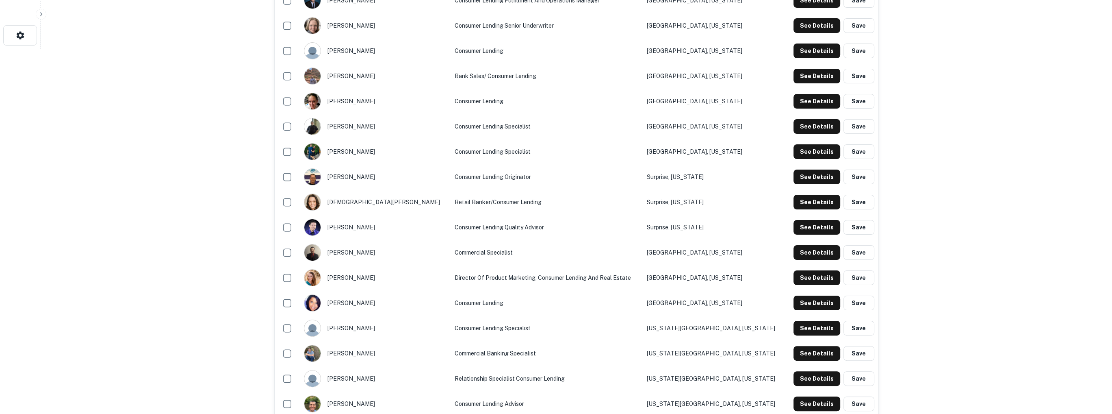
scroll to position [366, 0]
click at [856, 252] on button "Save" at bounding box center [859, 251] width 31 height 15
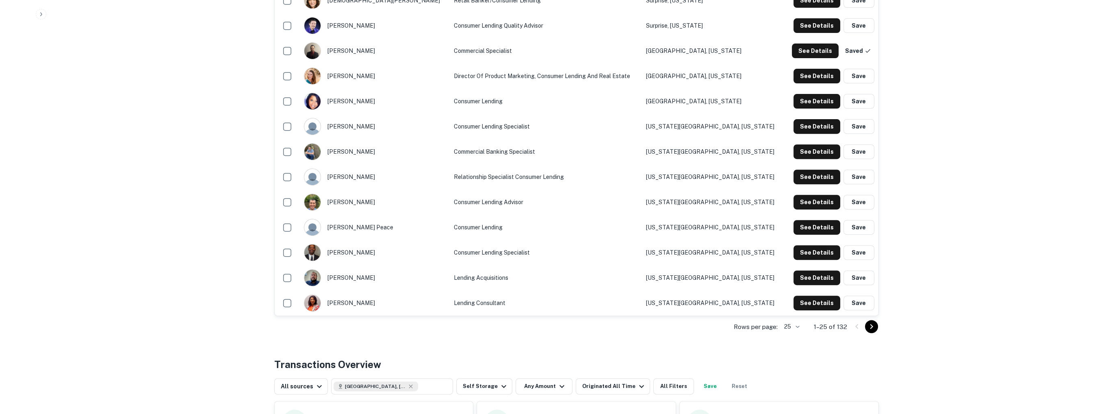
scroll to position [569, 0]
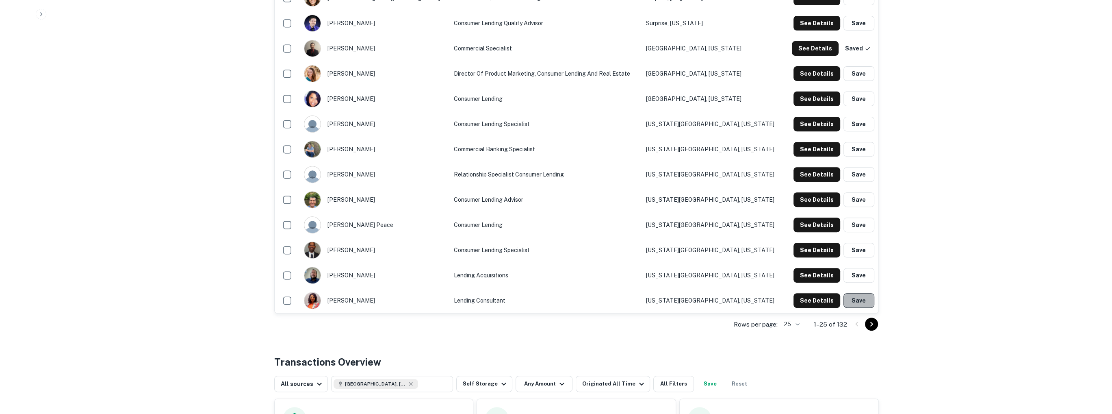
click at [865, 300] on button "Save" at bounding box center [859, 300] width 31 height 15
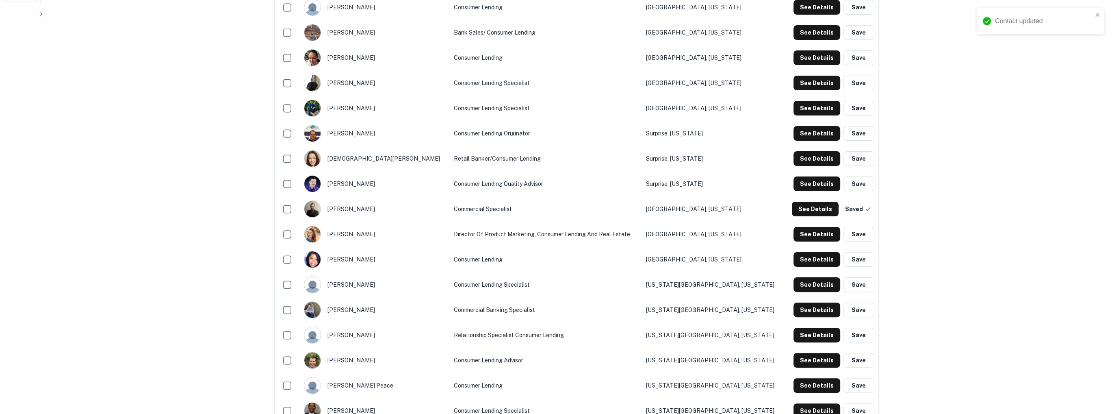
scroll to position [406, 0]
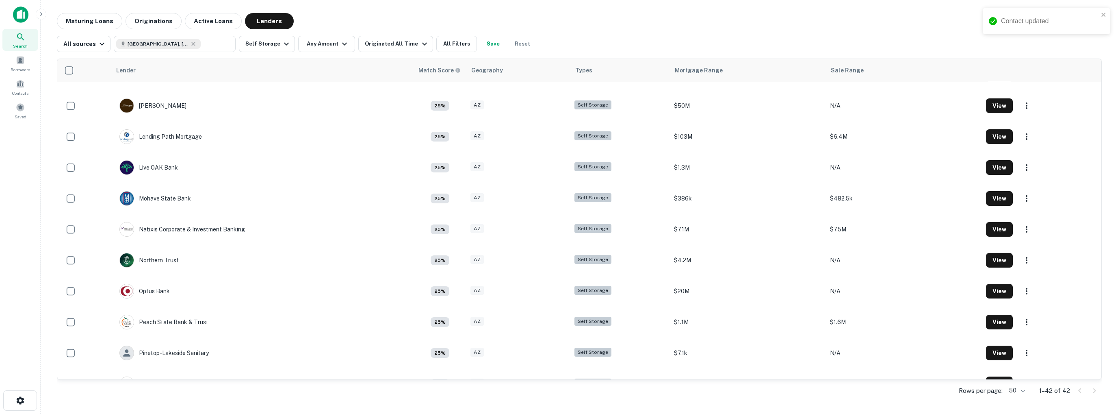
scroll to position [1000, 0]
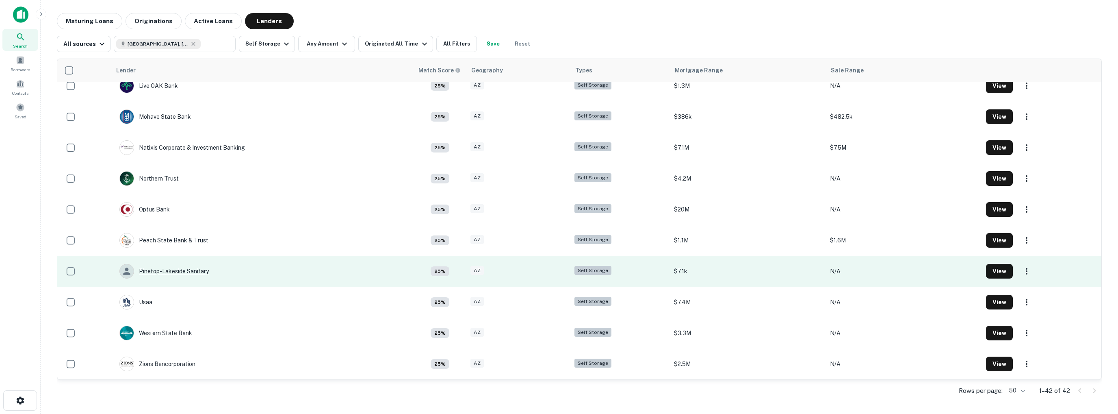
click at [180, 272] on div "Pinetop-lakeside Sanitary" at bounding box center [163, 271] width 89 height 15
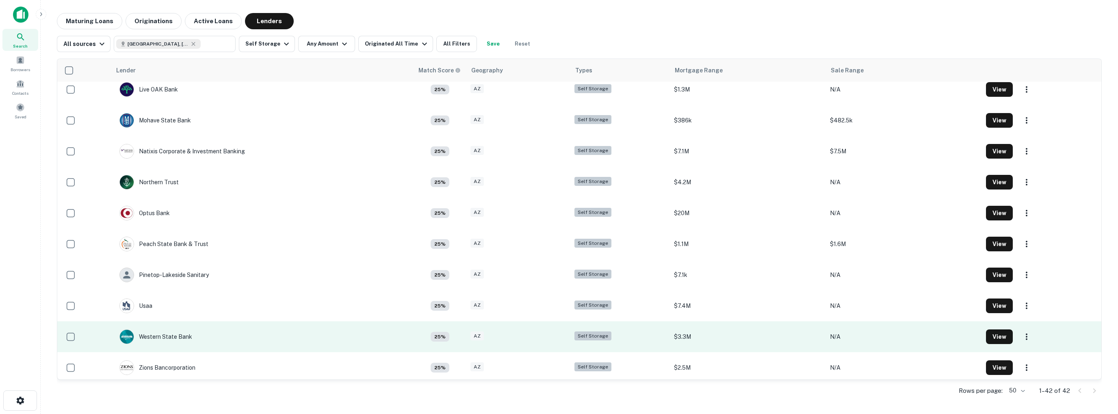
scroll to position [1000, 0]
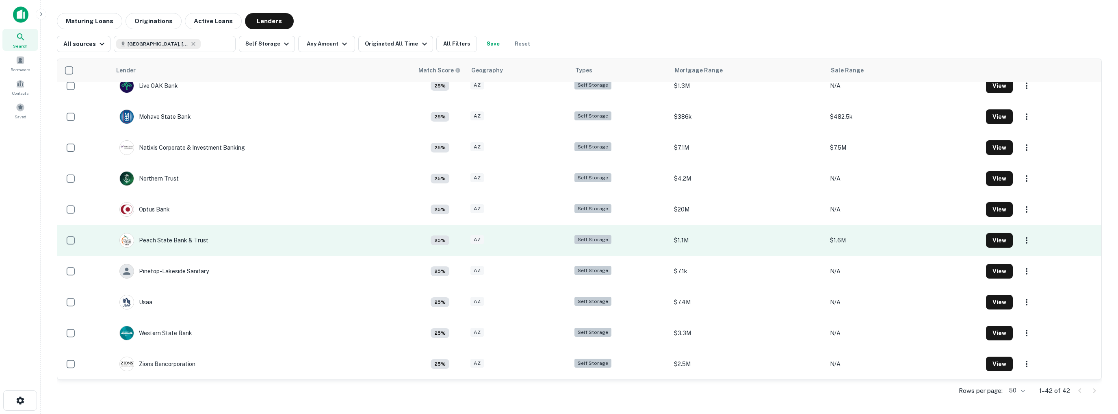
click at [171, 240] on div "Peach State Bank & Trust" at bounding box center [163, 240] width 89 height 15
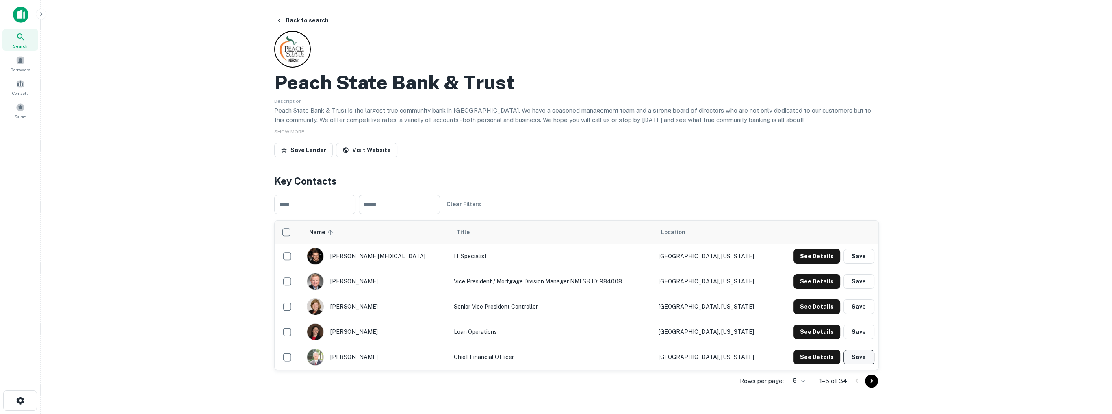
click at [856, 359] on button "Save" at bounding box center [859, 356] width 31 height 15
click at [857, 331] on button "Save" at bounding box center [859, 331] width 31 height 15
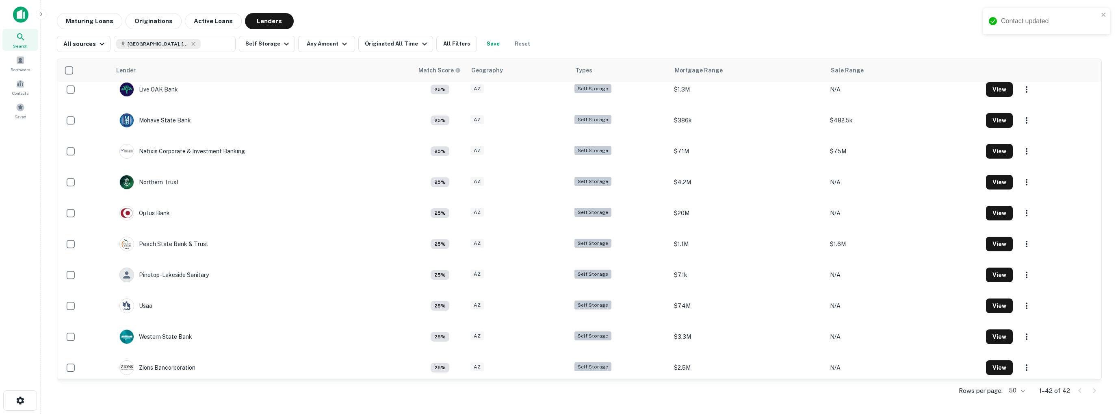
scroll to position [1000, 0]
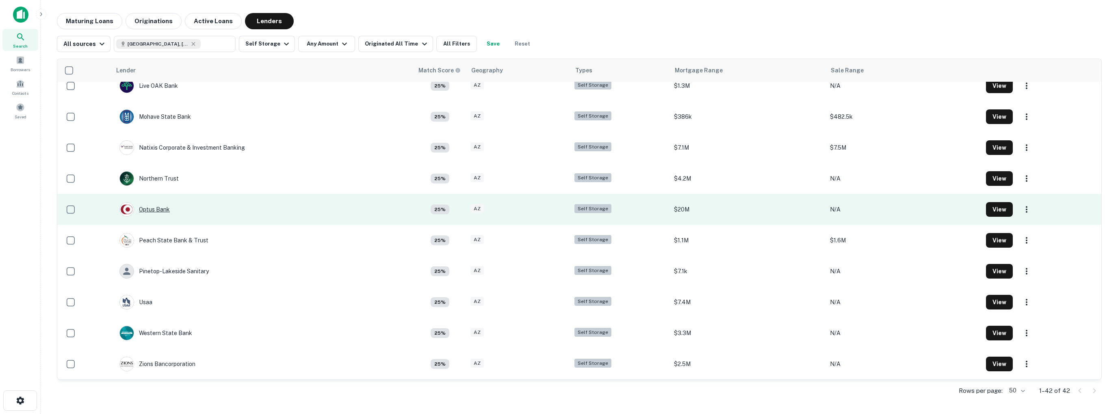
click at [158, 207] on div "Optus Bank" at bounding box center [144, 209] width 50 height 15
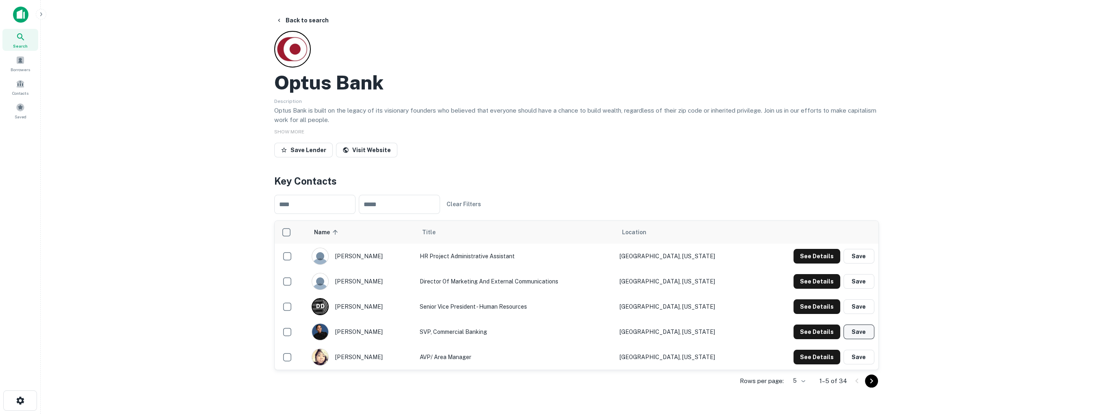
click at [865, 331] on button "Save" at bounding box center [859, 331] width 31 height 15
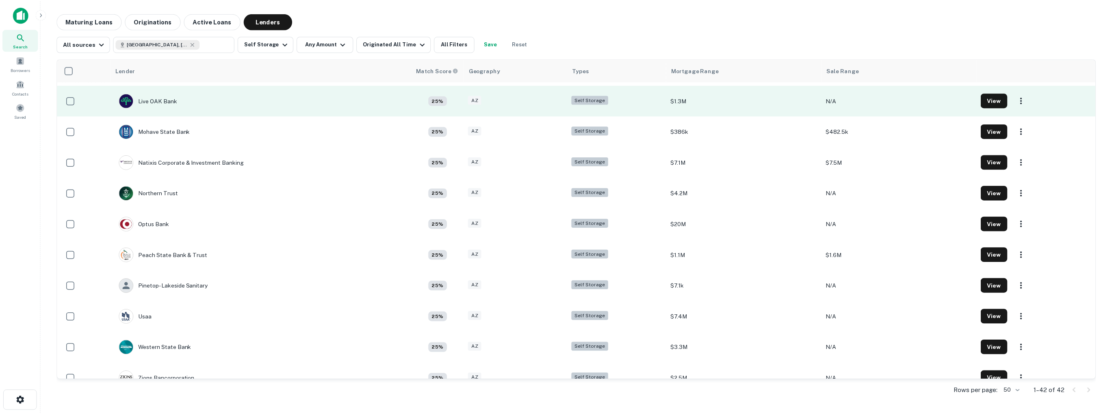
scroll to position [1000, 0]
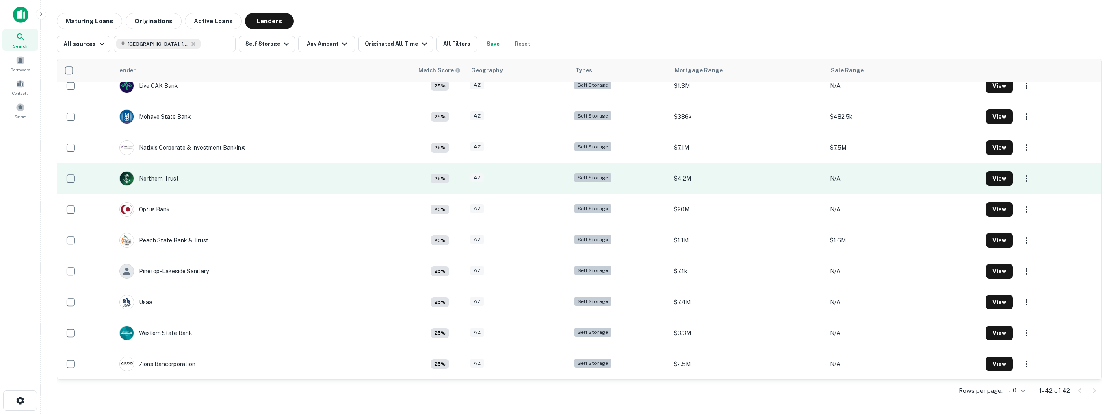
click at [155, 176] on div "Northern Trust" at bounding box center [148, 178] width 59 height 15
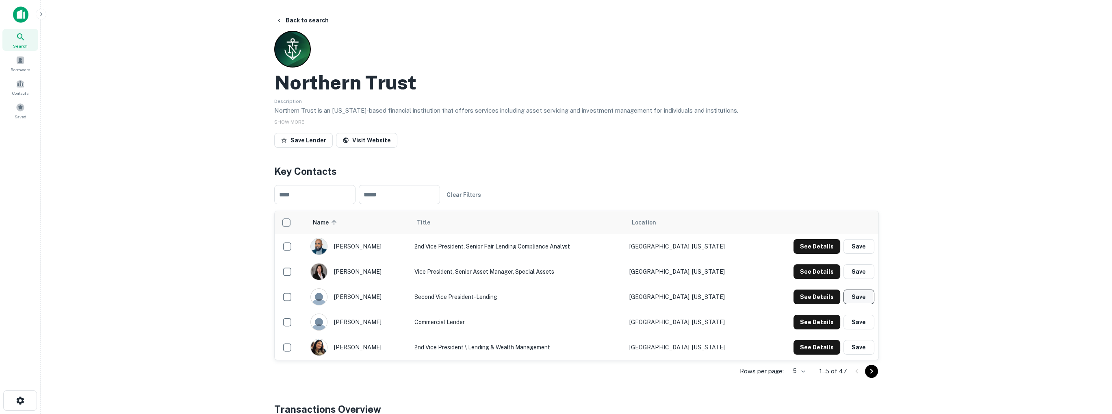
click at [860, 296] on button "Save" at bounding box center [859, 296] width 31 height 15
click at [856, 323] on button "Save" at bounding box center [859, 322] width 31 height 15
click at [860, 273] on button "Save" at bounding box center [859, 271] width 31 height 15
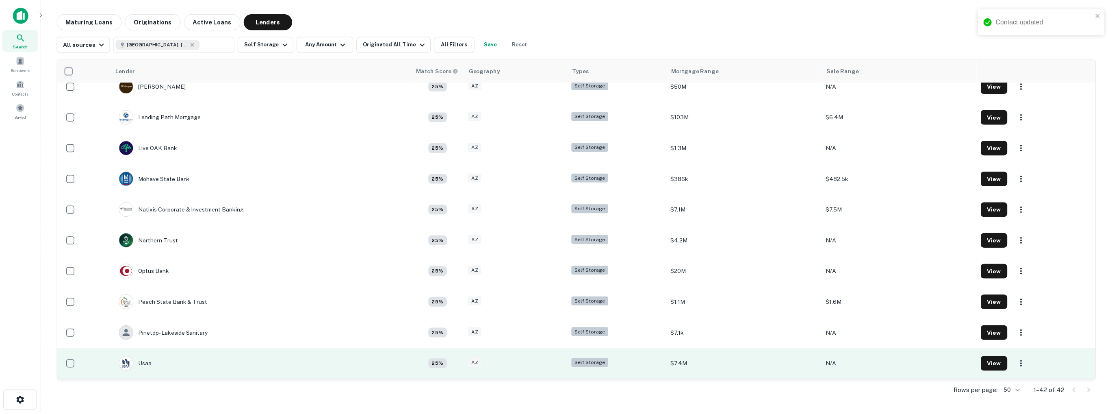
scroll to position [918, 0]
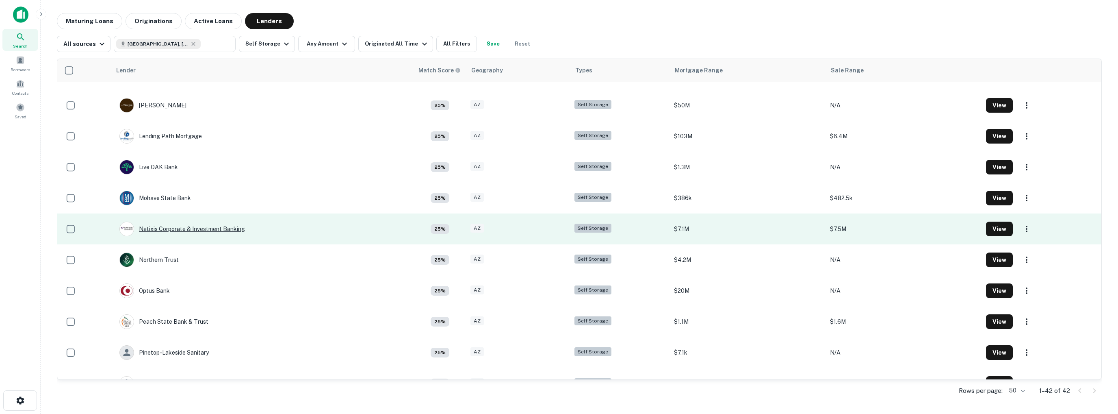
click at [182, 228] on div "Natixis Corporate & Investment Banking" at bounding box center [182, 228] width 126 height 15
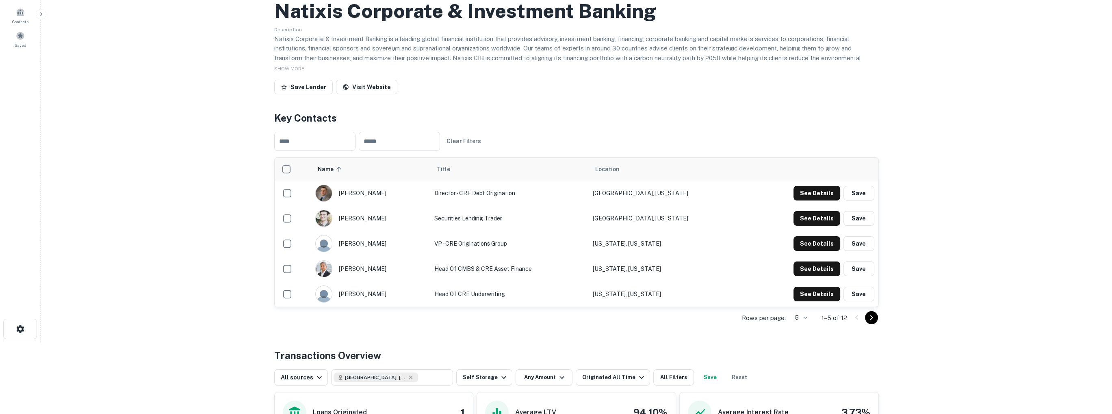
scroll to position [41, 0]
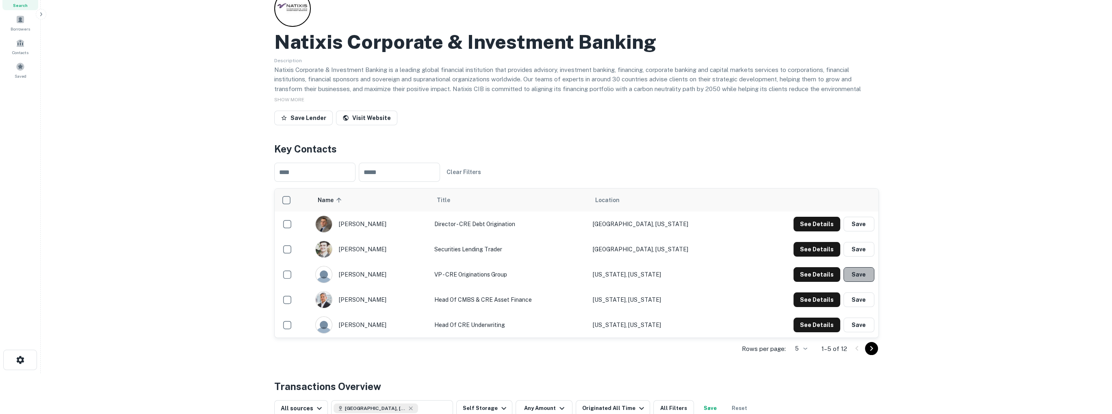
click at [857, 273] on button "Save" at bounding box center [859, 274] width 31 height 15
click at [857, 301] on button "Save" at bounding box center [859, 299] width 31 height 15
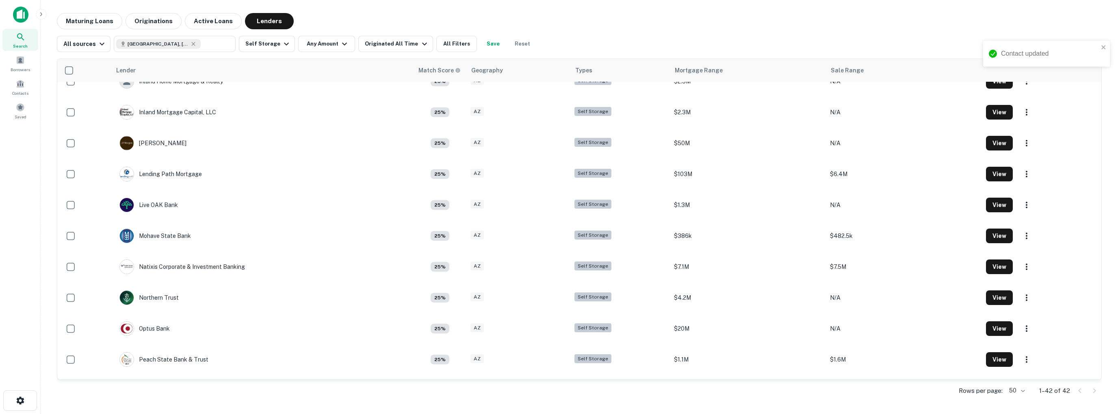
scroll to position [918, 0]
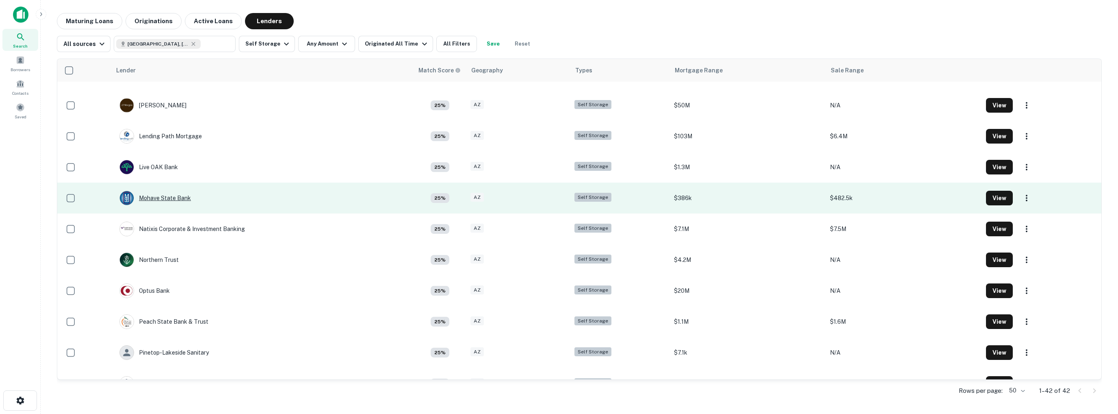
click at [163, 196] on div "Mohave State Bank" at bounding box center [155, 198] width 72 height 15
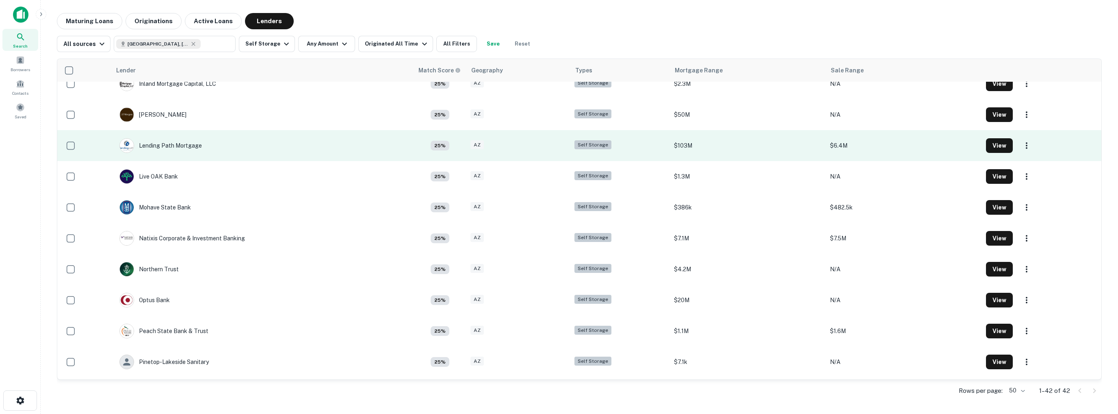
scroll to position [918, 0]
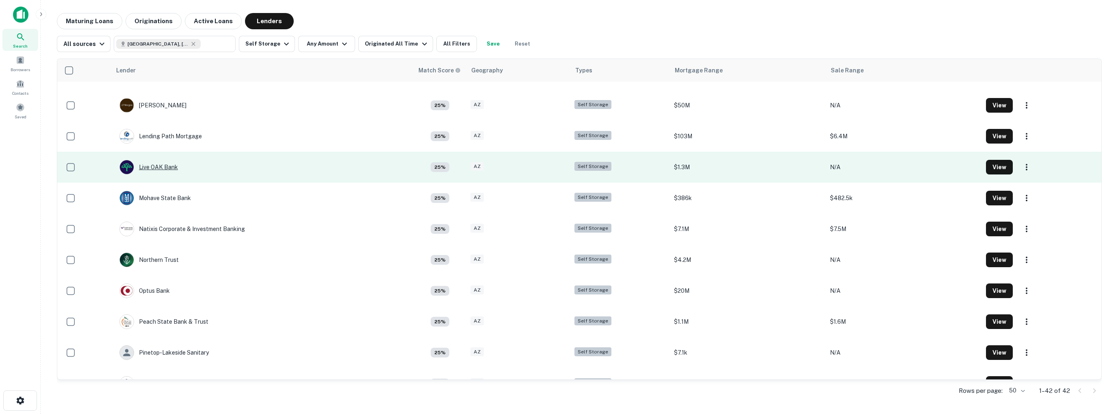
click at [161, 166] on div "Live OAK Bank" at bounding box center [148, 167] width 59 height 15
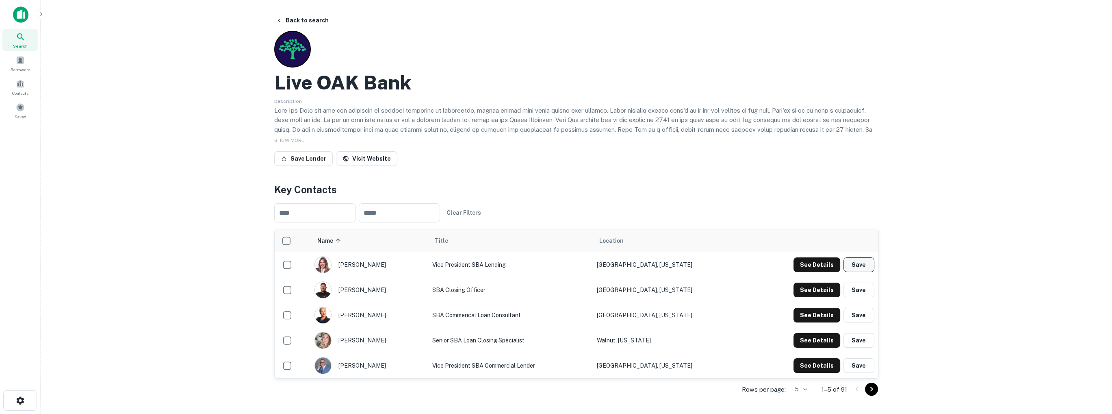
click at [860, 263] on button "Save" at bounding box center [859, 264] width 31 height 15
click at [855, 363] on button "Save" at bounding box center [859, 365] width 31 height 15
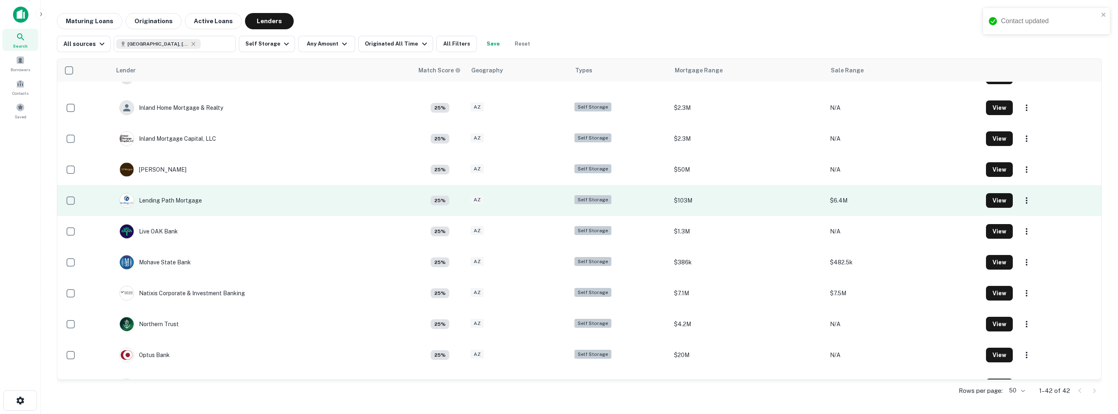
scroll to position [837, 0]
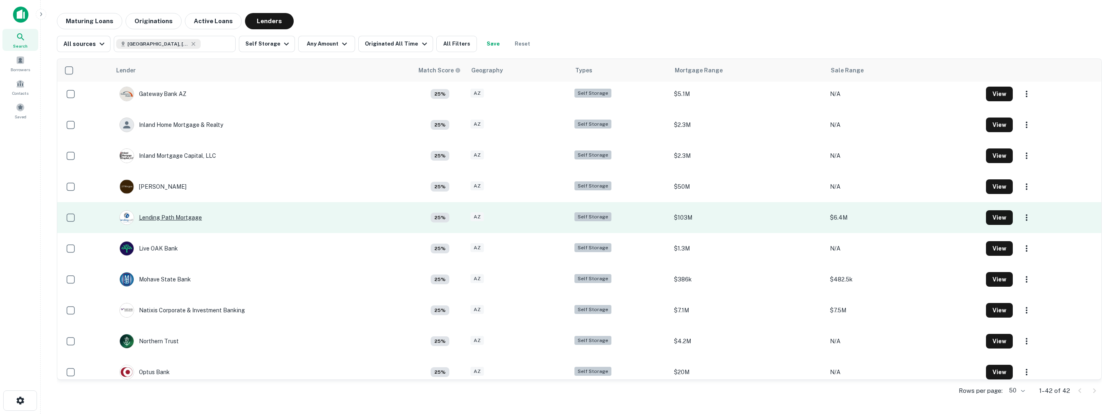
click at [178, 215] on div "Lending Path Mortgage" at bounding box center [160, 217] width 82 height 15
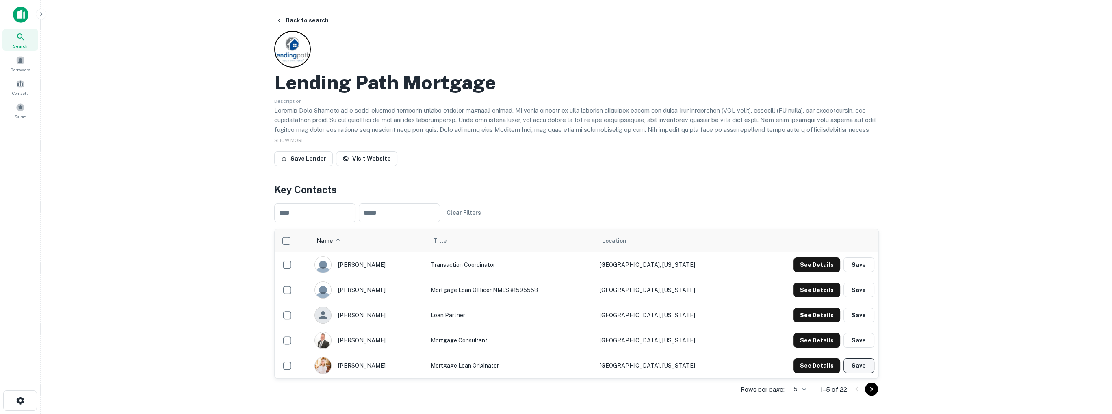
click at [861, 364] on button "Save" at bounding box center [859, 365] width 31 height 15
click at [861, 288] on button "Save" at bounding box center [859, 289] width 31 height 15
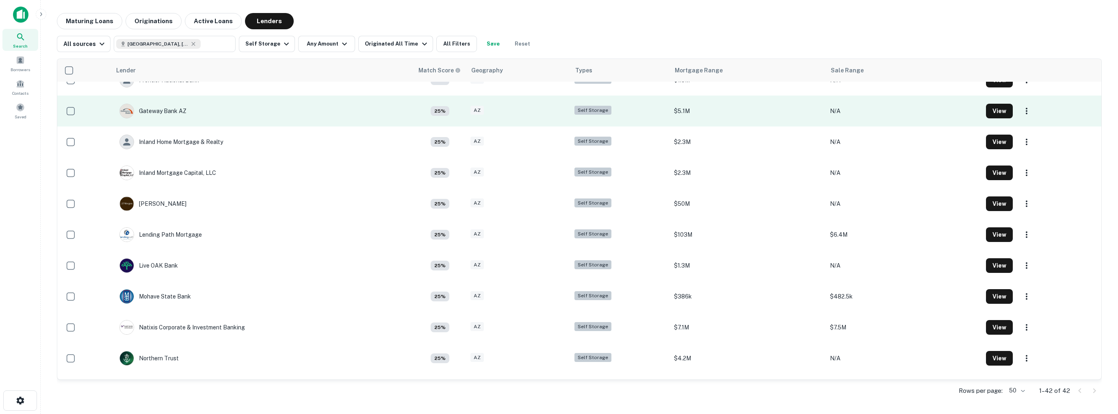
scroll to position [837, 0]
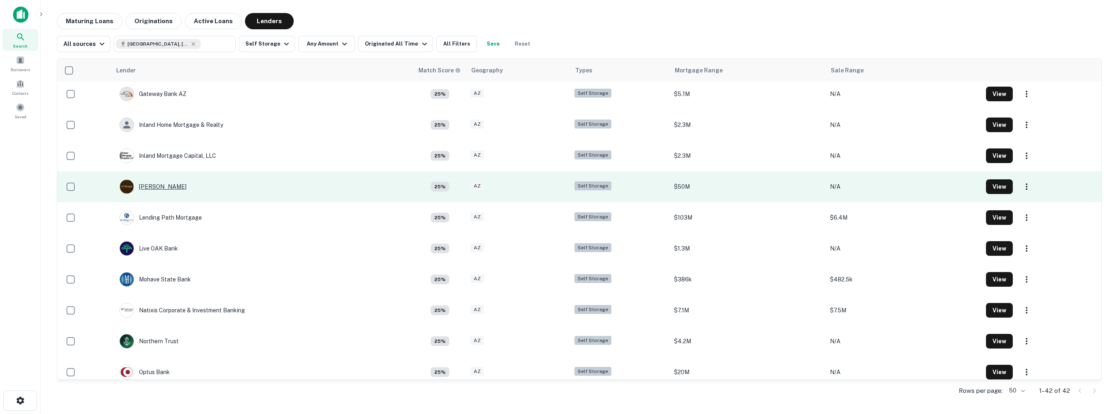
click at [164, 185] on div "[PERSON_NAME]" at bounding box center [152, 186] width 67 height 15
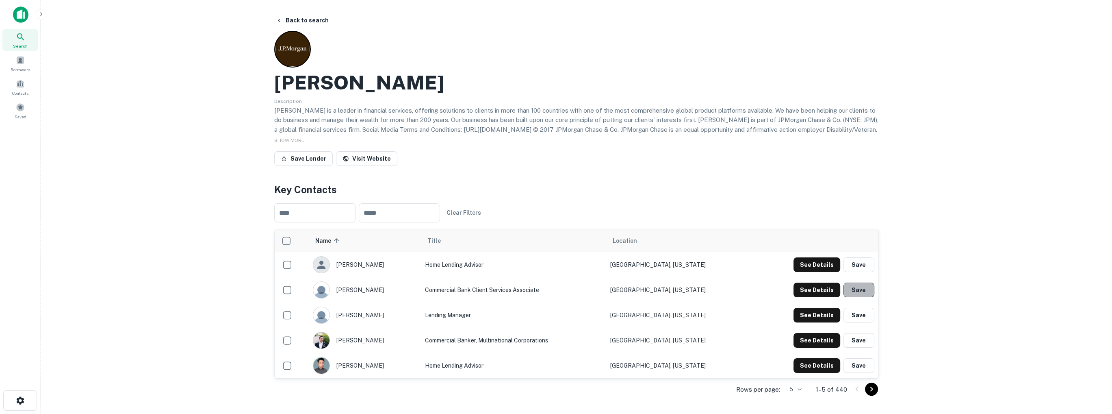
click at [861, 288] on button "Save" at bounding box center [859, 289] width 31 height 15
click at [863, 316] on button "Save" at bounding box center [859, 315] width 31 height 15
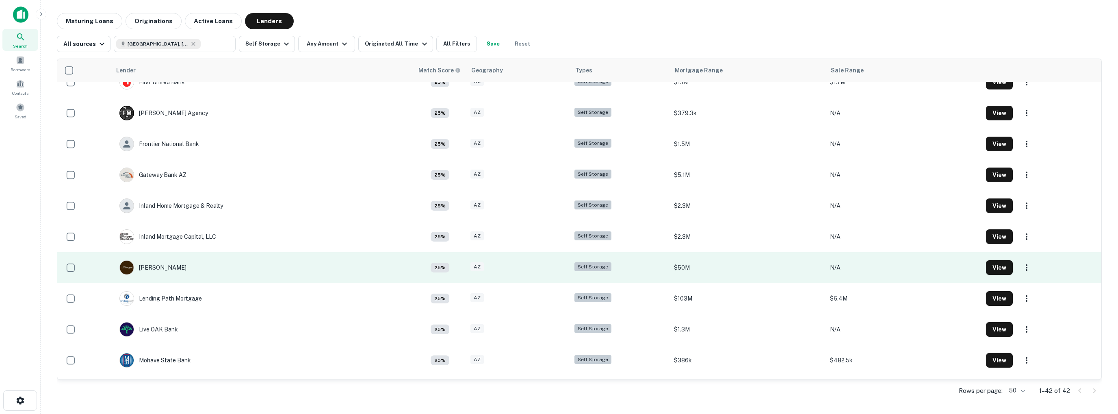
scroll to position [756, 0]
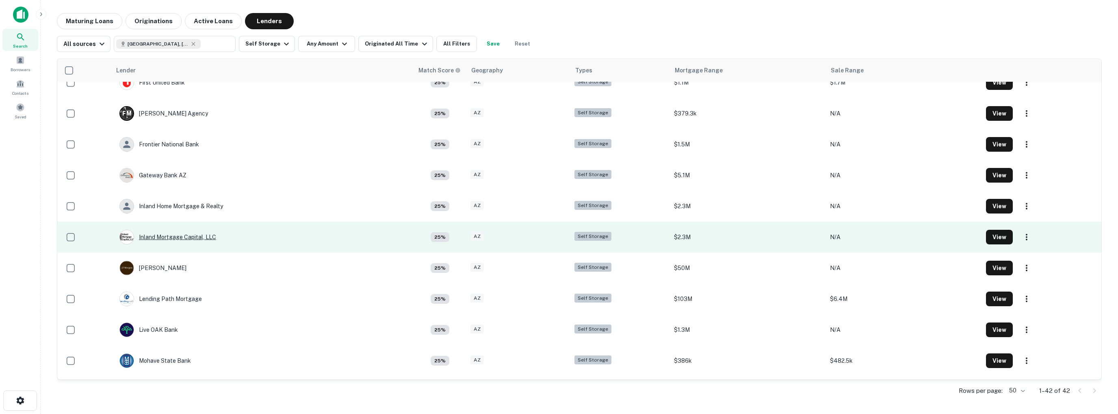
click at [184, 239] on div "Inland Mortgage Capital, LLC" at bounding box center [167, 237] width 97 height 15
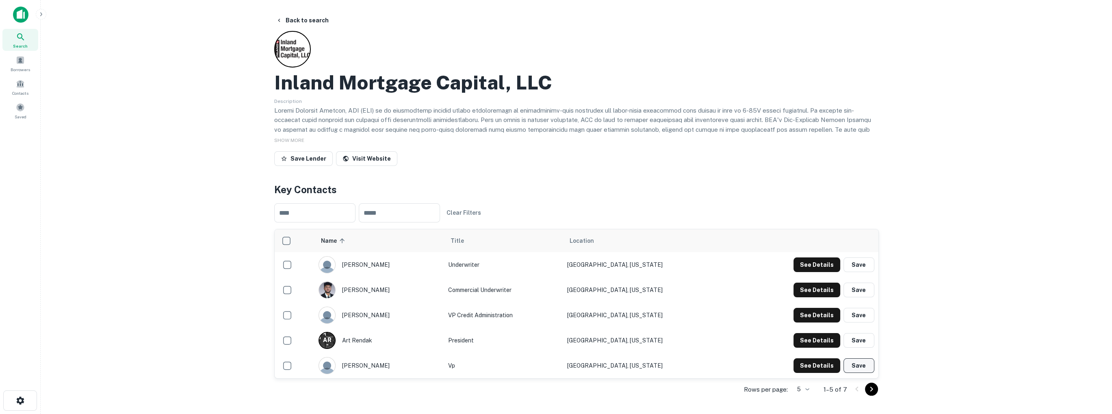
click at [857, 366] on button "Save" at bounding box center [859, 365] width 31 height 15
click at [856, 341] on button "Save" at bounding box center [859, 340] width 31 height 15
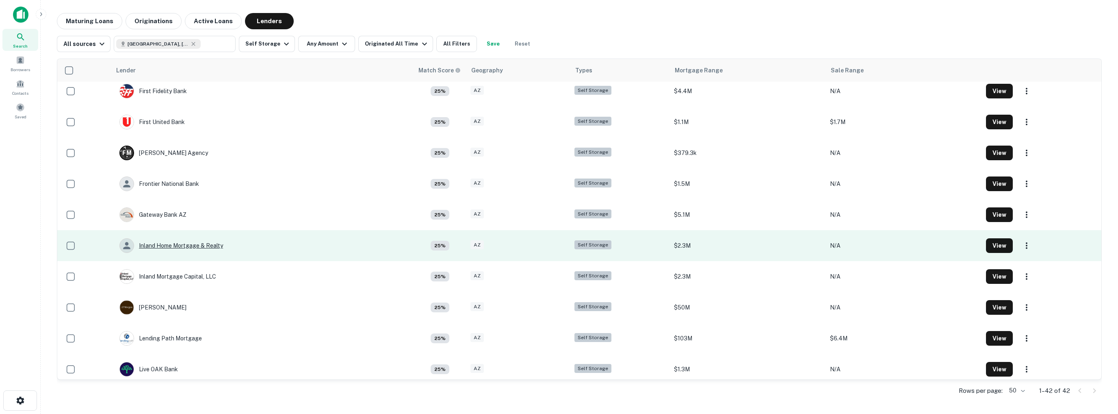
scroll to position [715, 0]
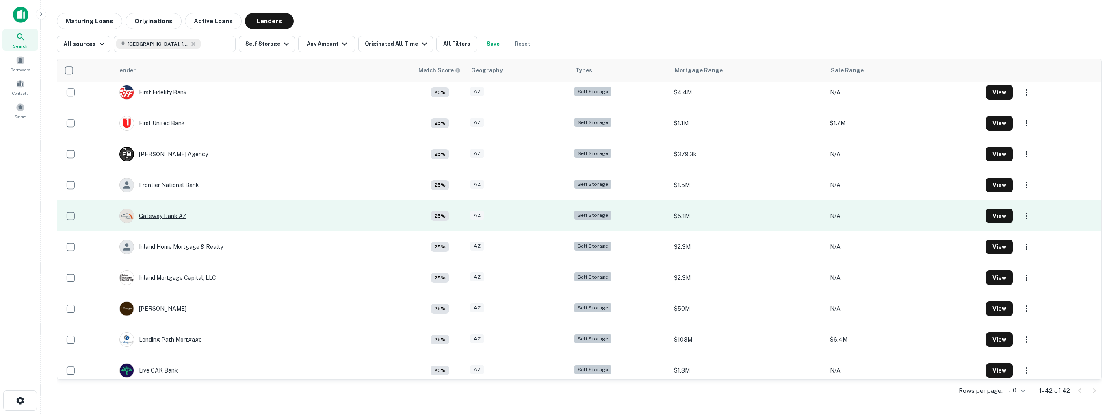
click at [166, 215] on div "Gateway Bank AZ" at bounding box center [152, 215] width 67 height 15
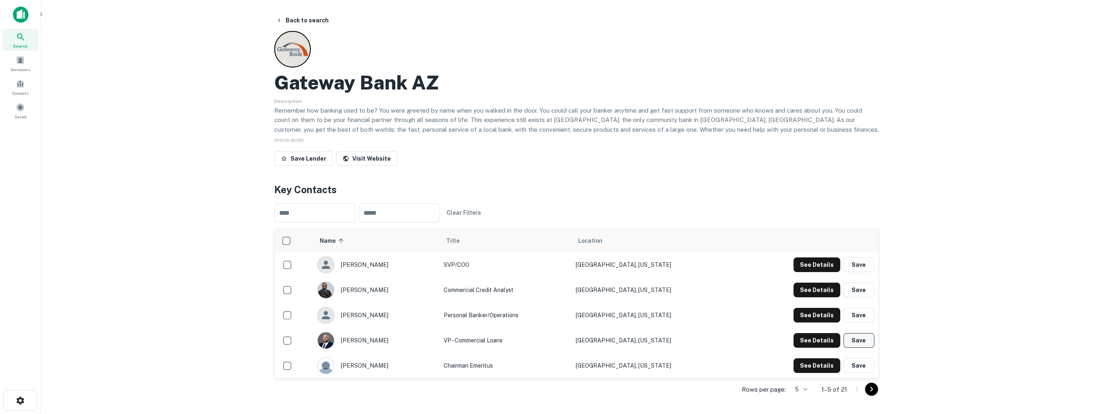
click at [856, 342] on button "Save" at bounding box center [859, 340] width 31 height 15
click at [856, 342] on div "See Details Save" at bounding box center [834, 340] width 81 height 15
click at [863, 264] on button "Save" at bounding box center [859, 264] width 31 height 15
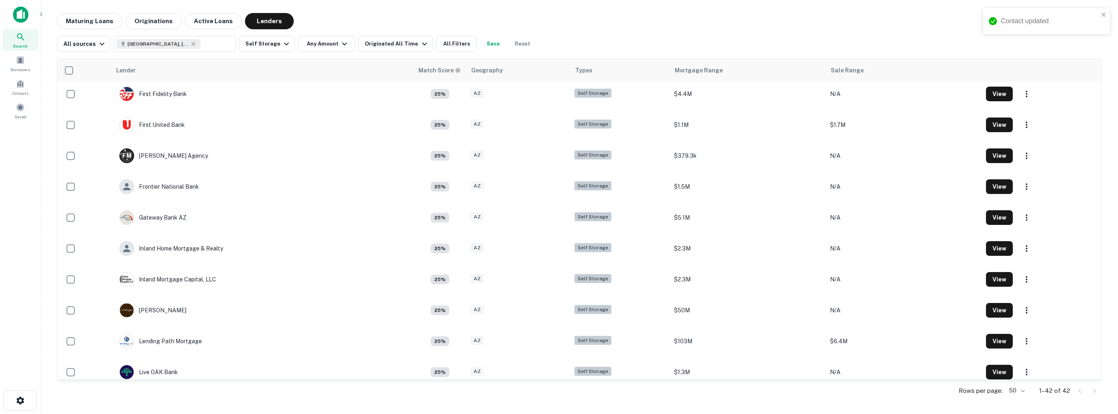
scroll to position [715, 0]
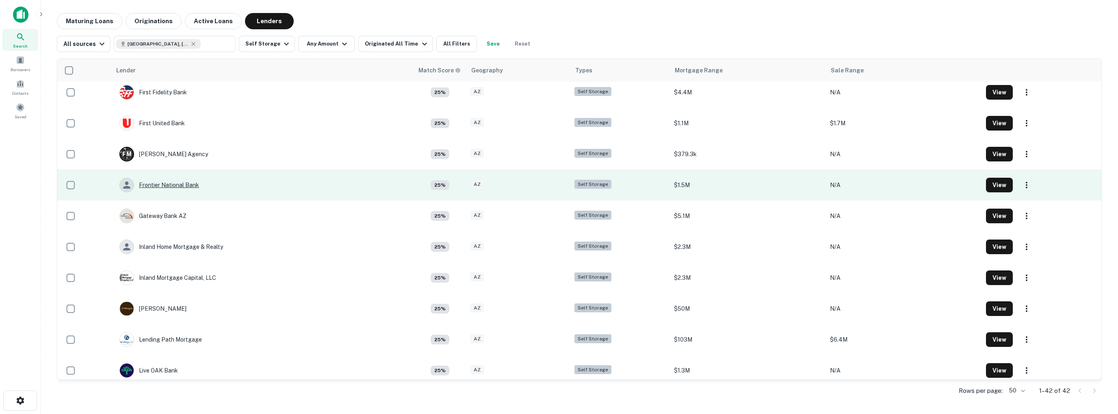
click at [153, 182] on div "Frontier National Bank" at bounding box center [159, 185] width 80 height 15
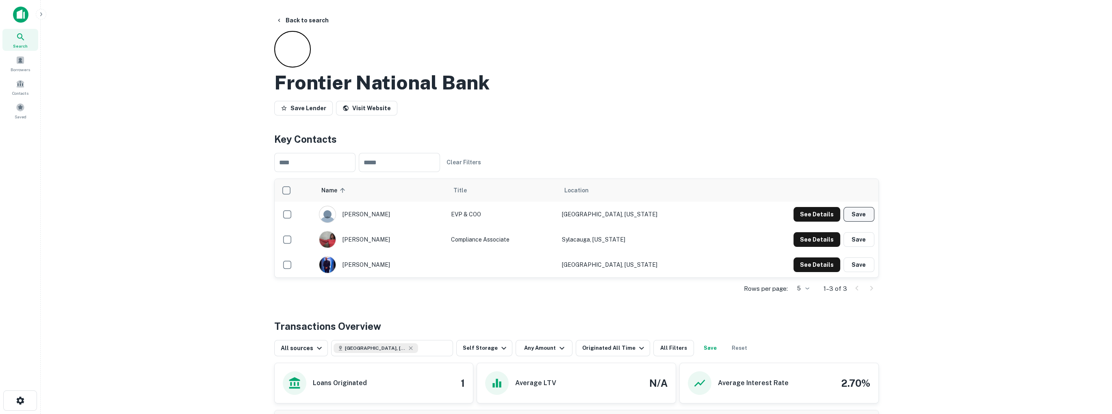
click at [860, 215] on button "Save" at bounding box center [859, 214] width 31 height 15
click at [862, 266] on button "Save" at bounding box center [859, 264] width 31 height 15
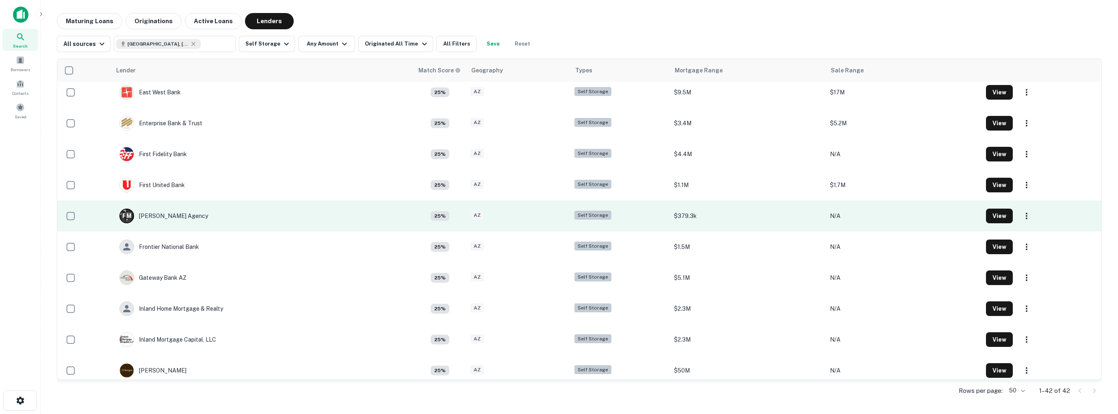
scroll to position [634, 0]
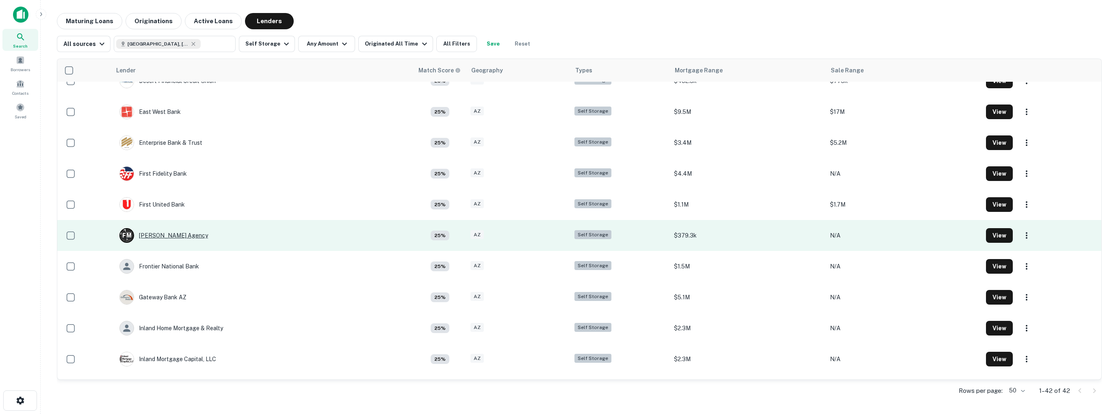
click at [167, 236] on div "F M [PERSON_NAME] Agency" at bounding box center [163, 235] width 89 height 15
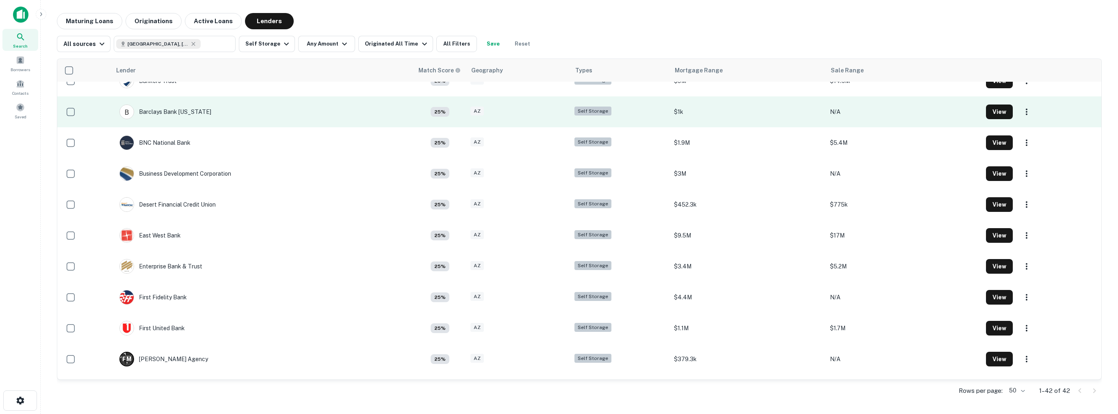
scroll to position [512, 0]
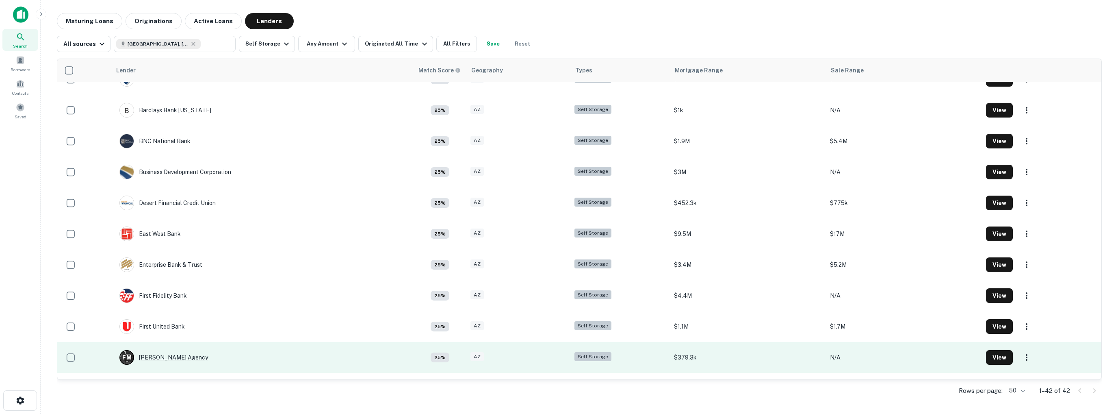
click at [182, 355] on div "F M [PERSON_NAME] Agency" at bounding box center [163, 357] width 89 height 15
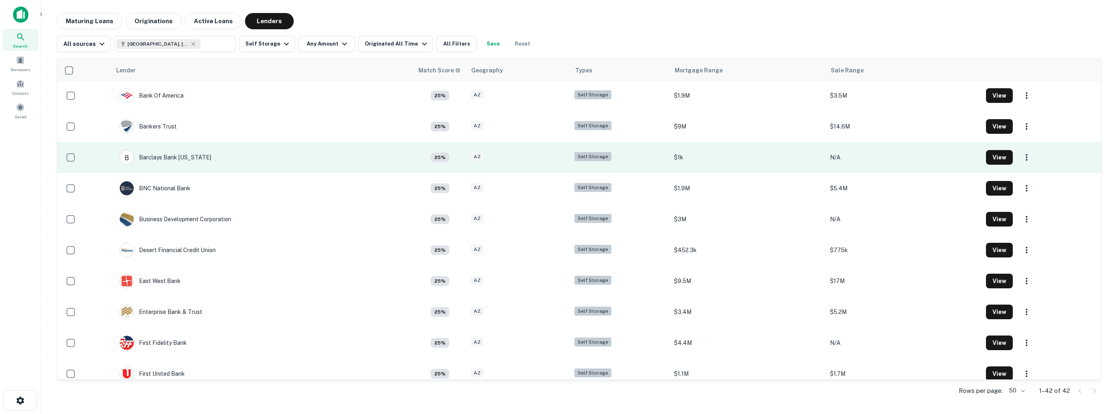
scroll to position [471, 0]
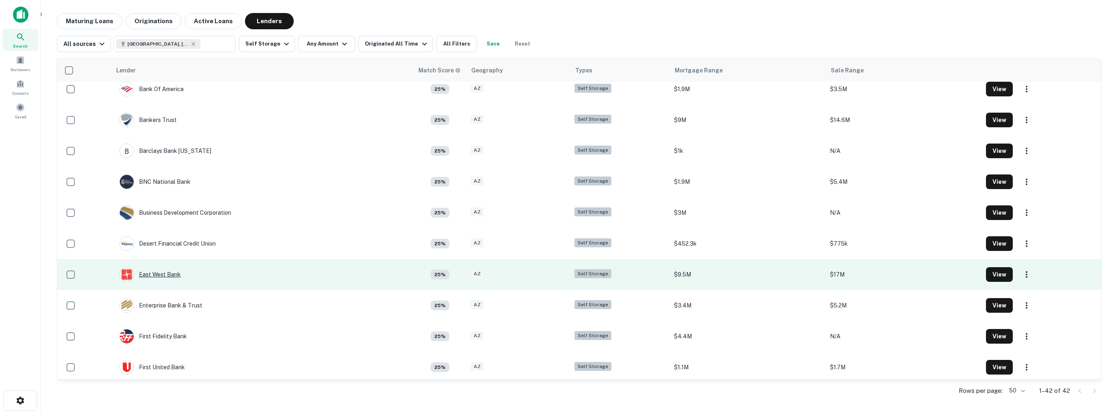
click at [164, 274] on div "East West Bank" at bounding box center [149, 274] width 61 height 15
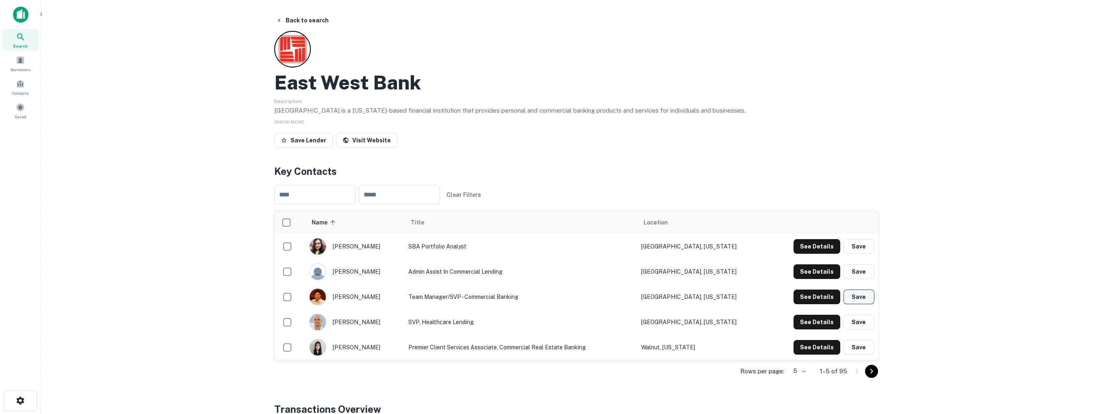
click at [859, 297] on button "Save" at bounding box center [859, 296] width 31 height 15
click at [856, 349] on button "Save" at bounding box center [859, 347] width 31 height 15
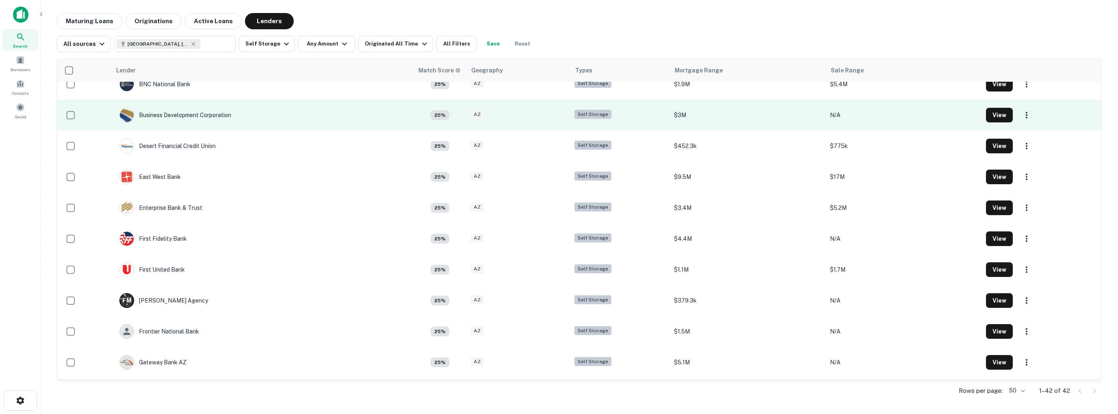
scroll to position [569, 0]
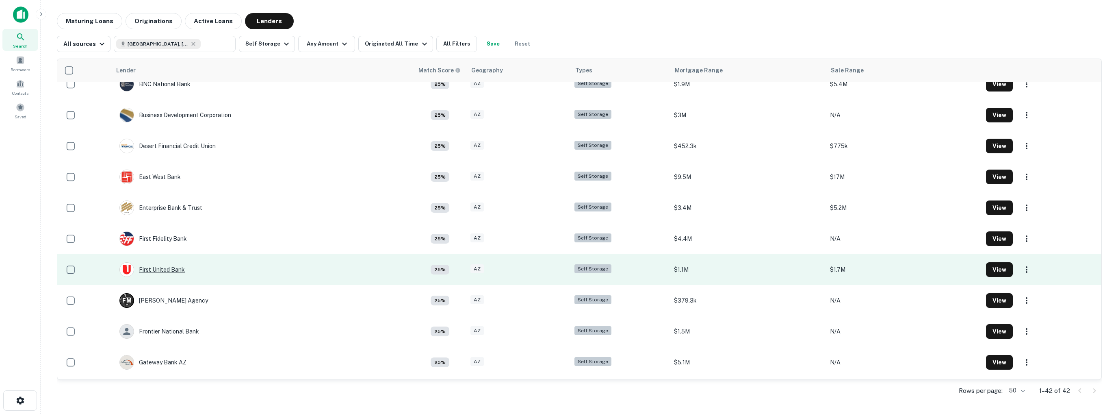
click at [162, 269] on div "First United Bank" at bounding box center [151, 269] width 65 height 15
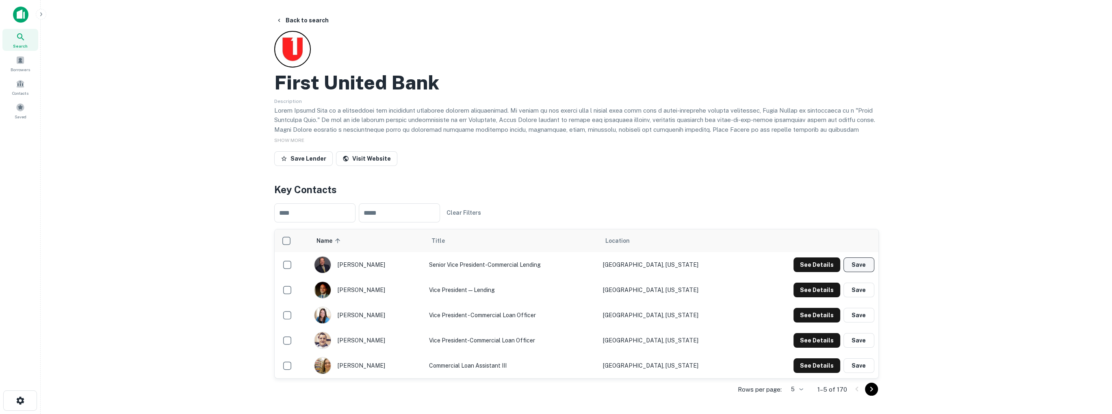
click at [858, 264] on button "Save" at bounding box center [859, 264] width 31 height 15
click at [860, 288] on button "Save" at bounding box center [859, 289] width 31 height 15
click at [855, 341] on button "Save" at bounding box center [859, 340] width 31 height 15
click at [860, 313] on button "Save" at bounding box center [859, 315] width 31 height 15
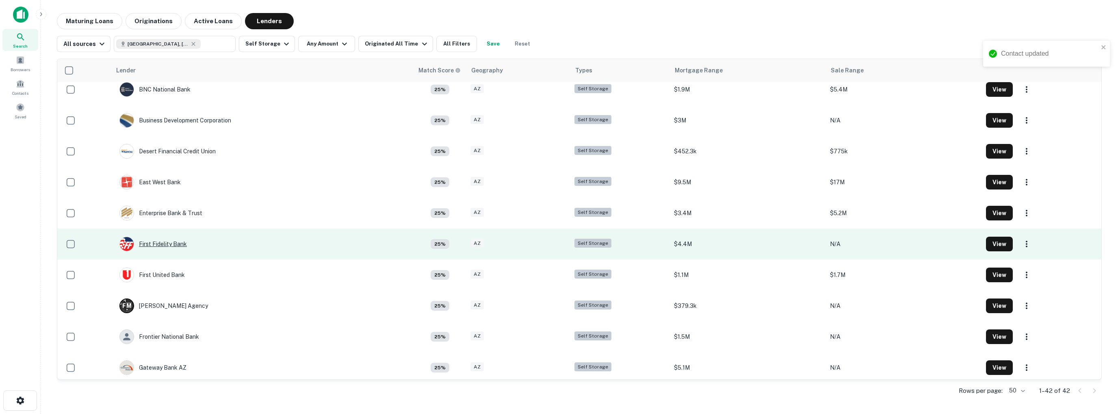
scroll to position [569, 0]
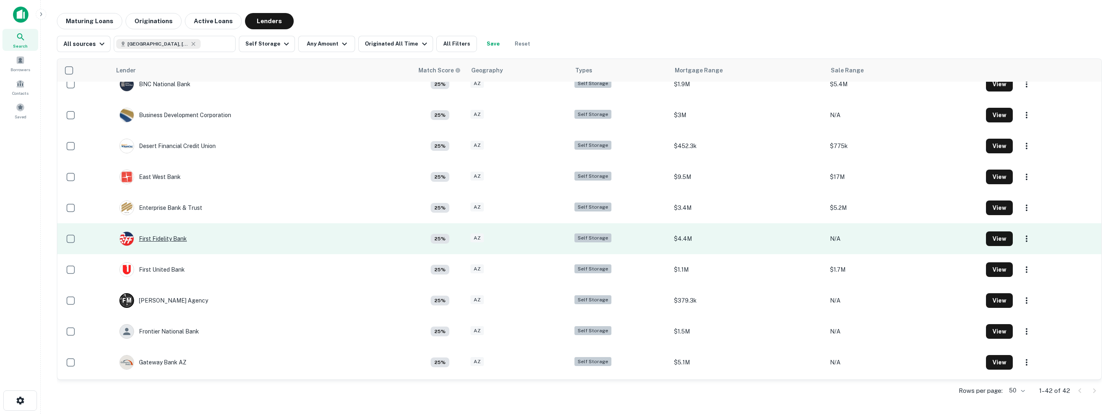
click at [168, 236] on div "First Fidelity Bank" at bounding box center [152, 238] width 67 height 15
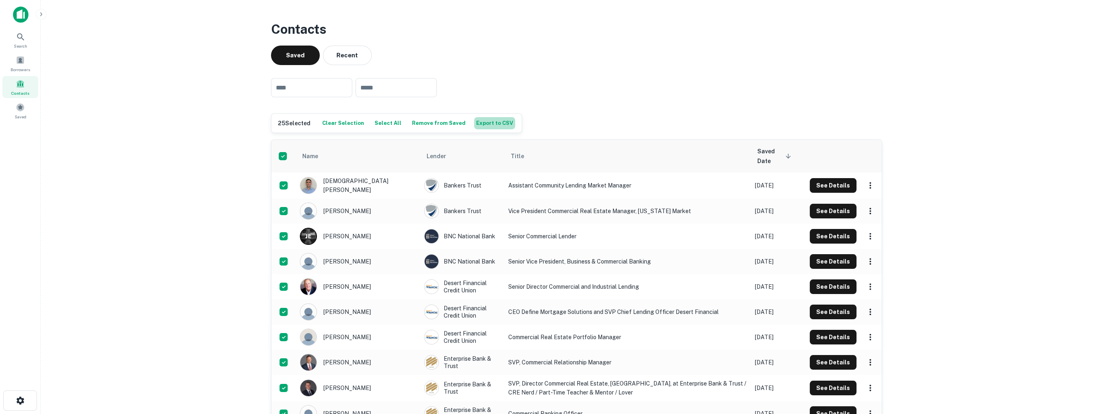
click at [484, 126] on button "Export to CSV" at bounding box center [494, 123] width 41 height 12
